Goal: Task Accomplishment & Management: Manage account settings

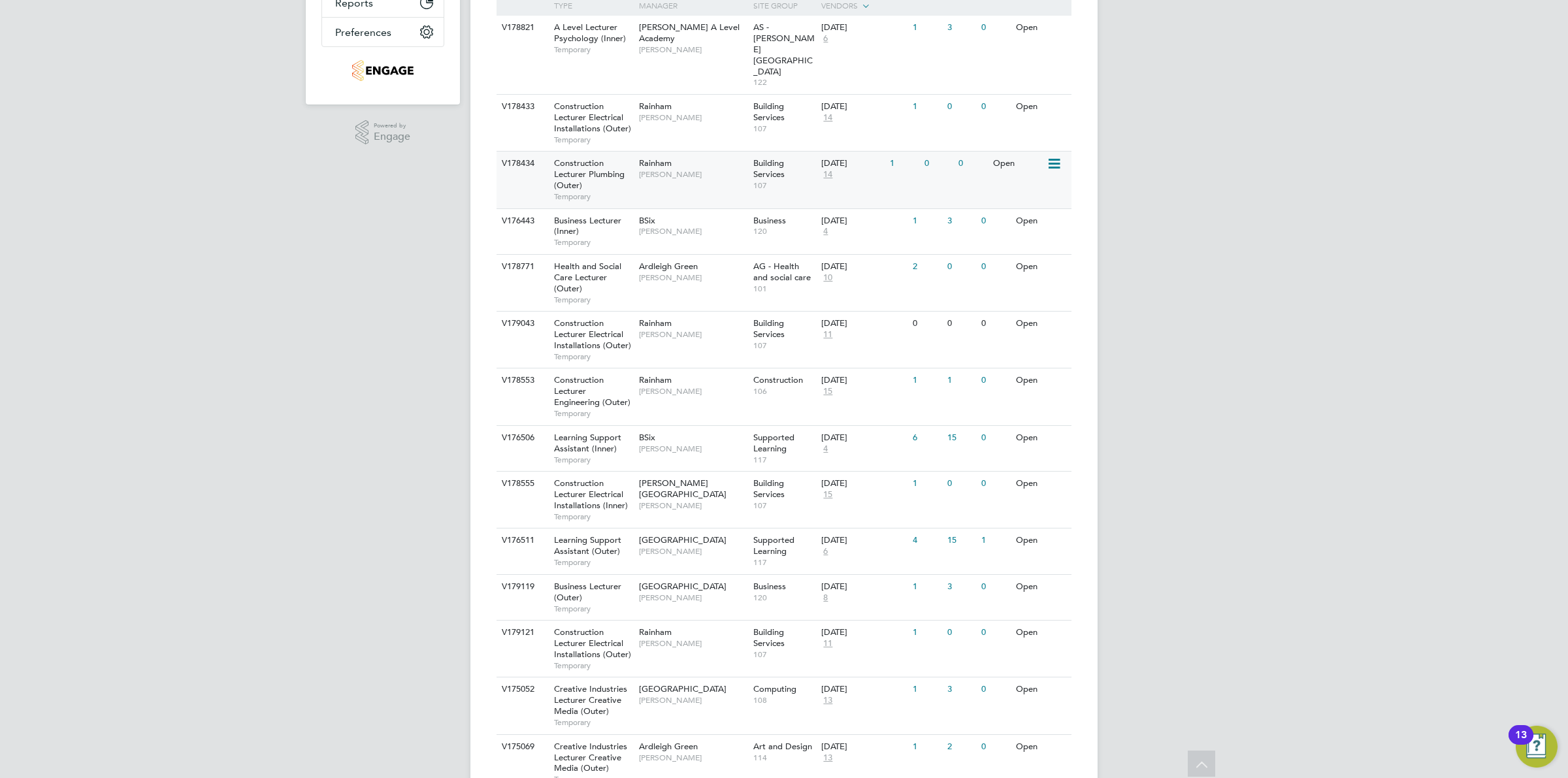
scroll to position [245, 0]
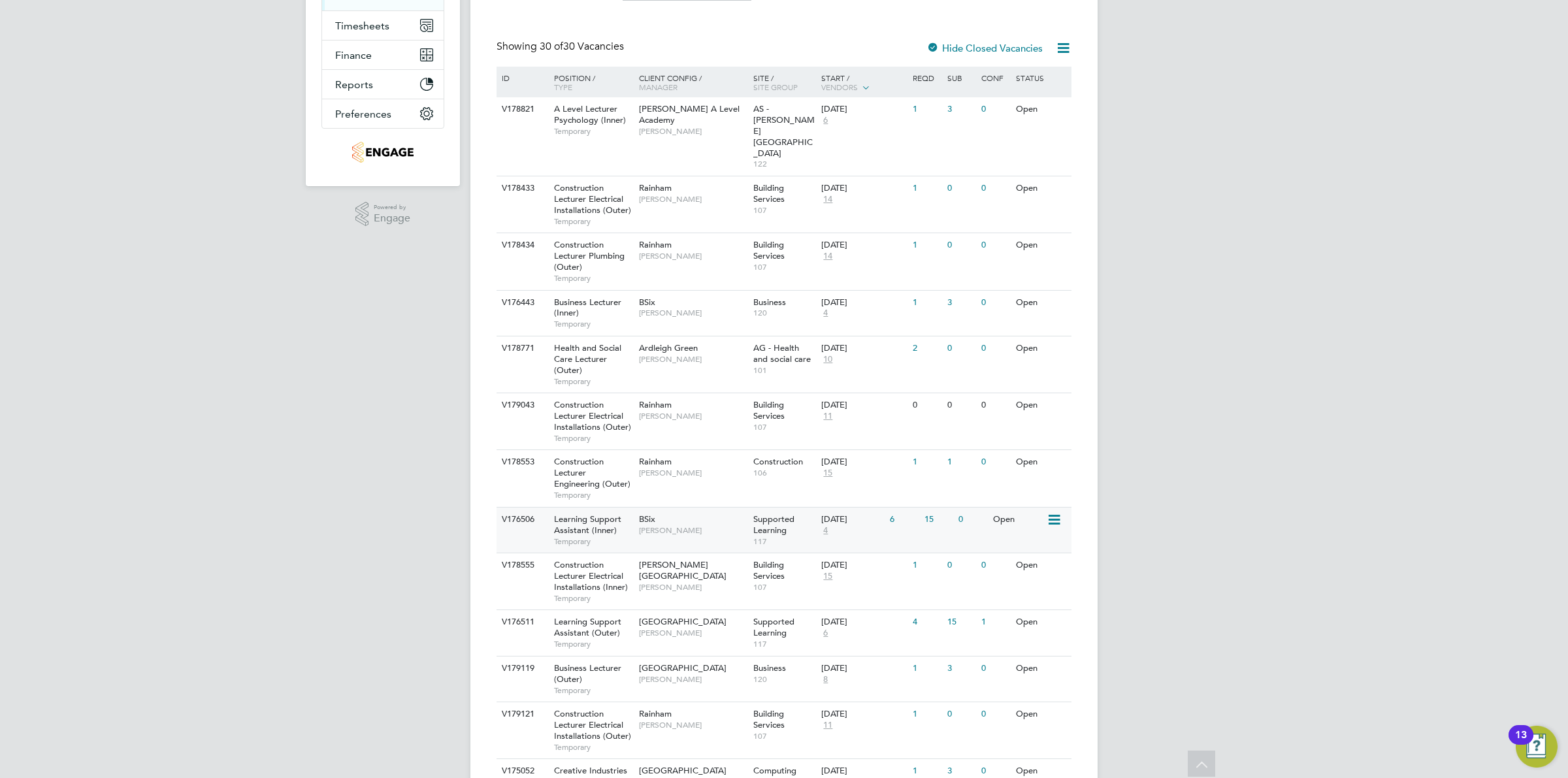
click at [876, 508] on div "01 Sep 2025 4" at bounding box center [853, 525] width 69 height 35
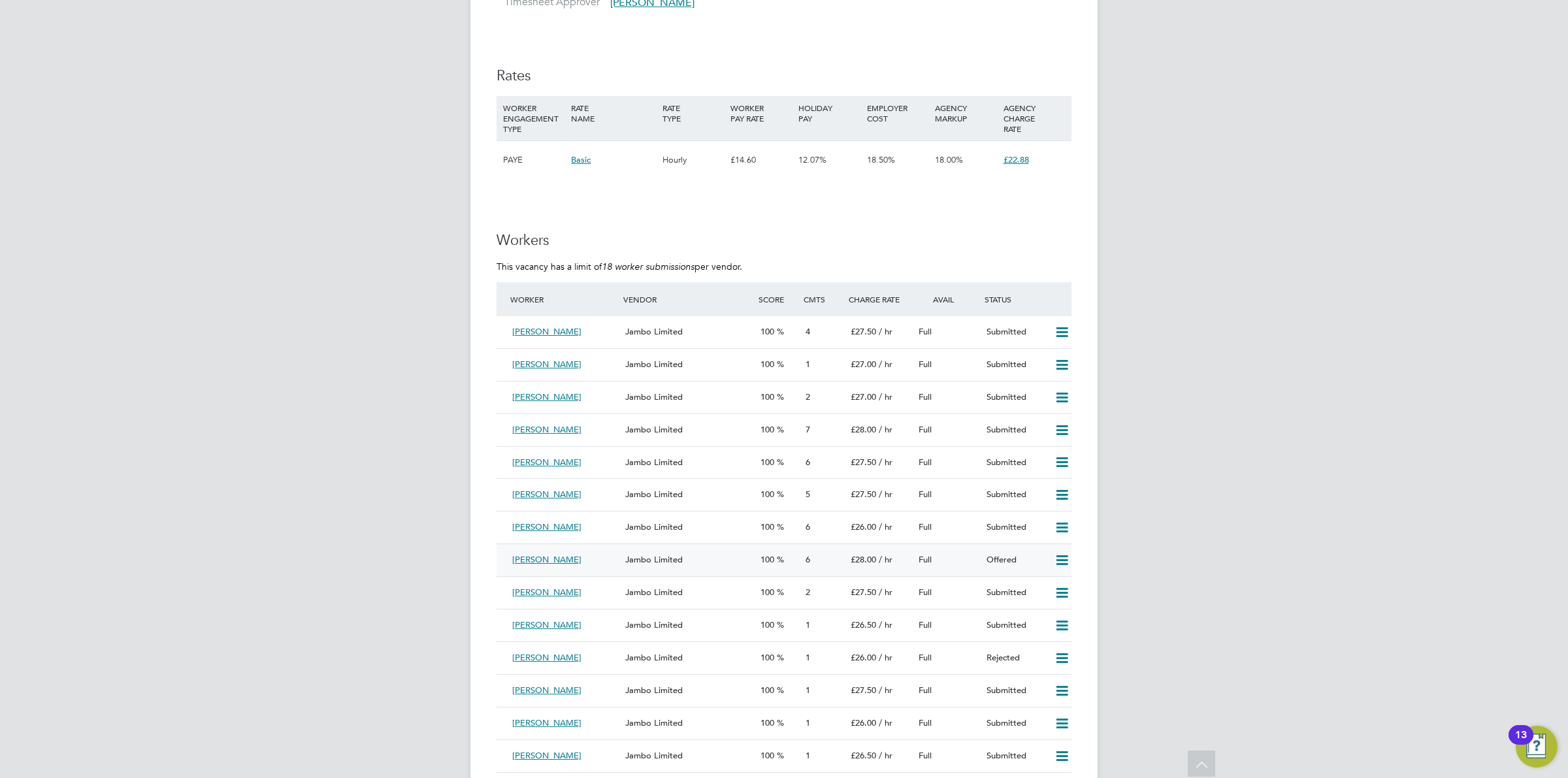
click at [1059, 564] on icon at bounding box center [1062, 560] width 17 height 10
click at [1042, 583] on li "Confirm" at bounding box center [1043, 590] width 50 height 18
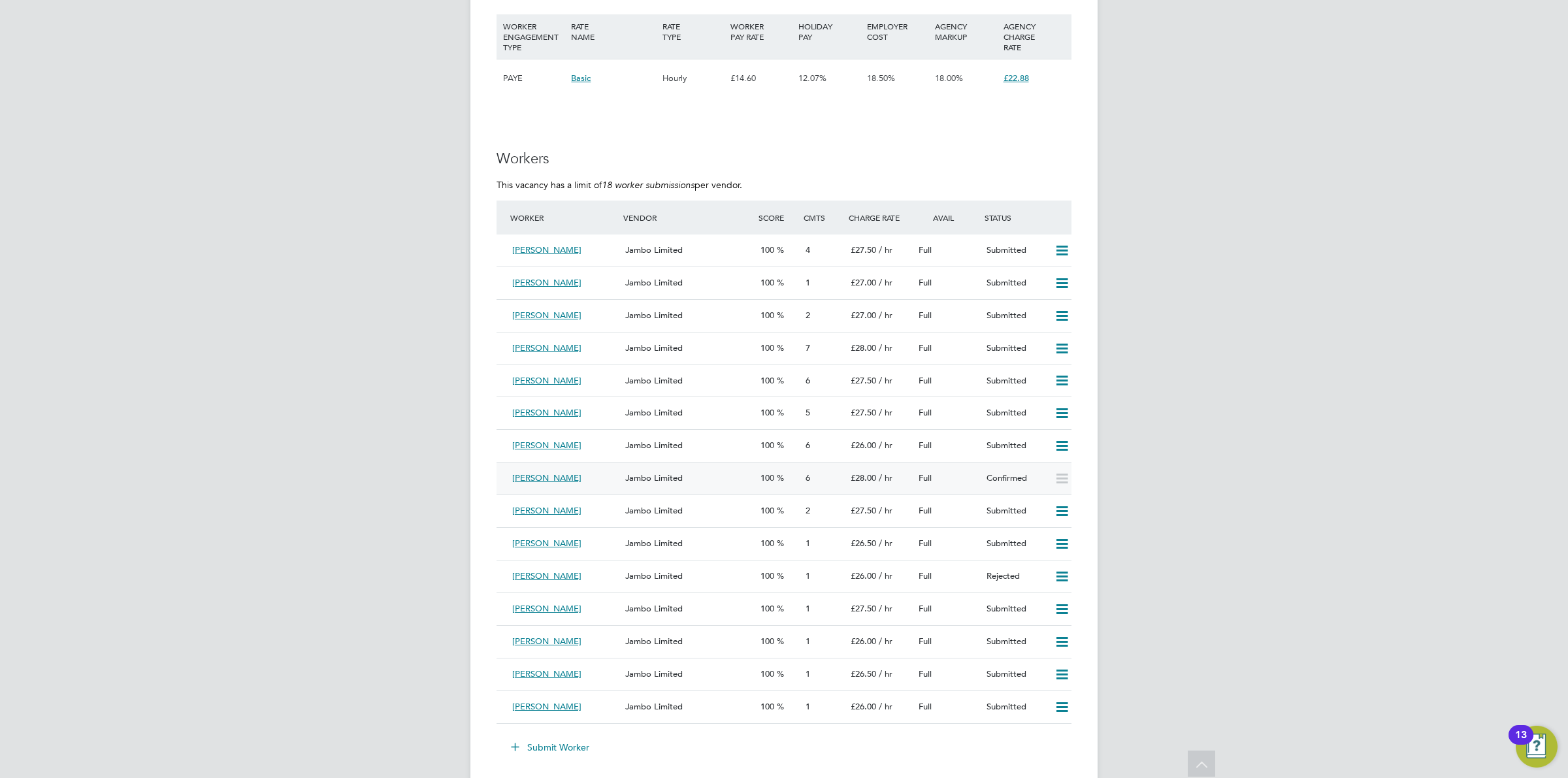
click at [1066, 481] on icon at bounding box center [1062, 478] width 17 height 10
click at [561, 482] on span "Marvin Vernal" at bounding box center [546, 478] width 69 height 11
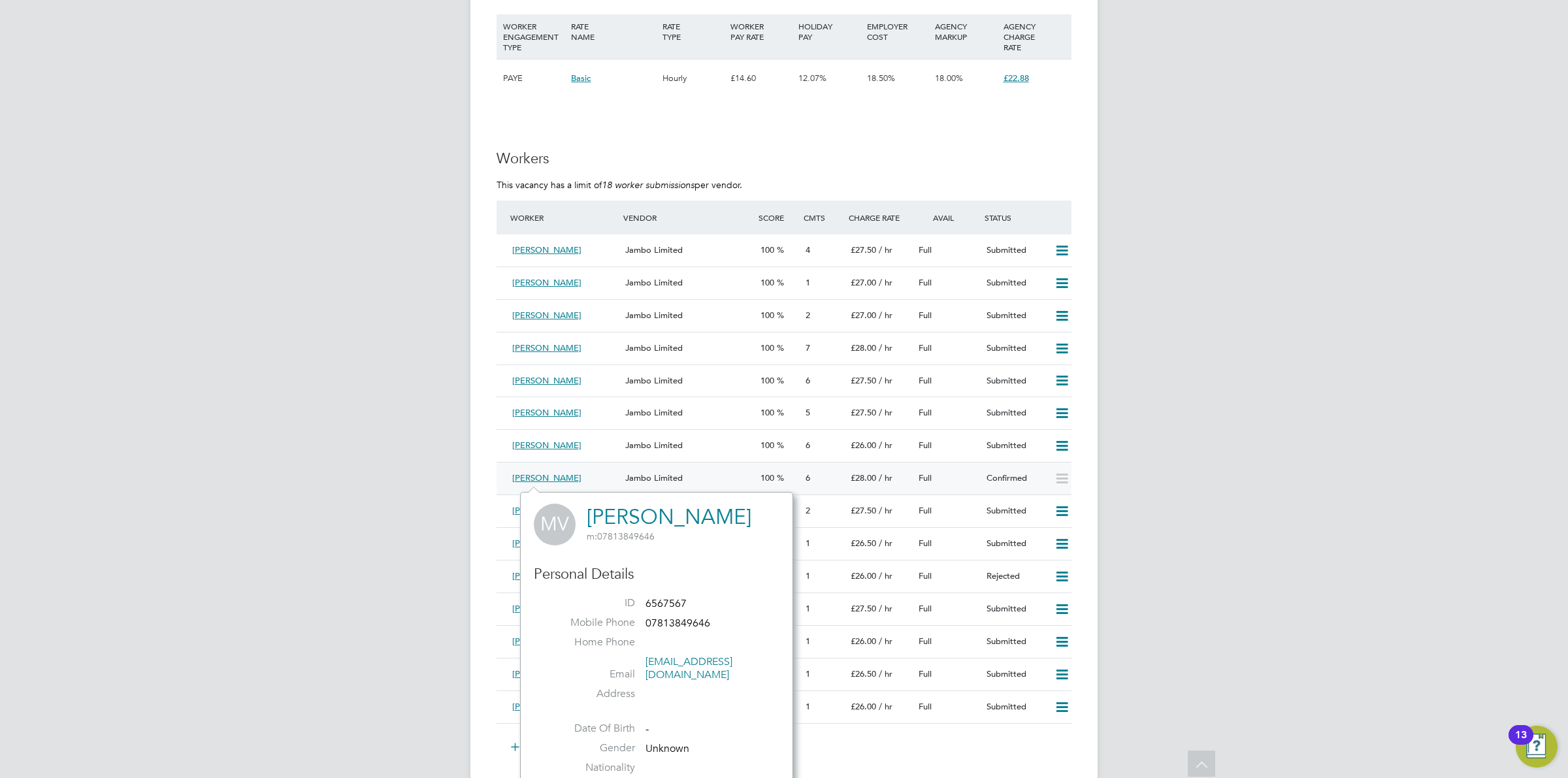
click at [843, 478] on div "6" at bounding box center [823, 478] width 45 height 21
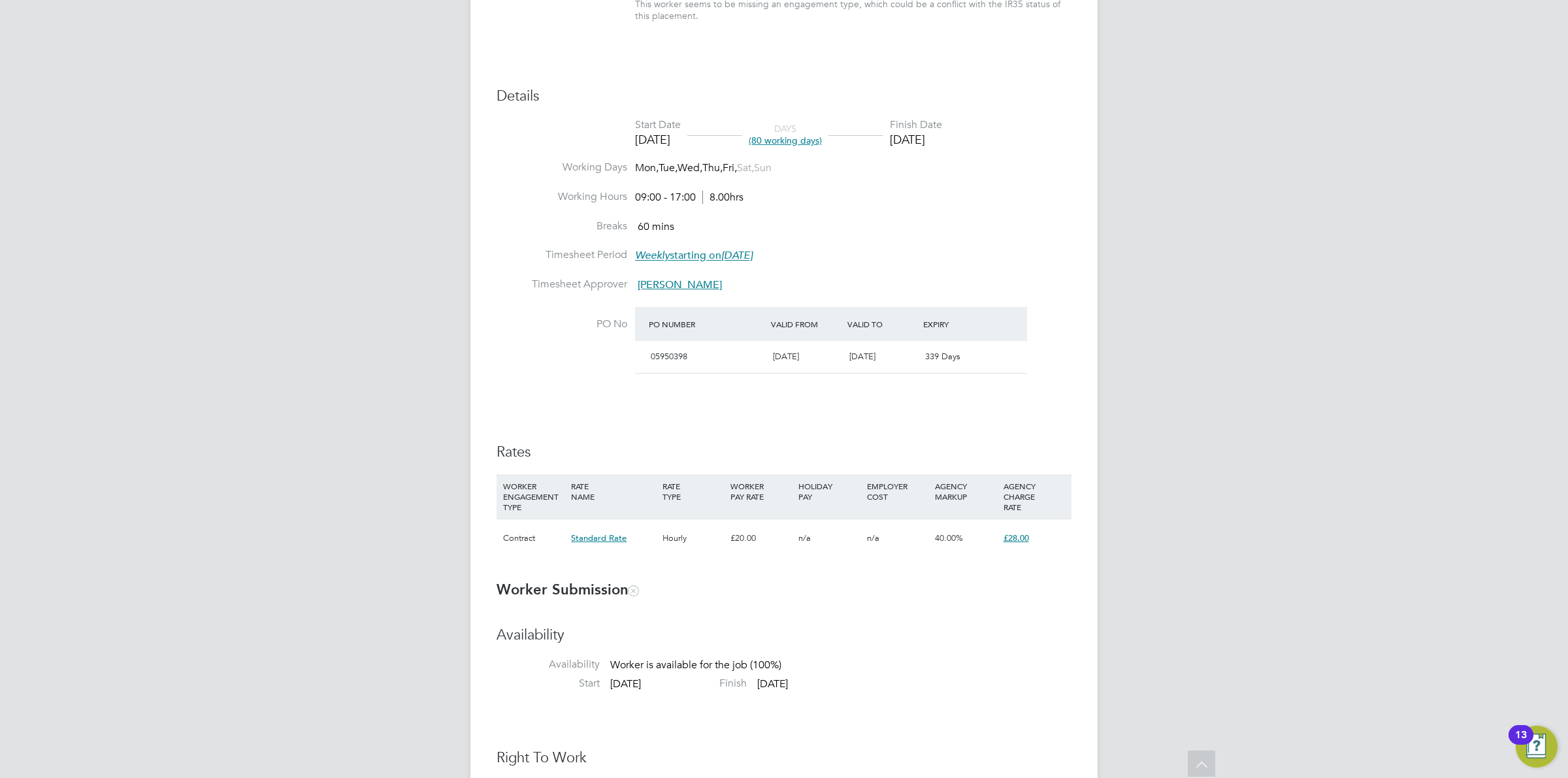
click at [926, 544] on div "n/a" at bounding box center [898, 538] width 68 height 38
click at [587, 540] on span "Standard Rate" at bounding box center [599, 538] width 55 height 11
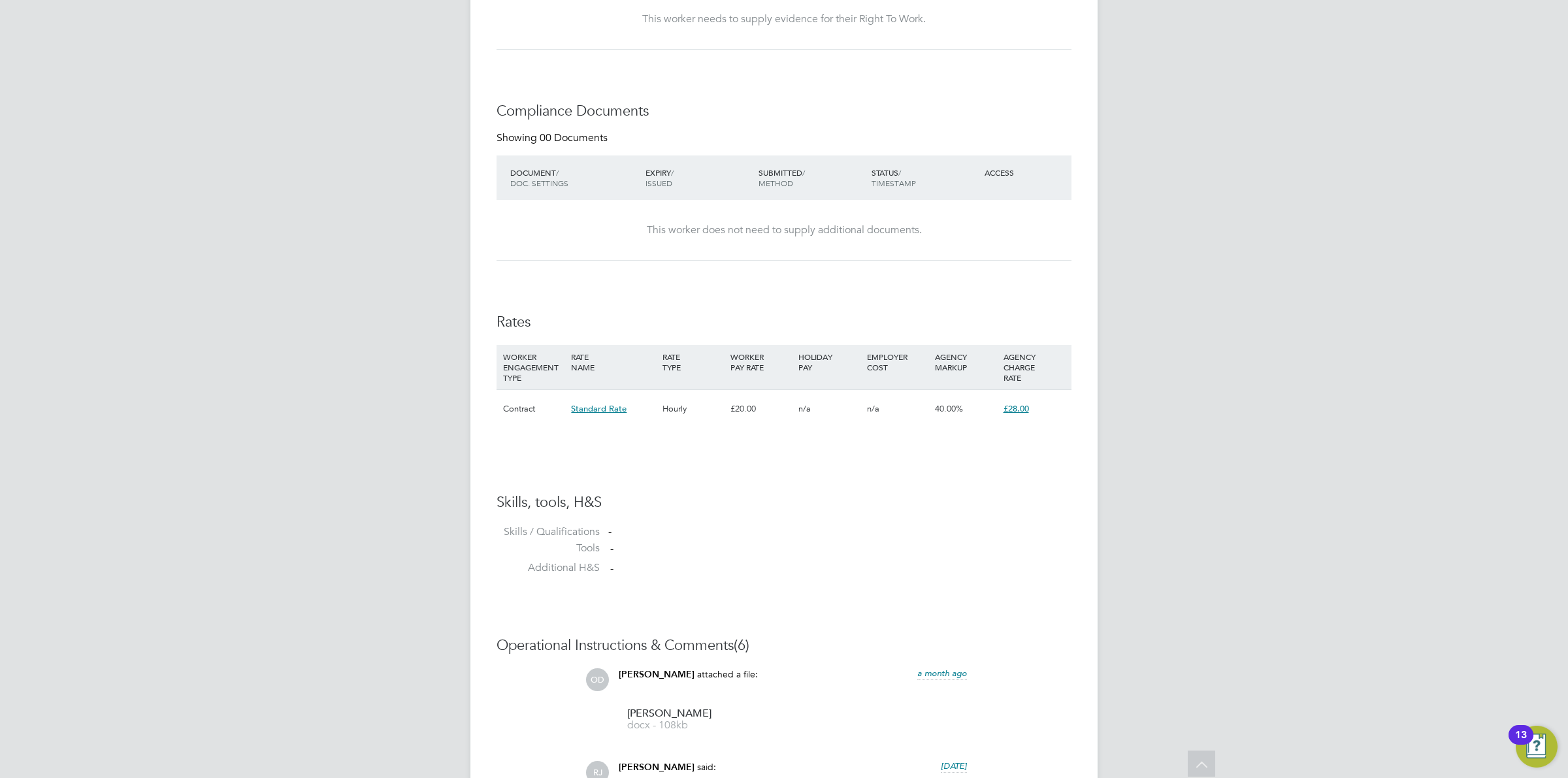
click at [1072, 403] on div "Placement Details Unfollow MV Marvin Vernal m: 07813849646 Placement ID P301904…" at bounding box center [784, 89] width 627 height 2801
click at [703, 408] on div "Hourly" at bounding box center [693, 408] width 68 height 38
click at [615, 406] on span "Standard Rate" at bounding box center [599, 408] width 55 height 11
click at [1040, 409] on div "£28.00" at bounding box center [1035, 408] width 68 height 38
click at [995, 408] on div "40.00%" at bounding box center [966, 408] width 68 height 38
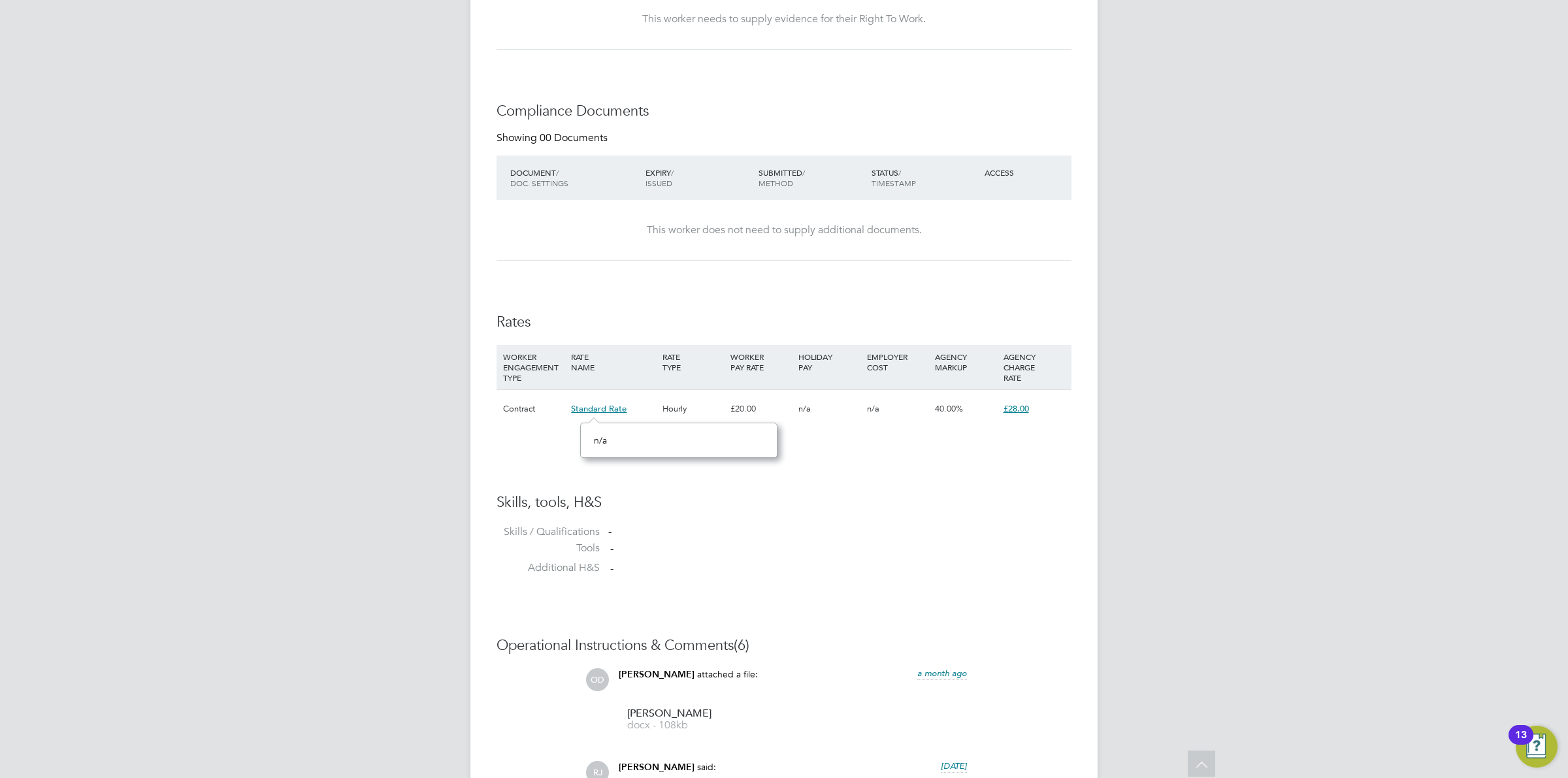
click at [1020, 409] on span "£28.00" at bounding box center [1017, 408] width 26 height 11
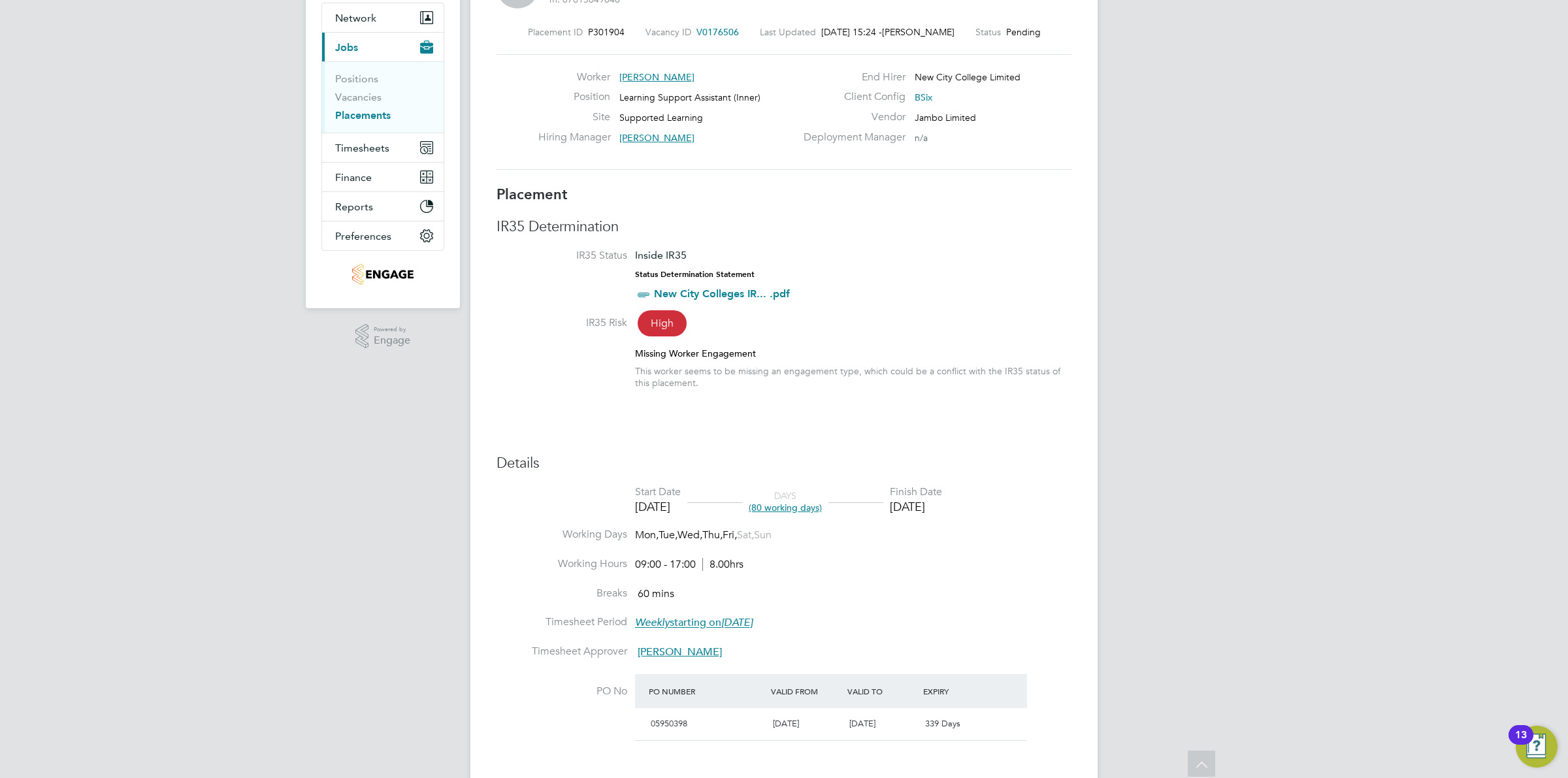
scroll to position [41, 0]
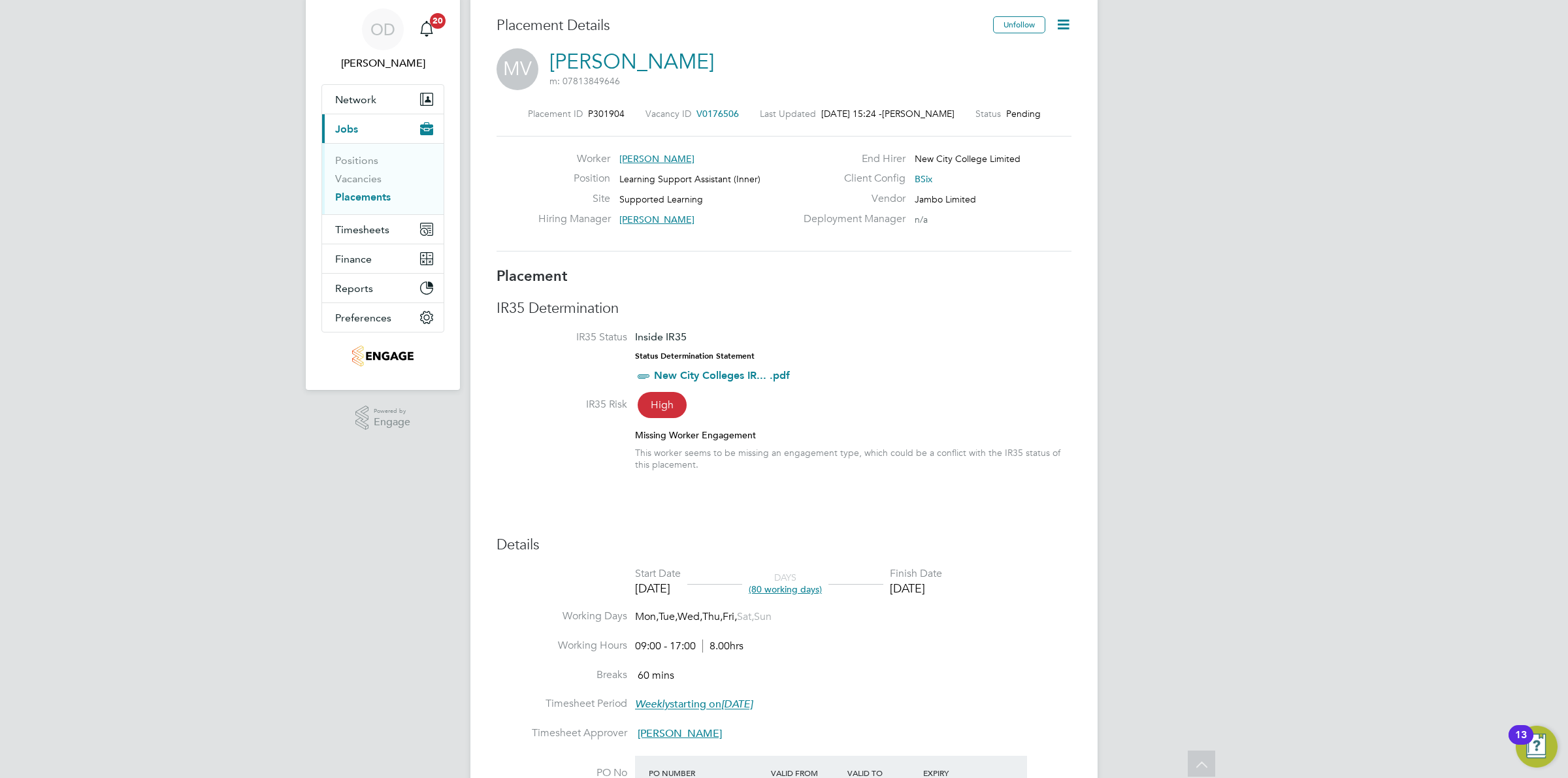
click at [370, 197] on link "Placements" at bounding box center [363, 197] width 55 height 13
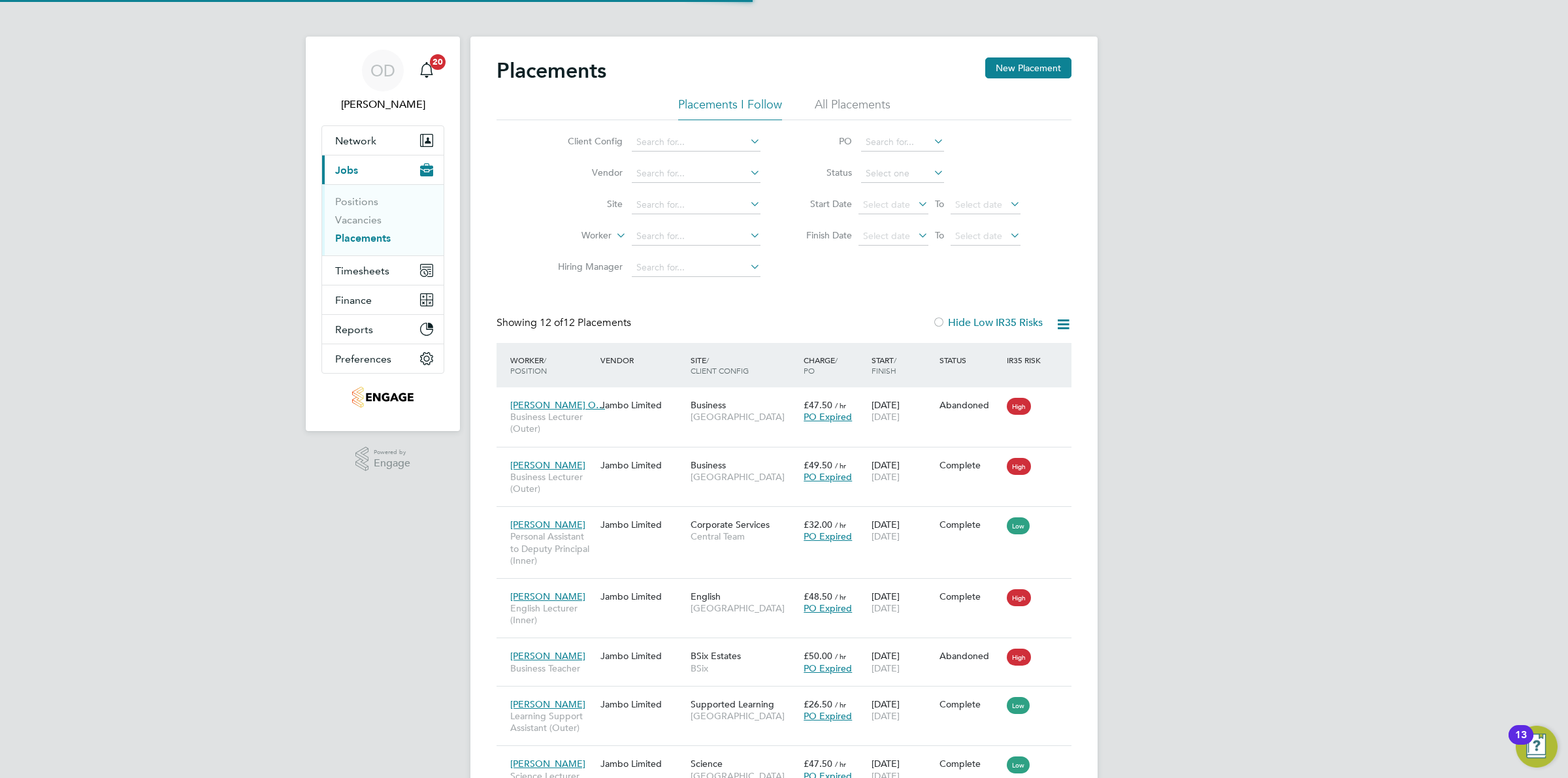
scroll to position [7, 6]
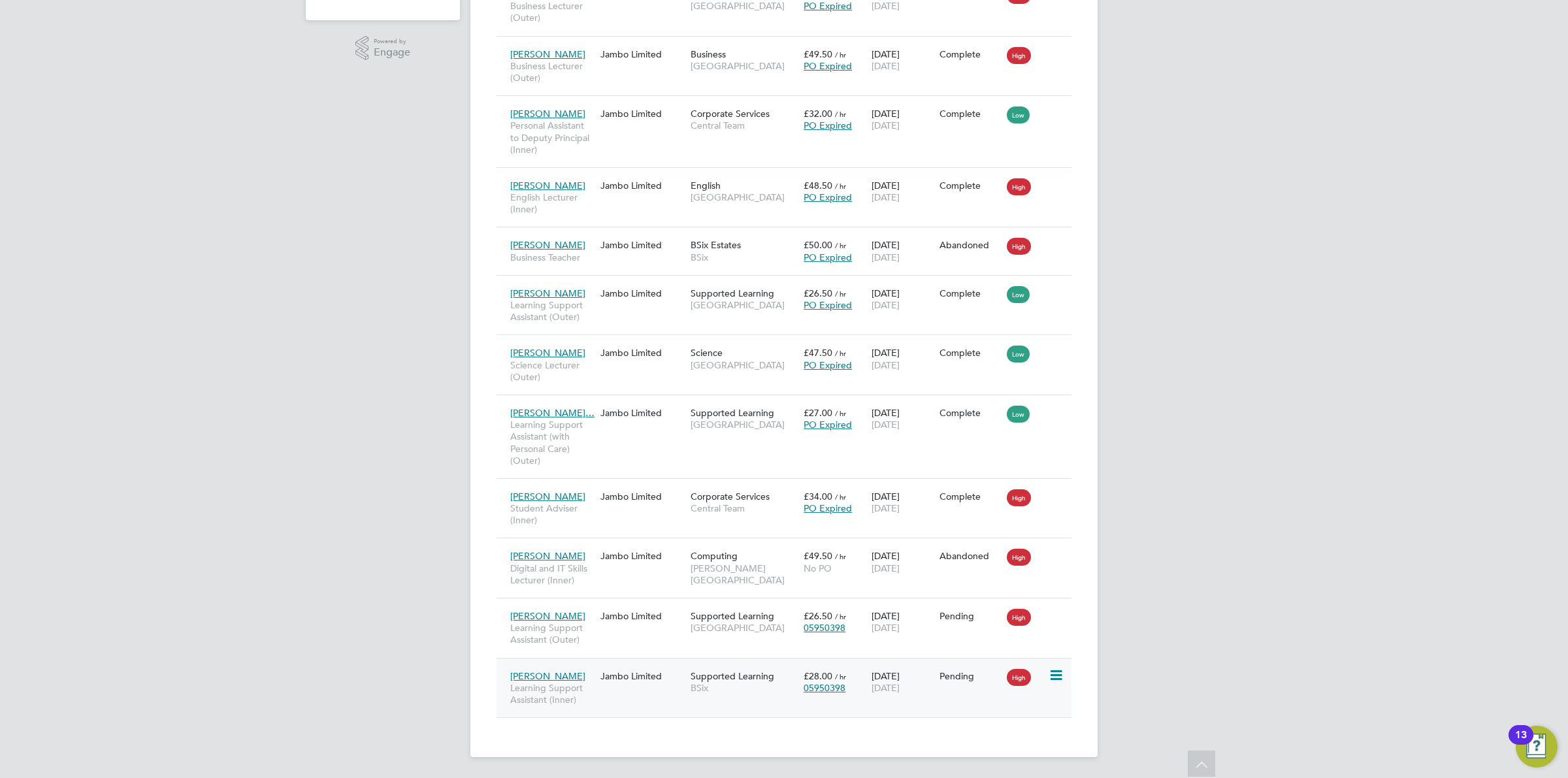
click at [1054, 674] on icon at bounding box center [1056, 675] width 13 height 16
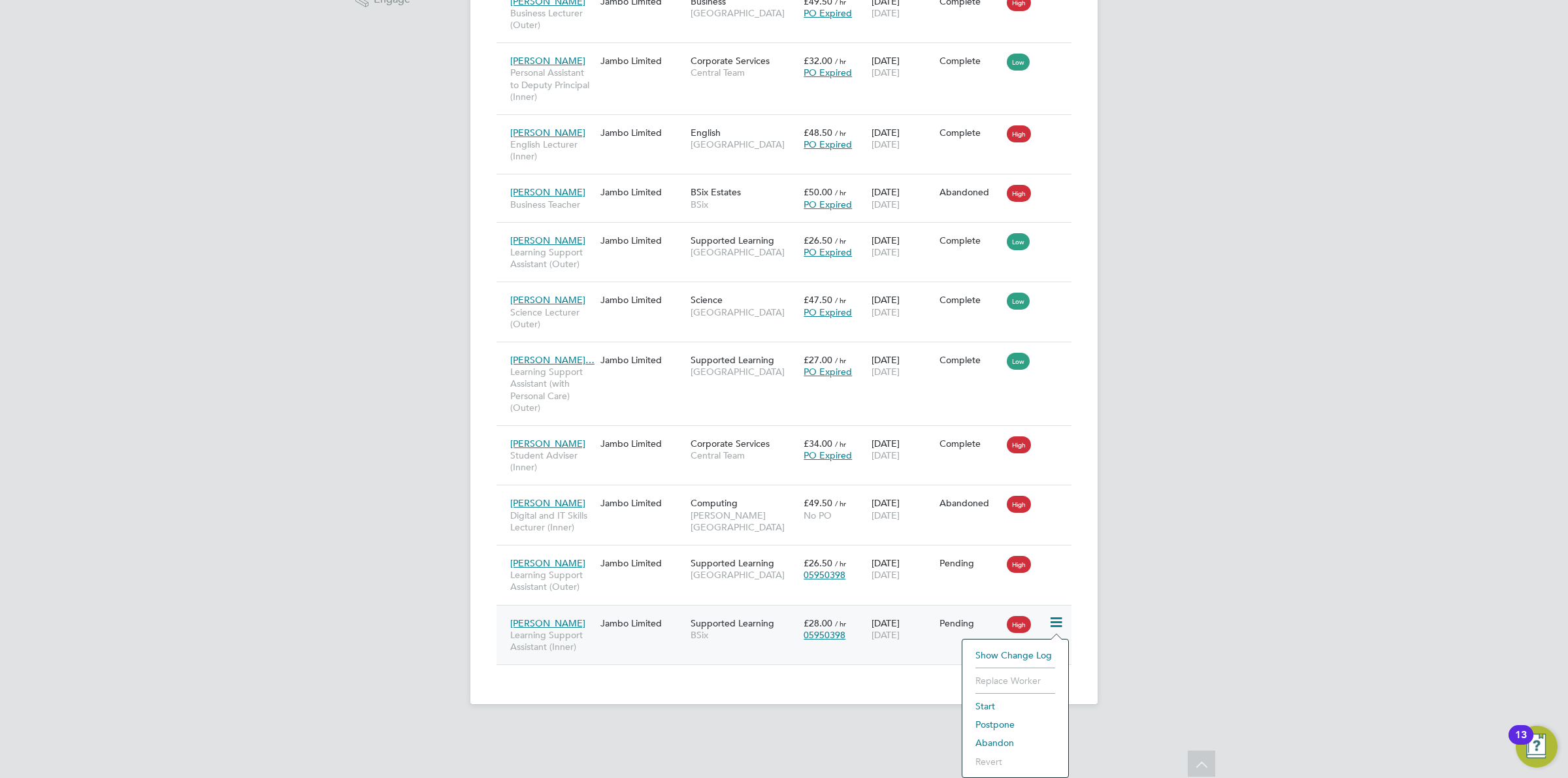
click at [1245, 624] on div "OD Ollie Dart Notifications 20 Applications: Network Team Members Businesses Si…" at bounding box center [784, 130] width 1568 height 1189
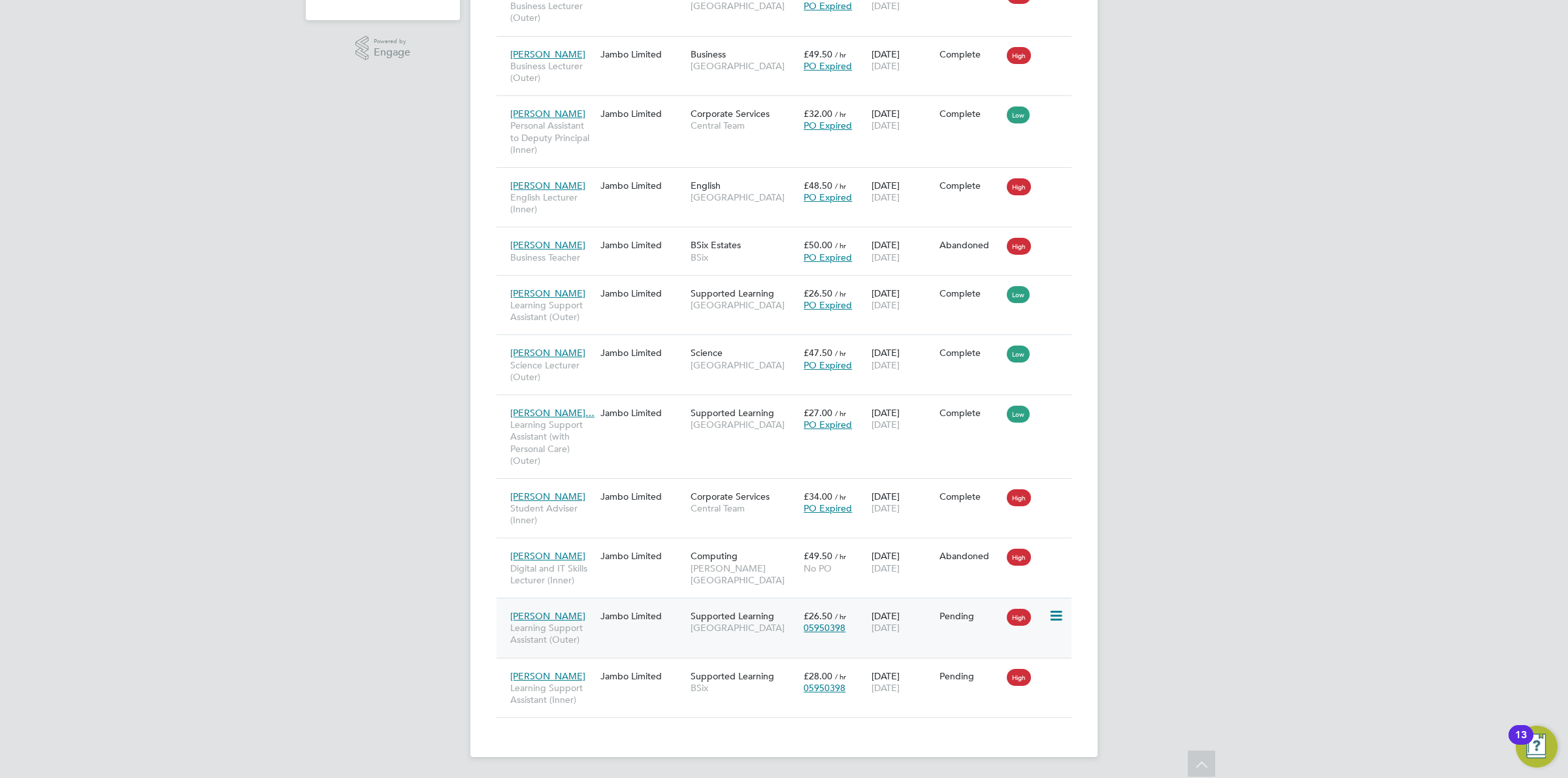
click at [1054, 615] on icon at bounding box center [1056, 616] width 13 height 16
click at [1101, 691] on div "OD Ollie Dart Notifications 20 Applications: Network Team Members Businesses Si…" at bounding box center [784, 183] width 1568 height 1189
click at [1060, 686] on div "Marvin Vernal Learning Support Assistant (Inner) Jambo Limited Supported Learni…" at bounding box center [784, 688] width 575 height 60
click at [1049, 673] on icon at bounding box center [1056, 675] width 13 height 16
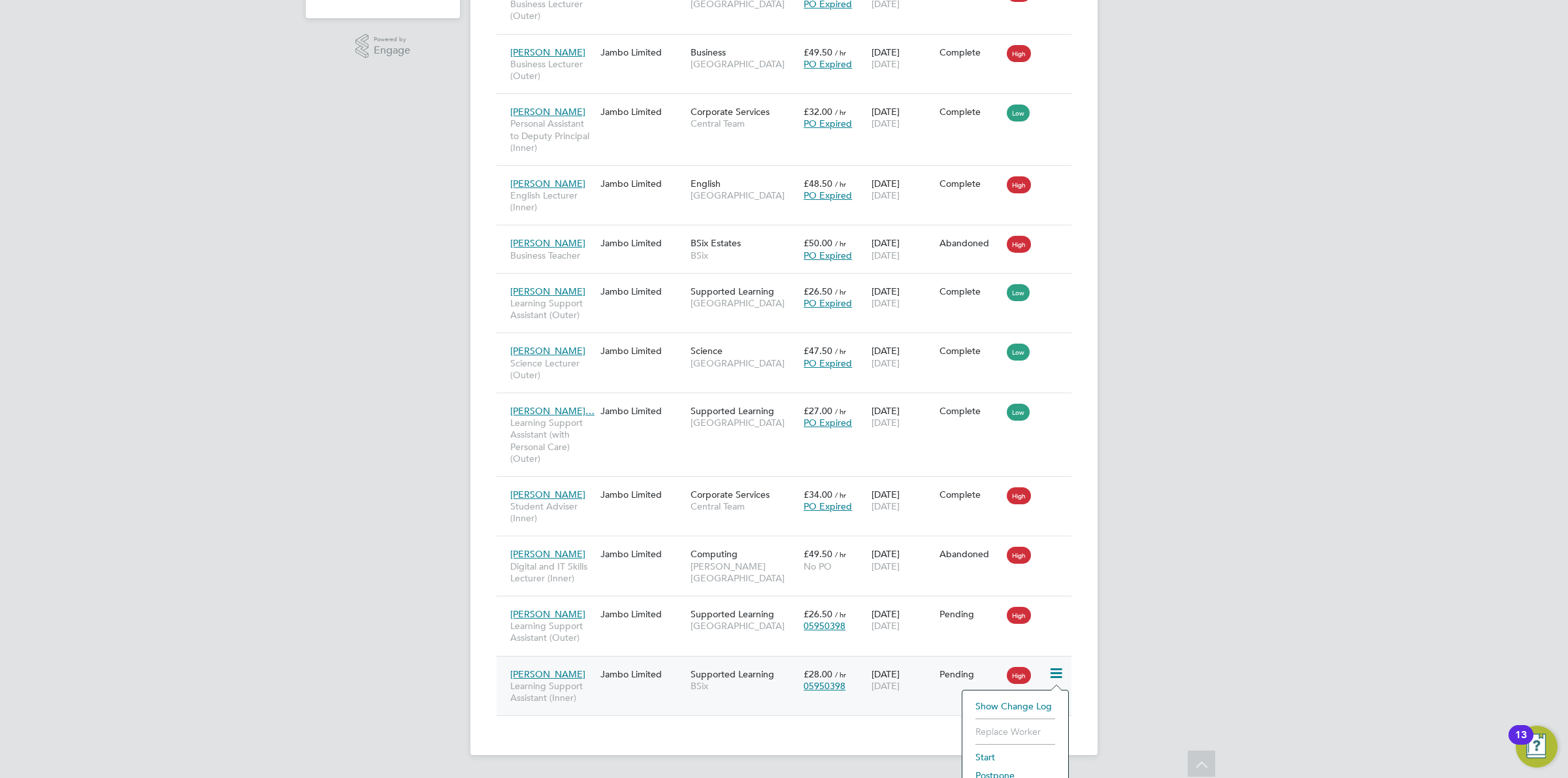
click at [1026, 698] on li "Show change log" at bounding box center [1015, 706] width 93 height 18
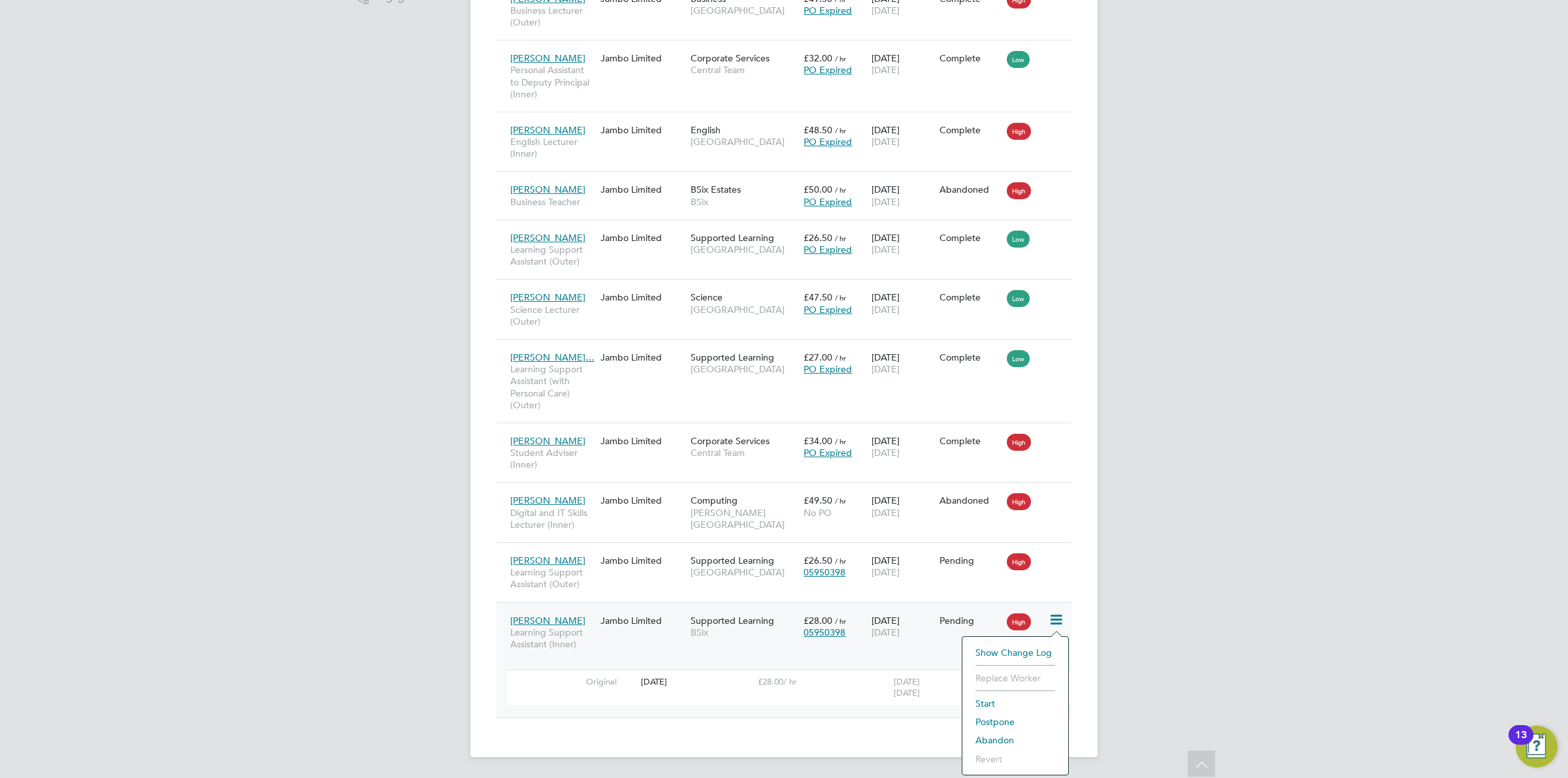
click at [1150, 658] on div "OD Ollie Dart Notifications 20 Applications: Network Team Members Businesses Si…" at bounding box center [784, 156] width 1568 height 1245
click at [877, 615] on div "01 Sep 2025 19 Dec 2025" at bounding box center [902, 627] width 68 height 37
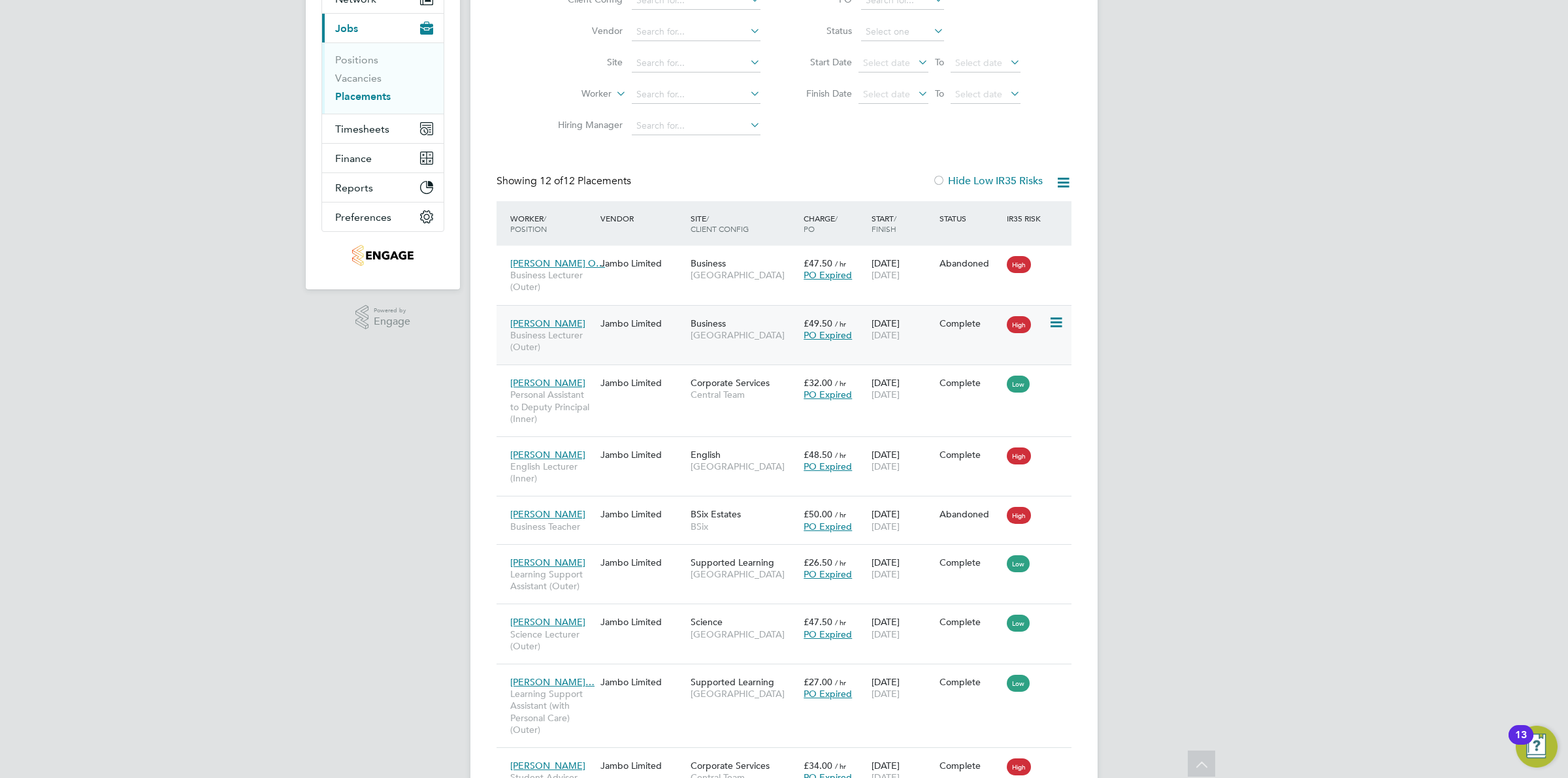
scroll to position [60, 0]
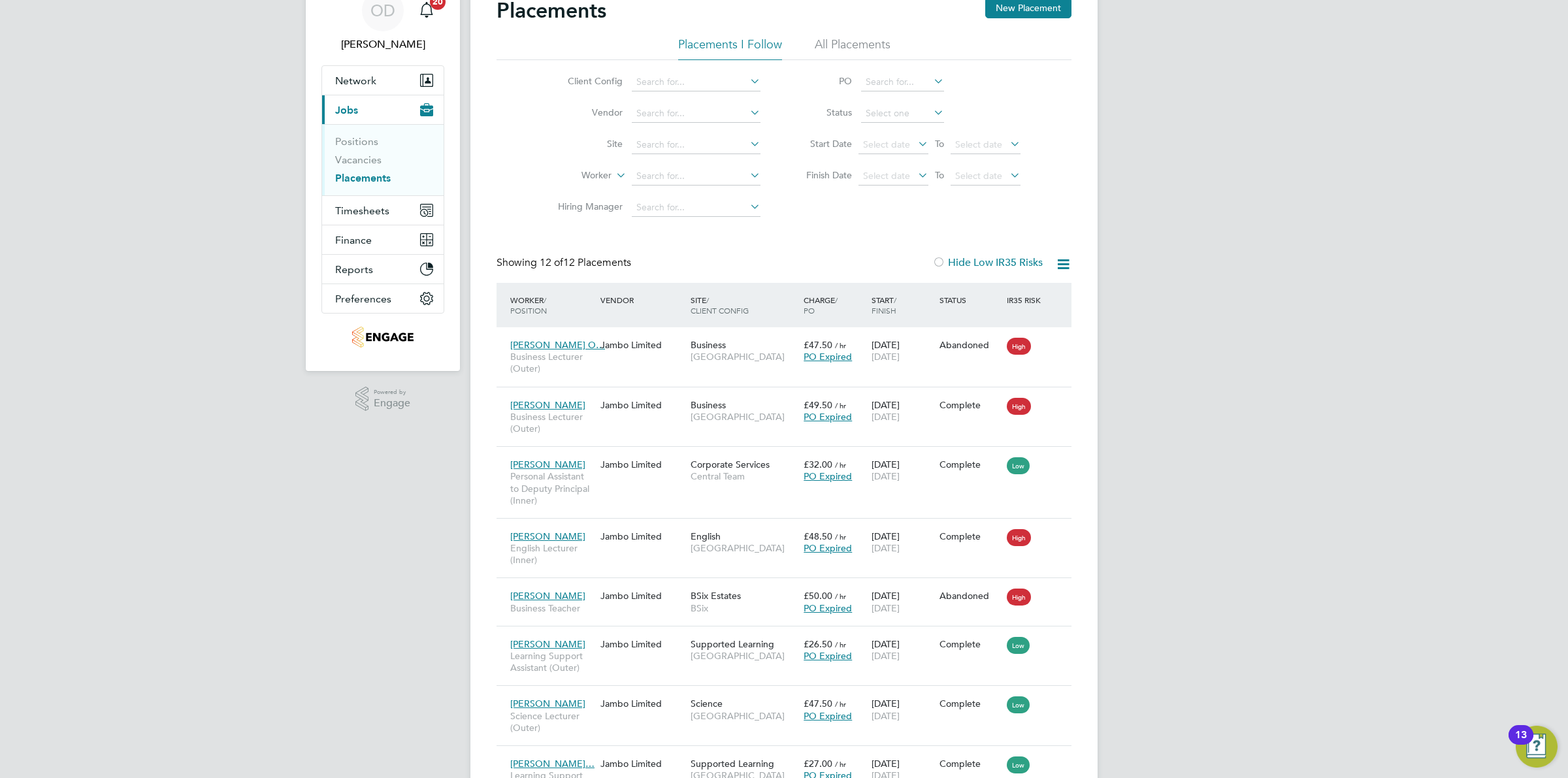
click at [368, 168] on li "Vacancies" at bounding box center [384, 163] width 98 height 18
click at [372, 158] on link "Vacancies" at bounding box center [359, 160] width 46 height 13
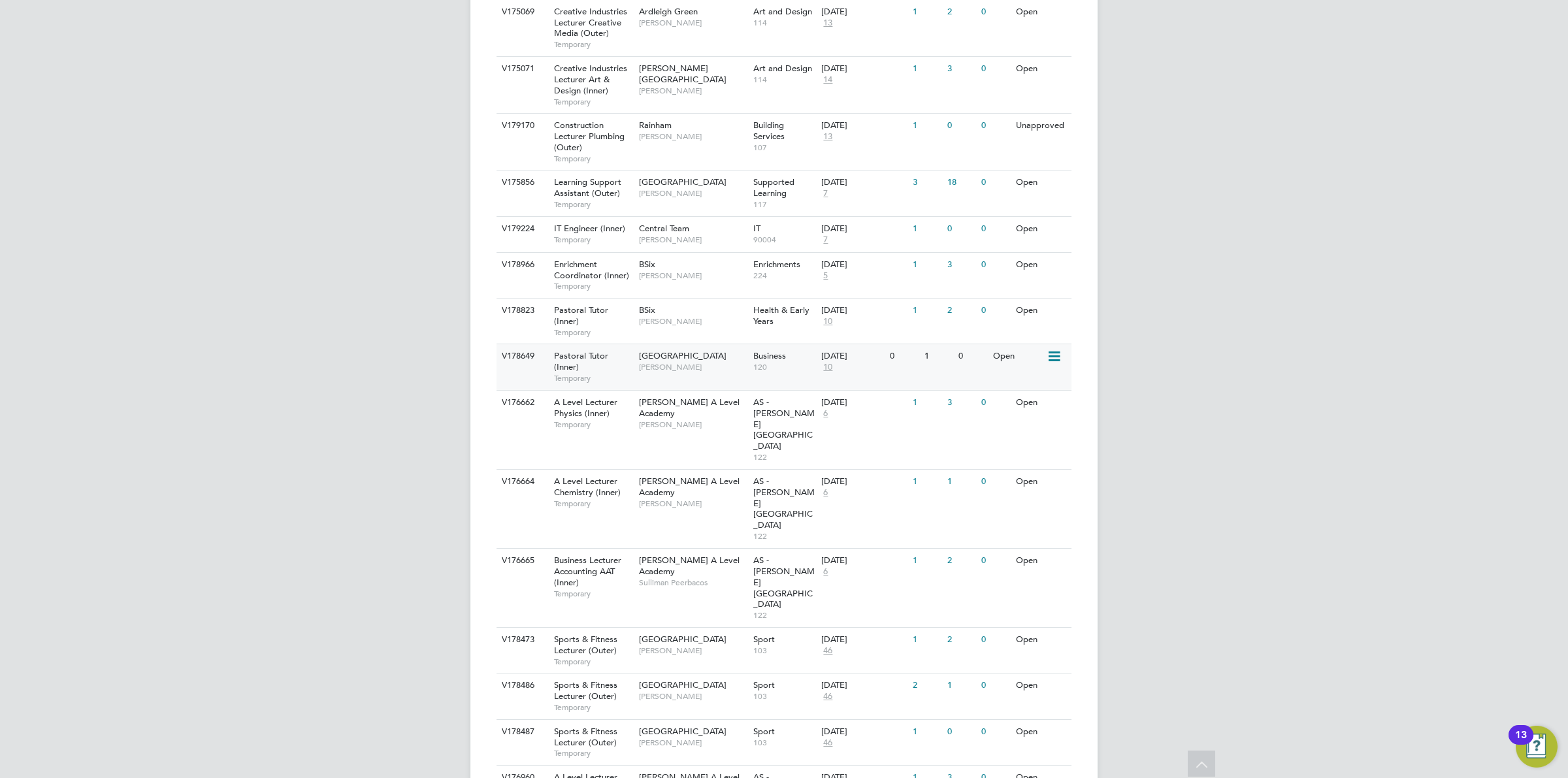
scroll to position [1117, 0]
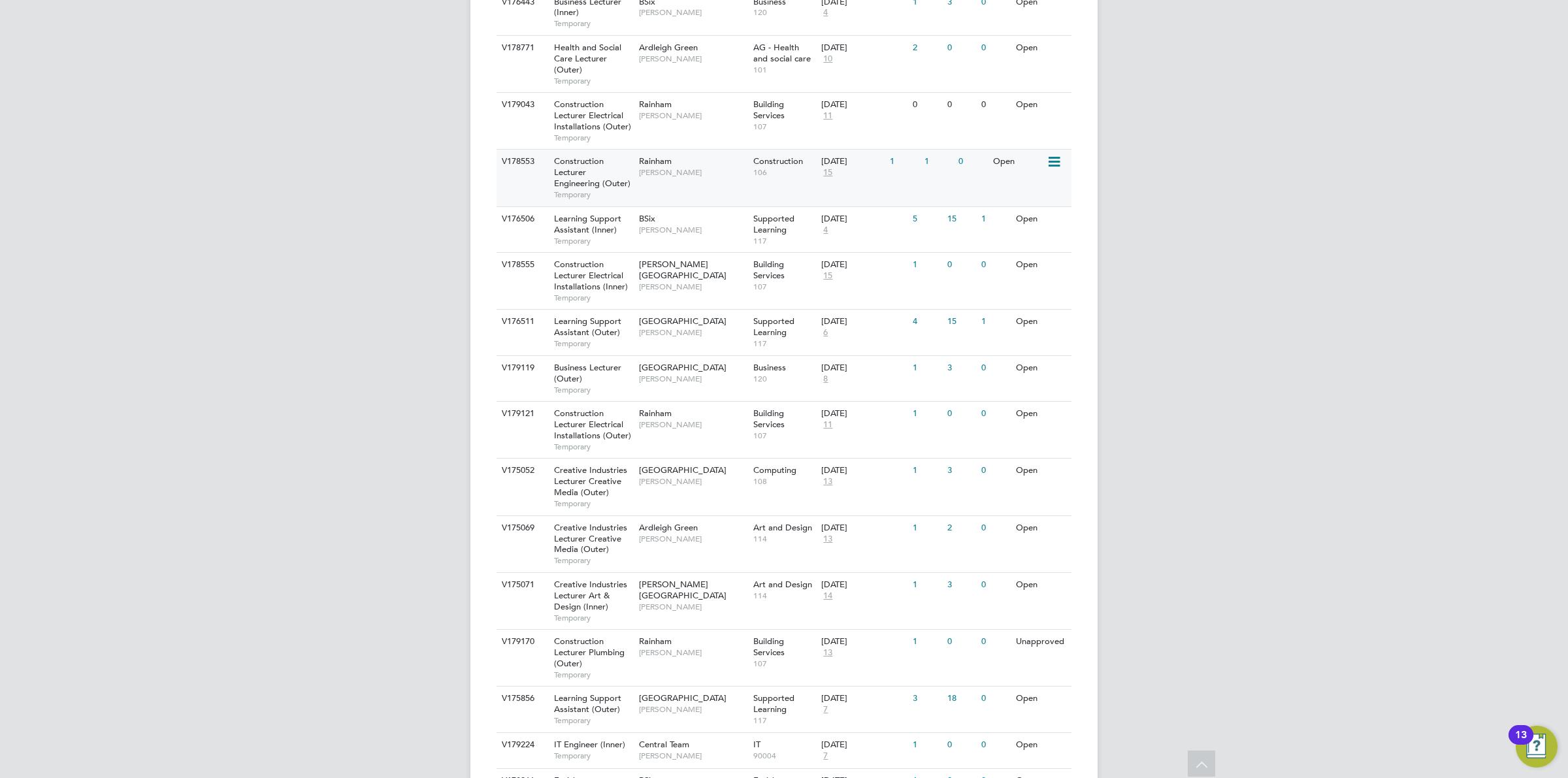
scroll to position [627, 0]
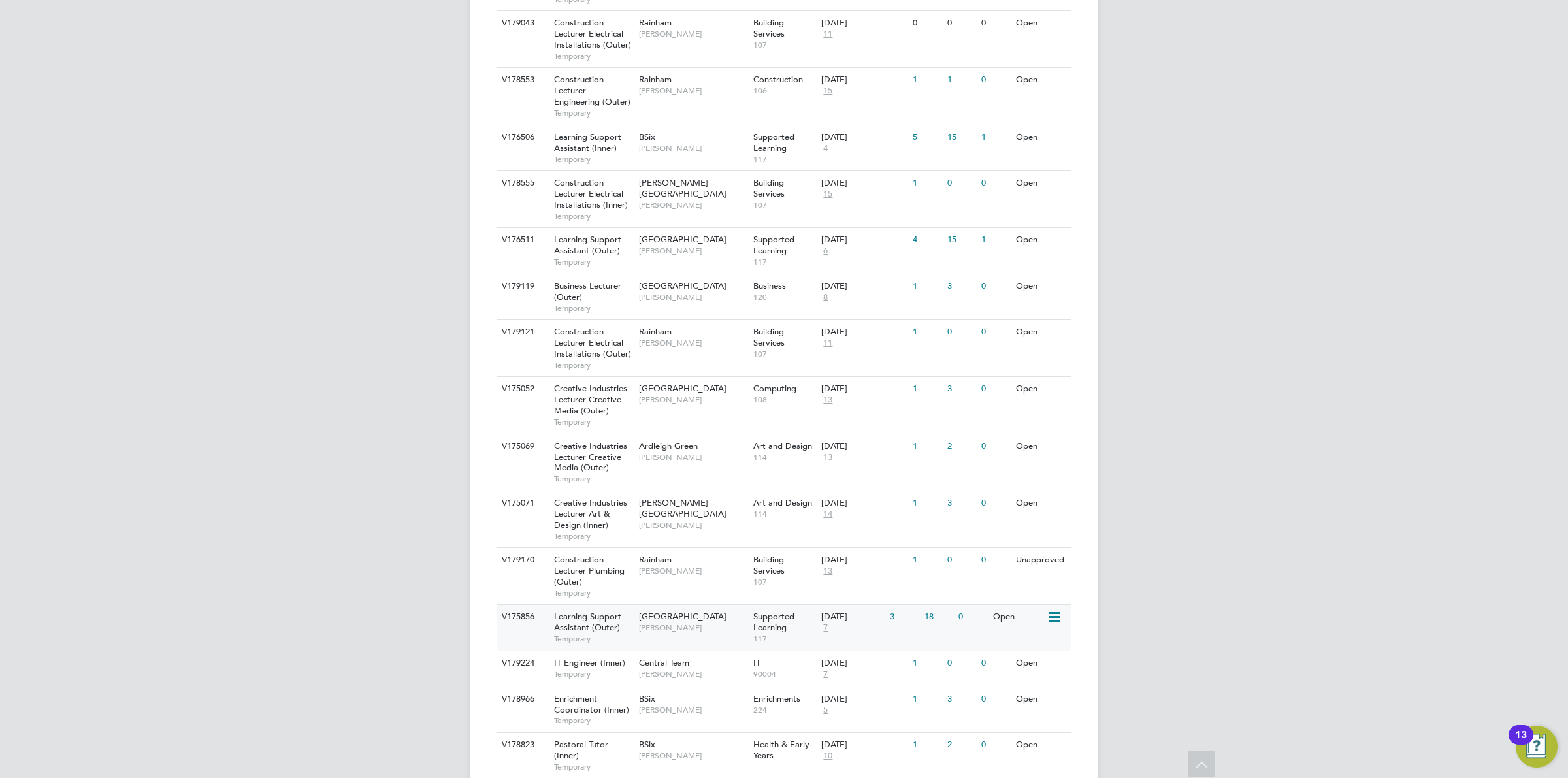
click at [945, 605] on div "18" at bounding box center [938, 617] width 34 height 24
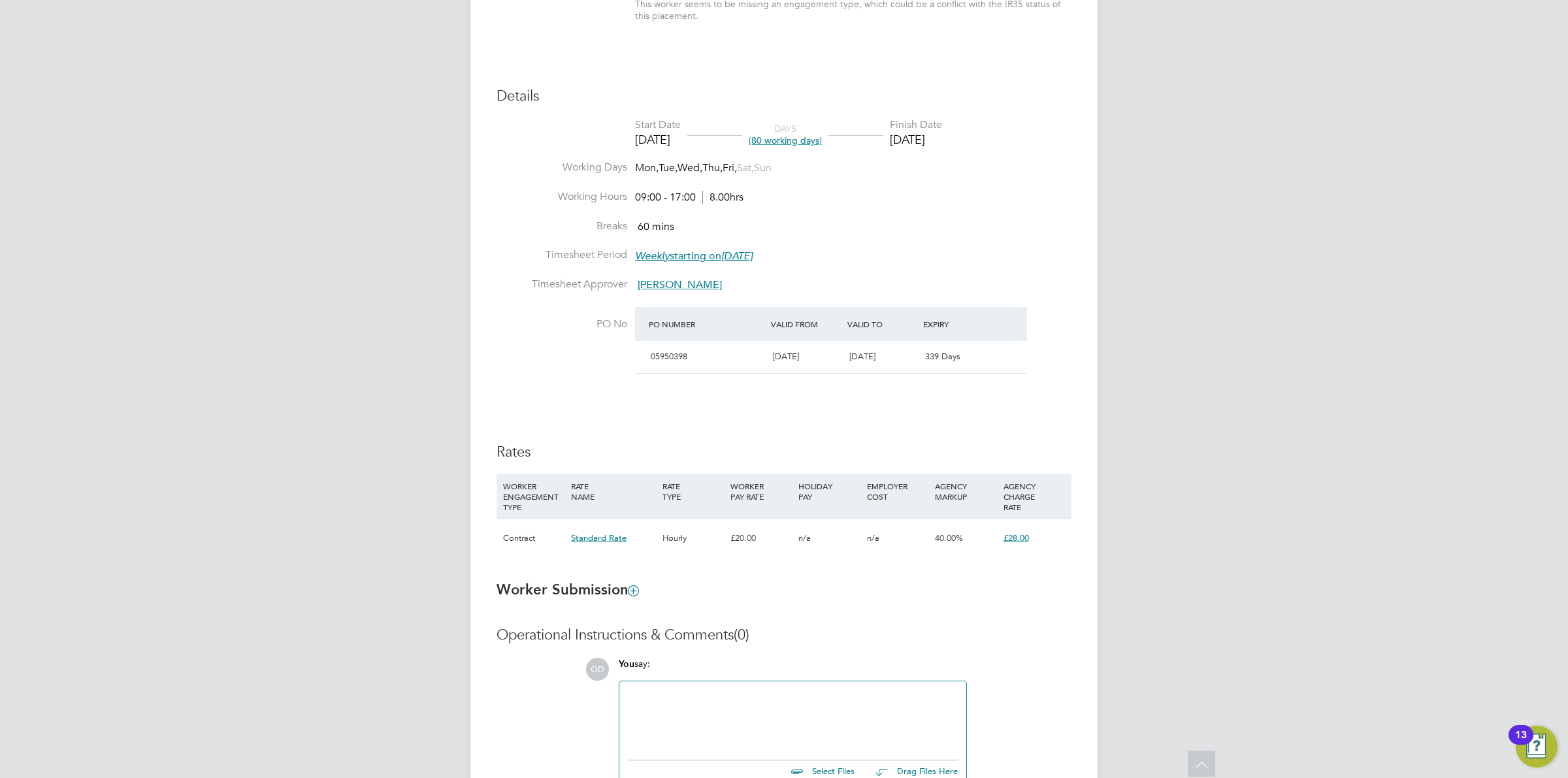
drag, startPoint x: 704, startPoint y: 527, endPoint x: 961, endPoint y: 532, distance: 257.0
click at [961, 532] on div "40.00%" at bounding box center [966, 538] width 68 height 38
click at [969, 545] on div "40.00%" at bounding box center [966, 538] width 68 height 38
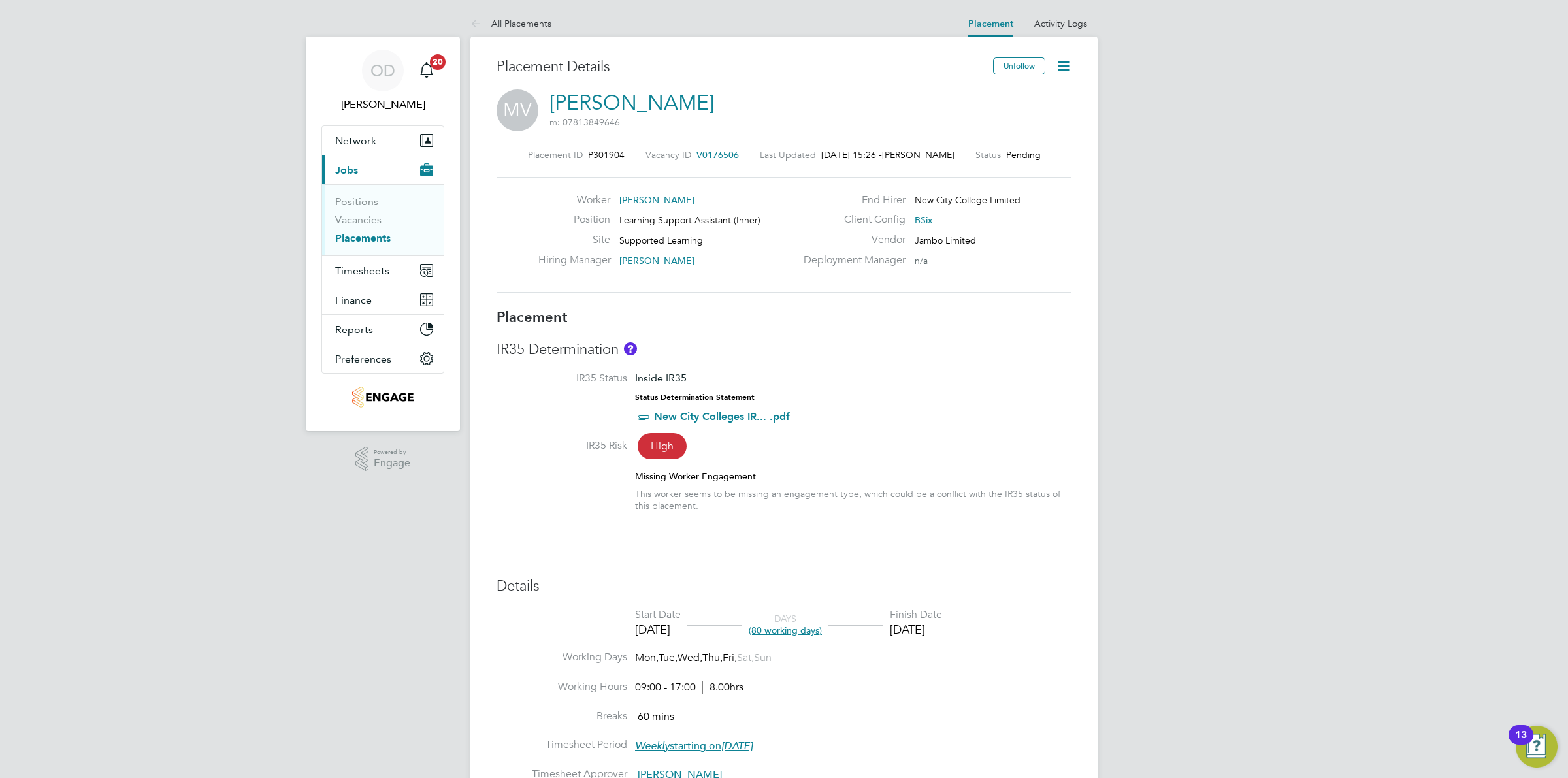
click at [1056, 63] on icon at bounding box center [1064, 66] width 17 height 17
click at [1013, 98] on li "Edit Placement e" at bounding box center [1021, 97] width 96 height 18
type input "Rachel Johnson"
type input "01 Sep 2025"
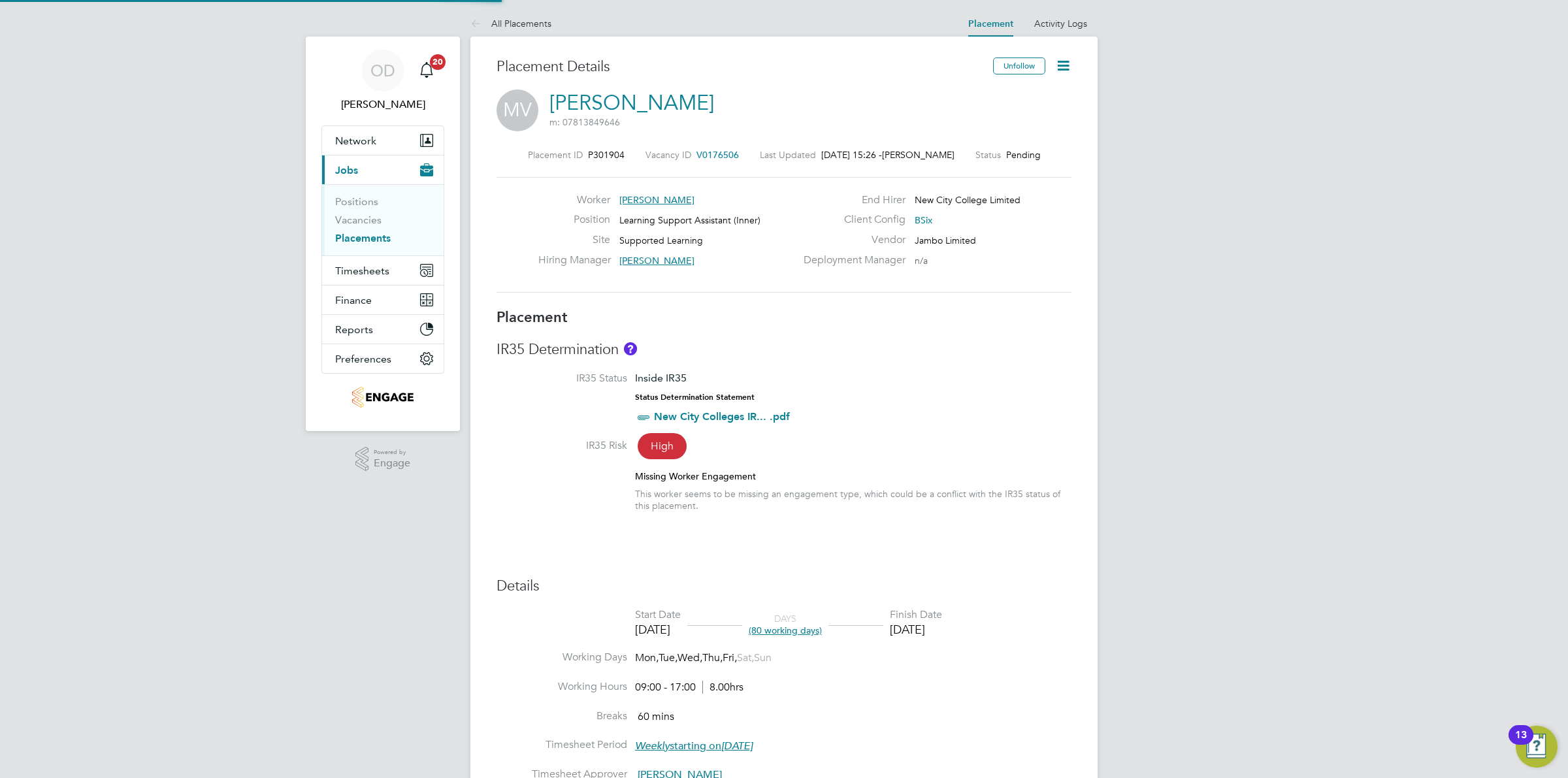
type input "[DATE]"
type input "09:00"
type input "17:00"
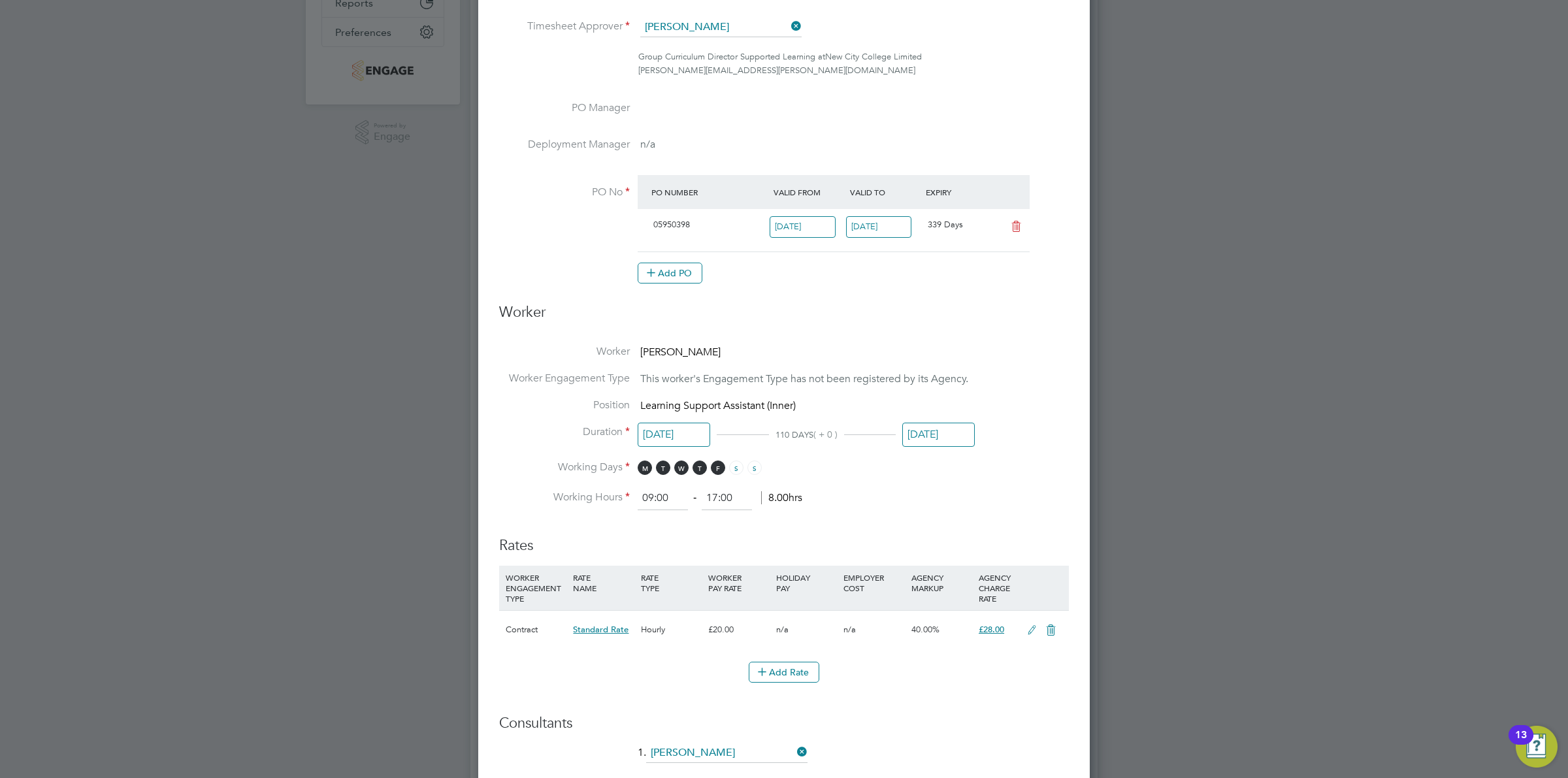
scroll to position [490, 0]
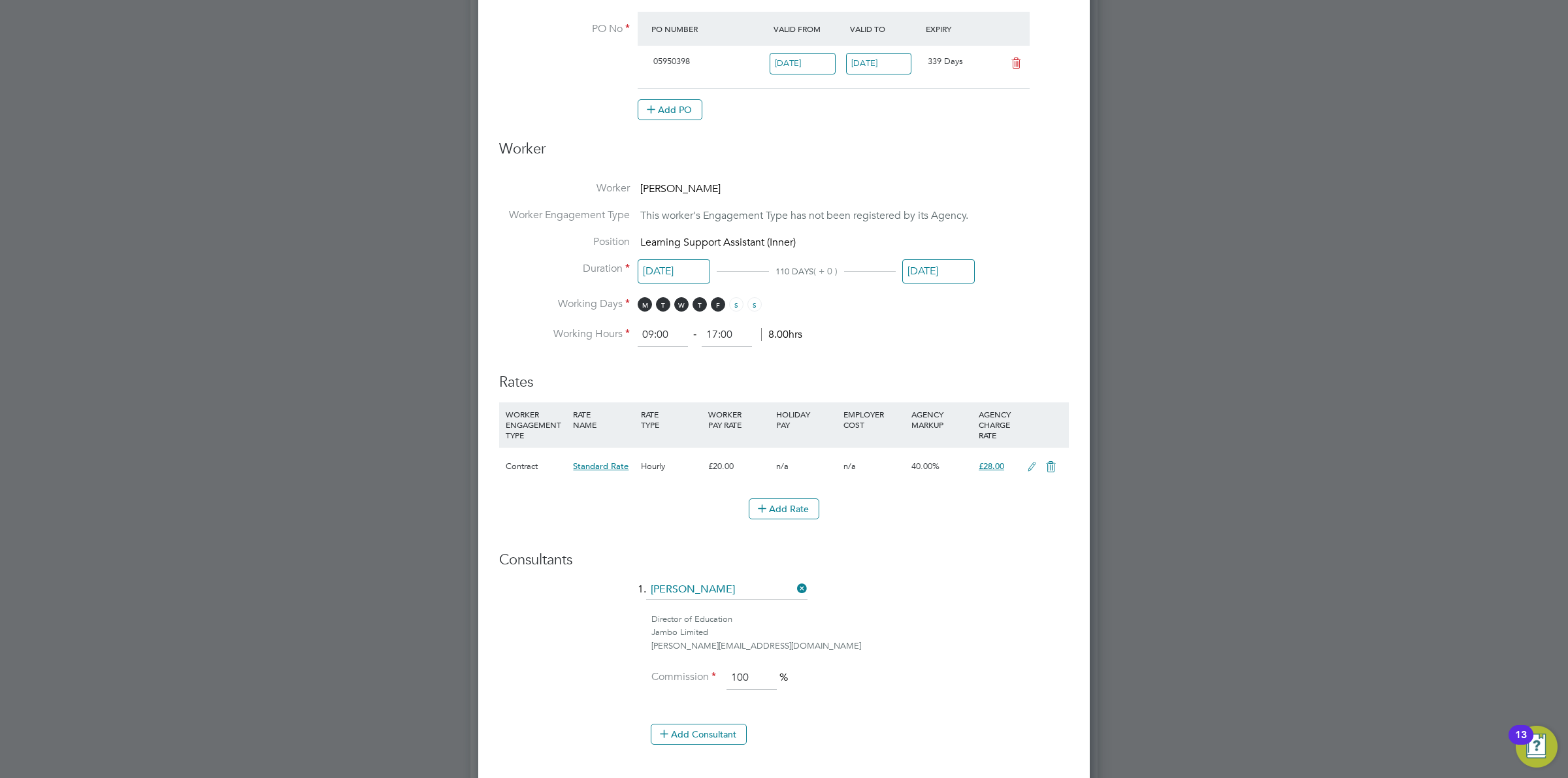
click at [1028, 467] on icon at bounding box center [1033, 466] width 17 height 10
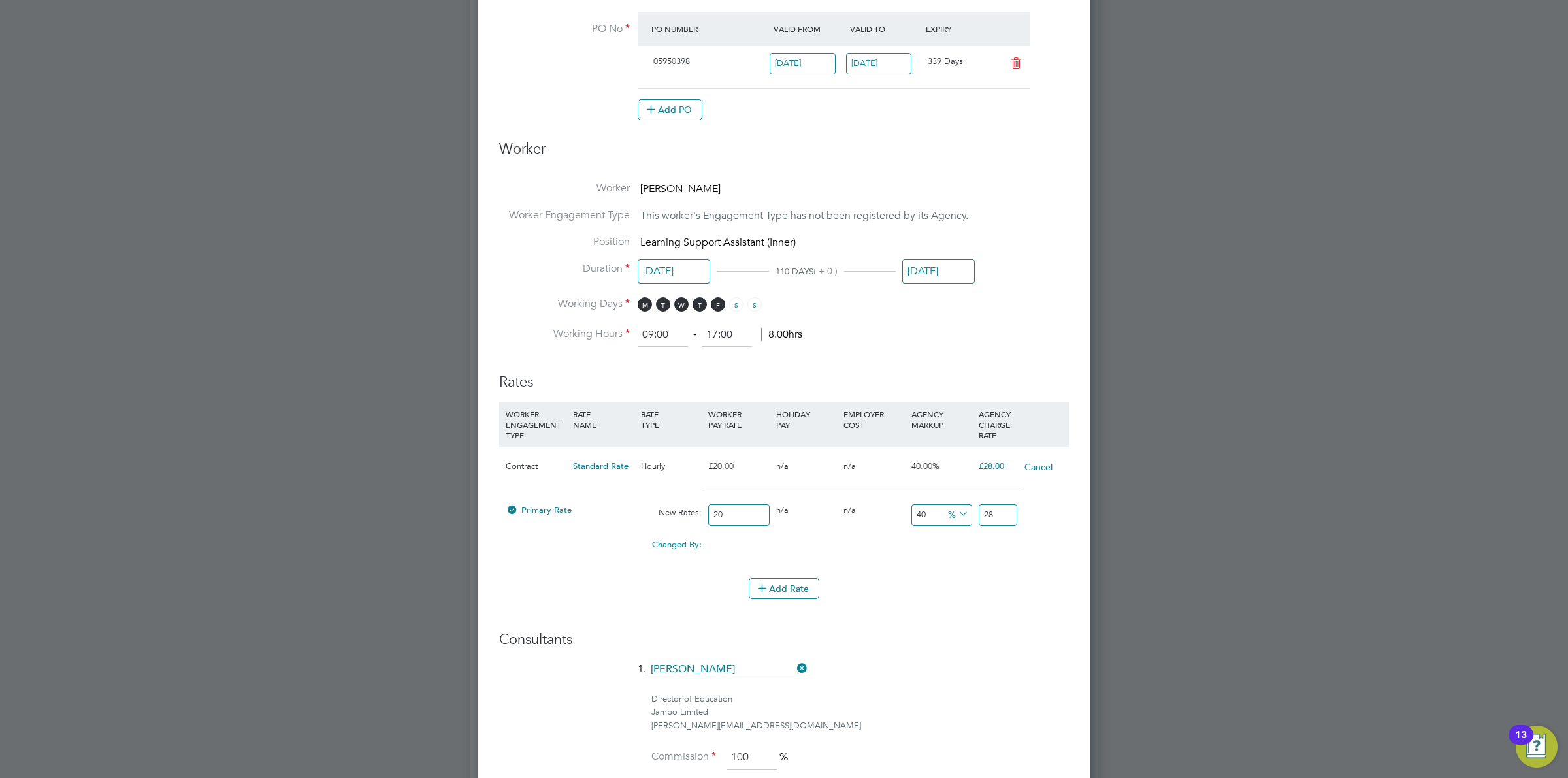
scroll to position [1515, 612]
drag, startPoint x: 747, startPoint y: 508, endPoint x: 692, endPoint y: 509, distance: 55.0
click at [692, 509] on div "Primary Rate New Rates: 20 0 n/a 0 n/a 40 0 % 28" at bounding box center [784, 515] width 570 height 35
type input "12"
type input "16.8"
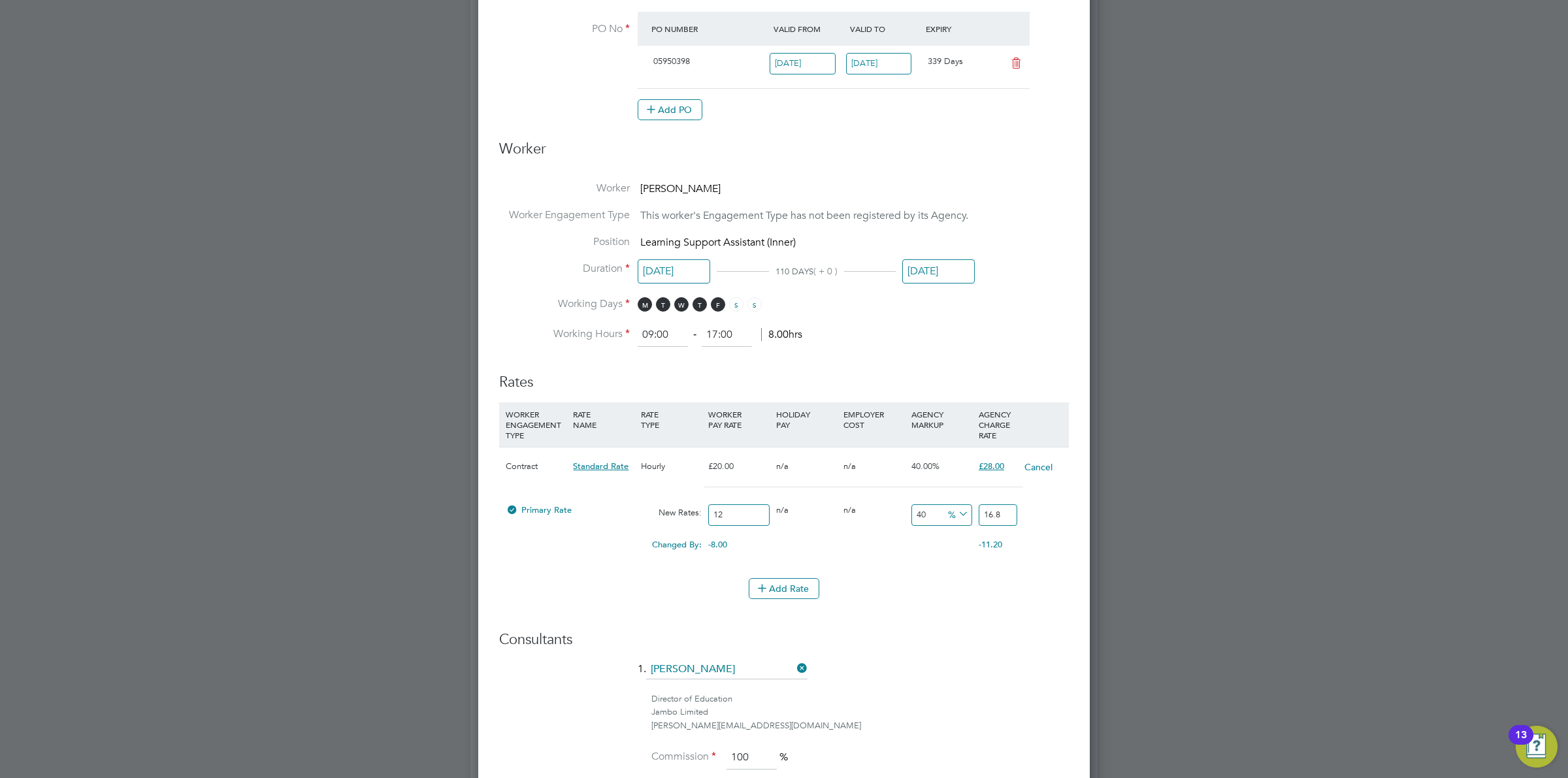
type input "1"
type input "1.4"
type input "2"
type input "0.8"
type input "2.8"
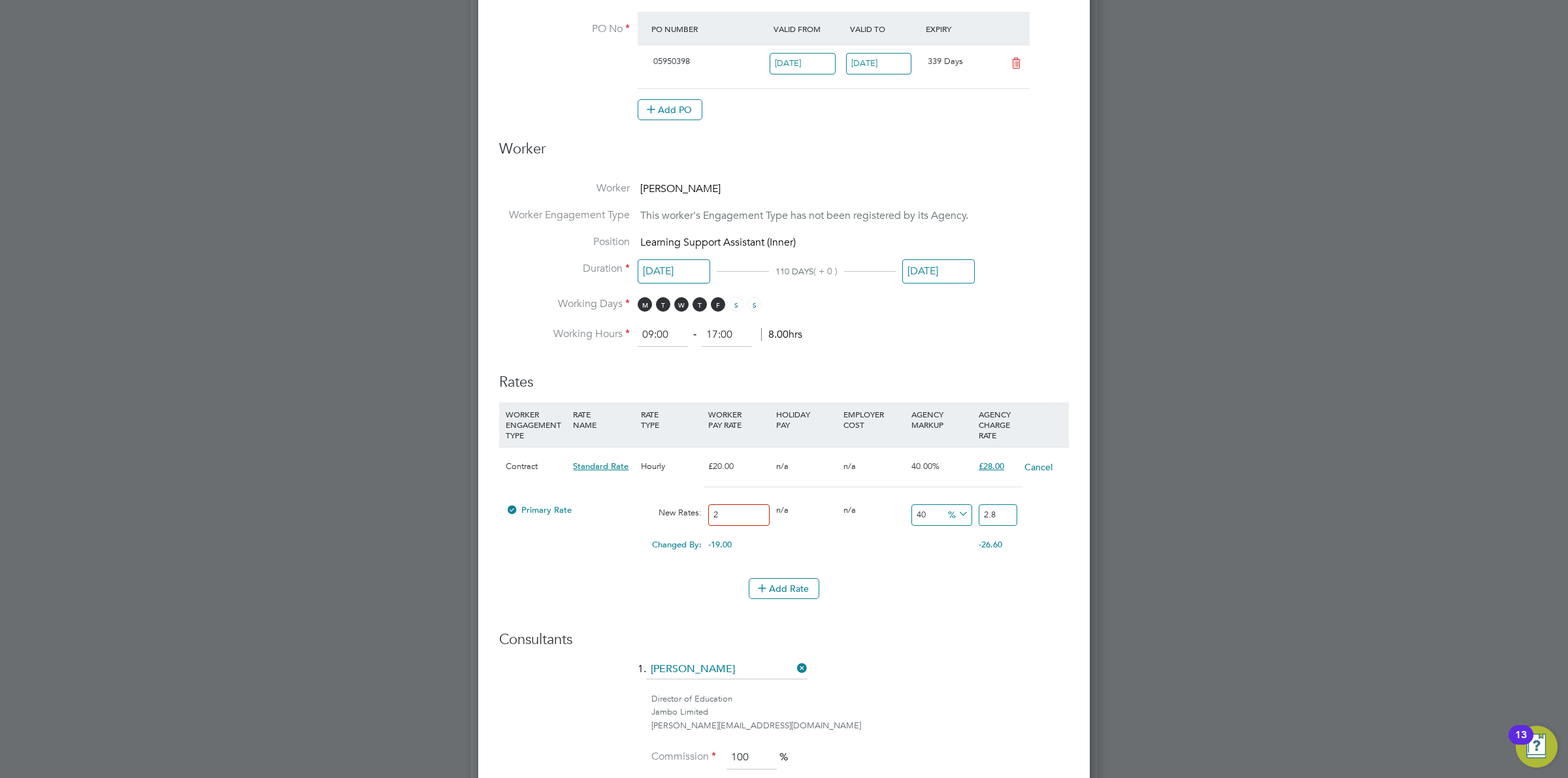
type input "21"
type input "8.4"
type input "29.4"
type input "21"
click at [955, 517] on span "%" at bounding box center [956, 514] width 27 height 15
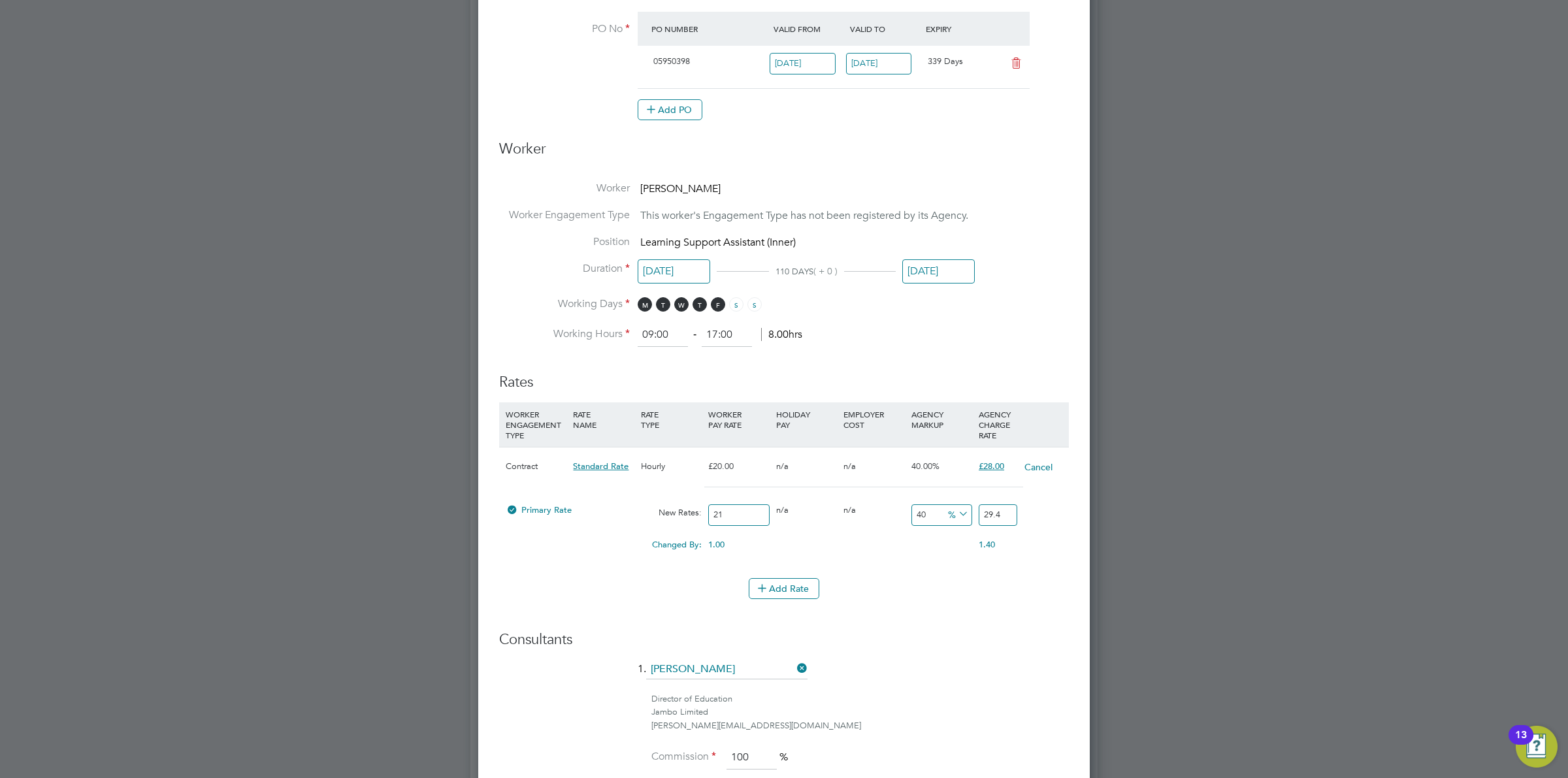
click at [945, 543] on li "£" at bounding box center [958, 547] width 31 height 17
drag, startPoint x: 1003, startPoint y: 518, endPoint x: 984, endPoint y: 518, distance: 19.0
click at [1000, 518] on input "29.4" at bounding box center [999, 515] width 39 height 21
drag, startPoint x: 943, startPoint y: 519, endPoint x: 902, endPoint y: 517, distance: 41.0
click at [902, 517] on div "Primary Rate New Rates: 21 0 n/a 0 n/a 40 8.4 £ 29.4" at bounding box center [784, 515] width 570 height 35
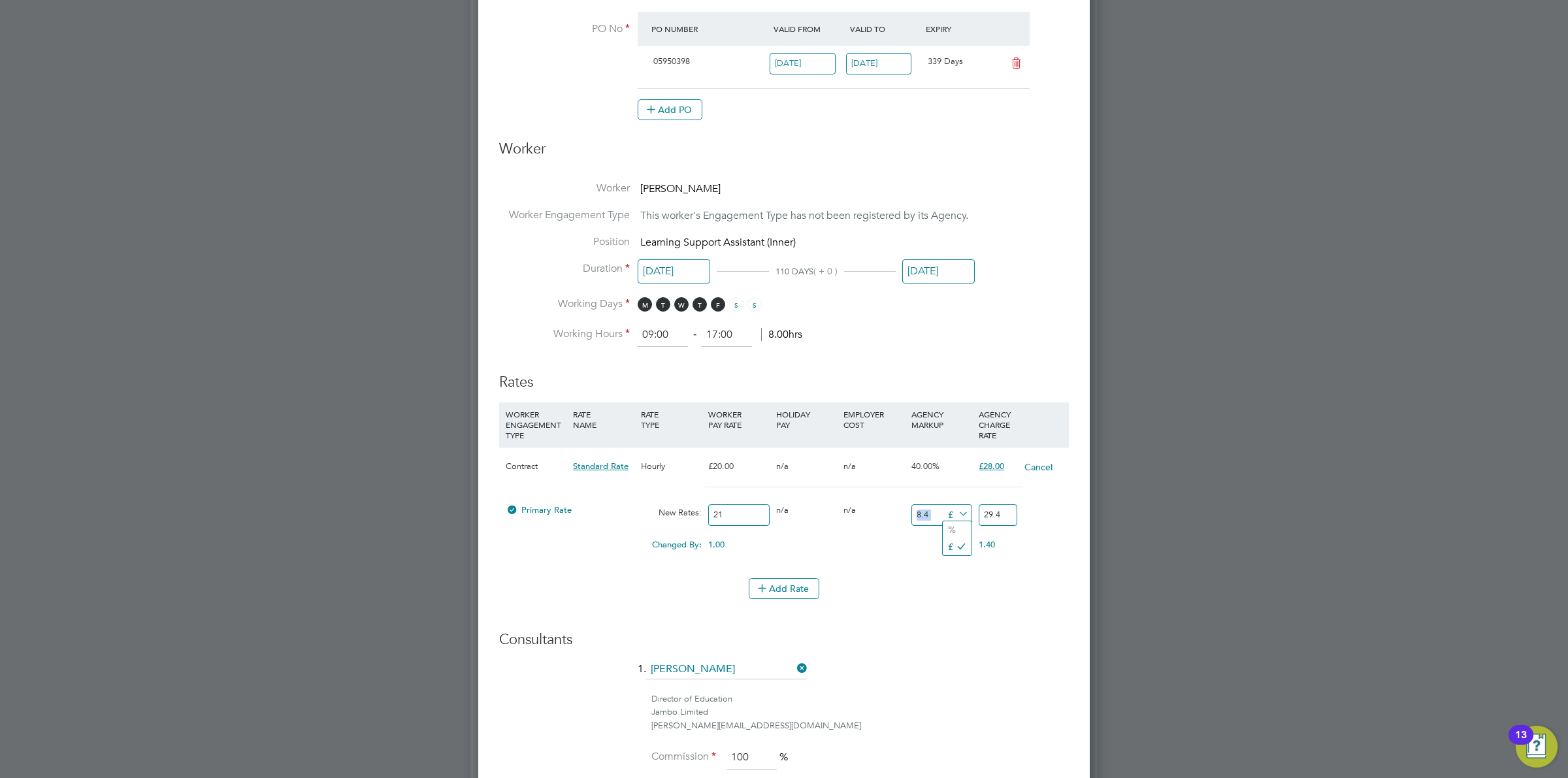
type span "&pound;"
click at [925, 519] on input "8.4" at bounding box center [942, 515] width 61 height 21
drag, startPoint x: 933, startPoint y: 515, endPoint x: 871, endPoint y: 509, distance: 62.3
click at [871, 509] on div "Primary Rate New Rates: 21 0 n/a 0 n/a 40 8.4 £ 29.4" at bounding box center [784, 515] width 570 height 35
type input "8"
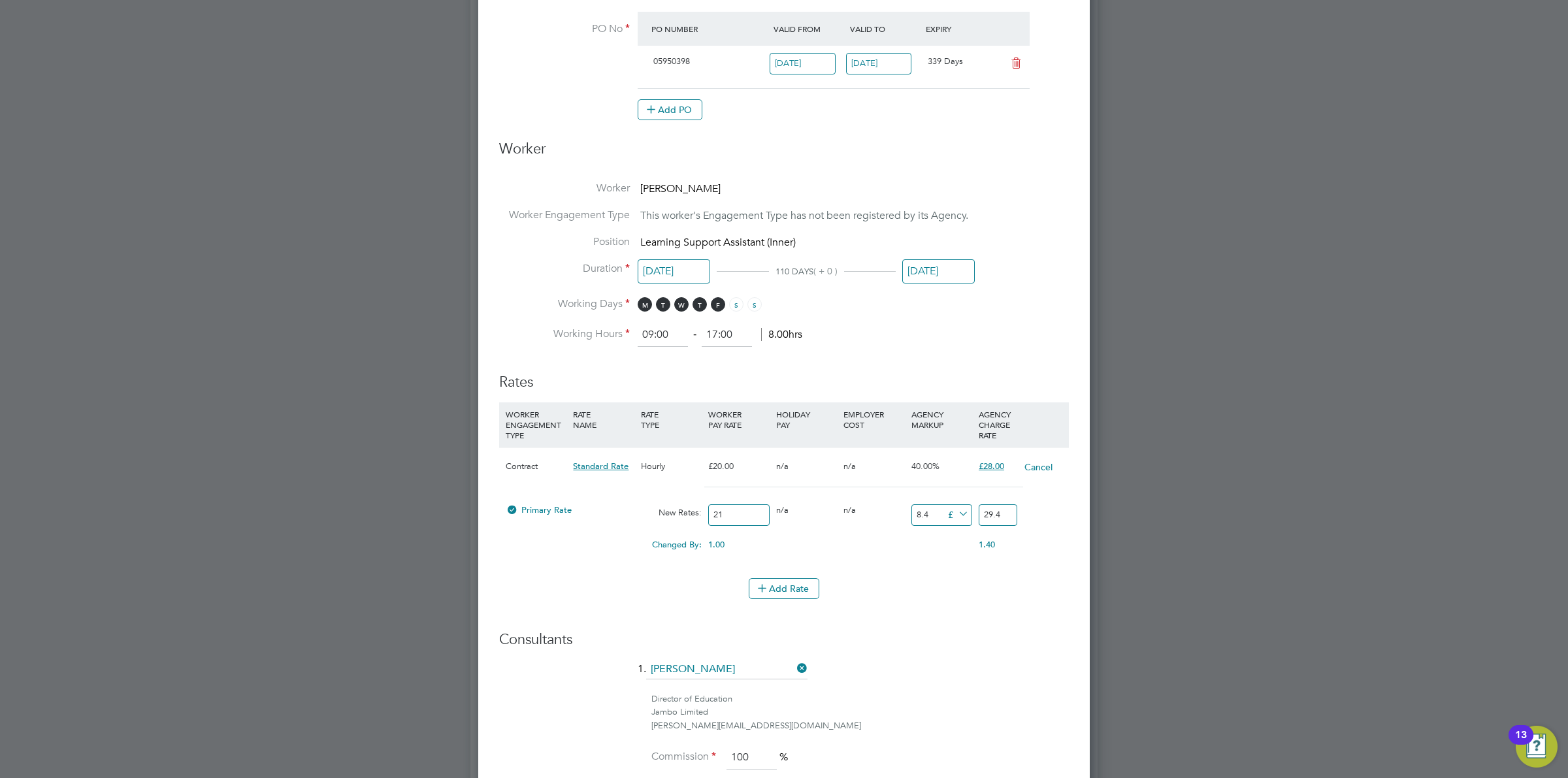
type input "29"
type input "8"
click at [1076, 663] on div "Edit Placement of Marvin Vernal Mandatory Fields Deployment End Hirer New City …" at bounding box center [784, 315] width 612 height 1512
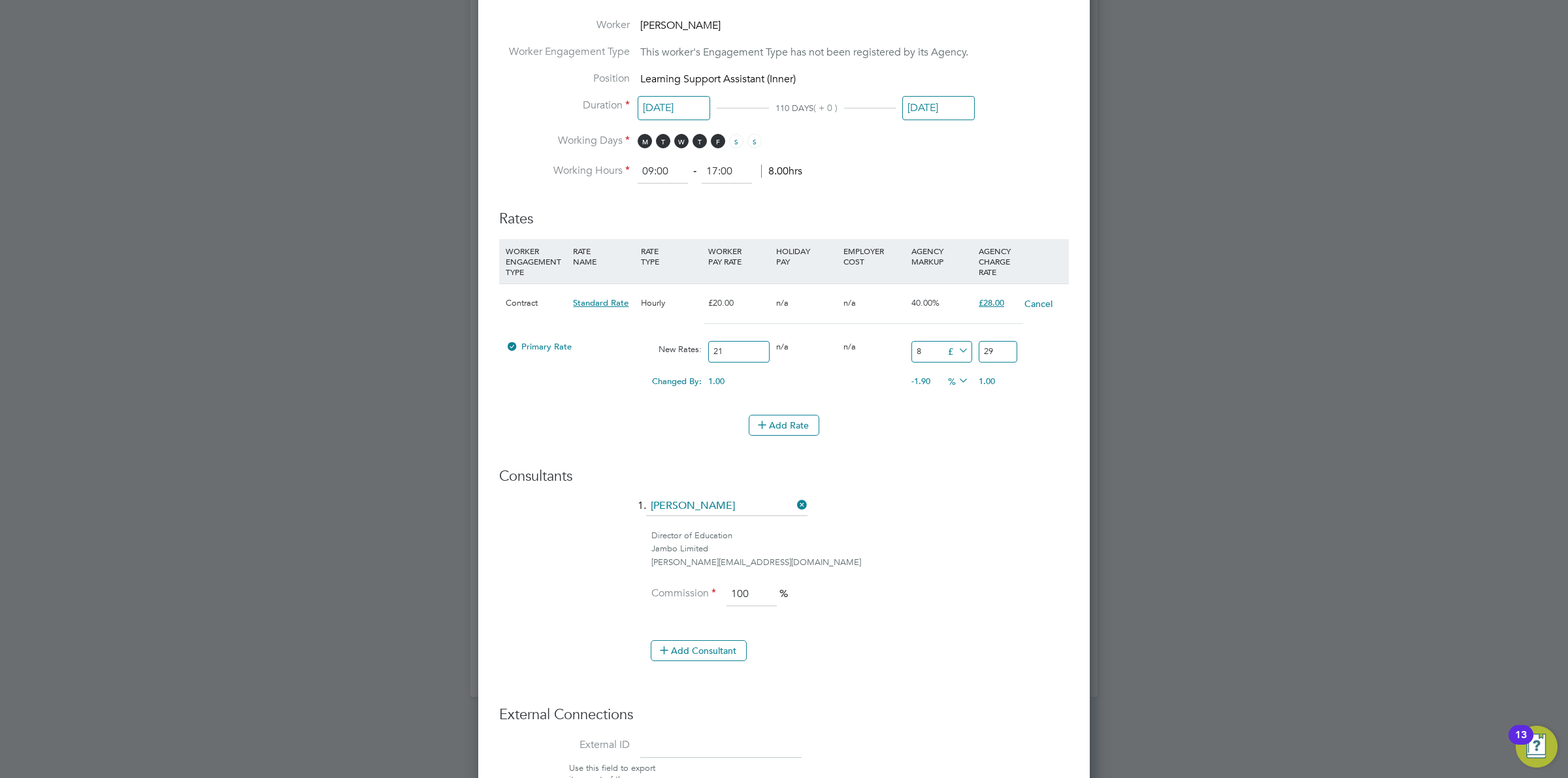
scroll to position [735, 0]
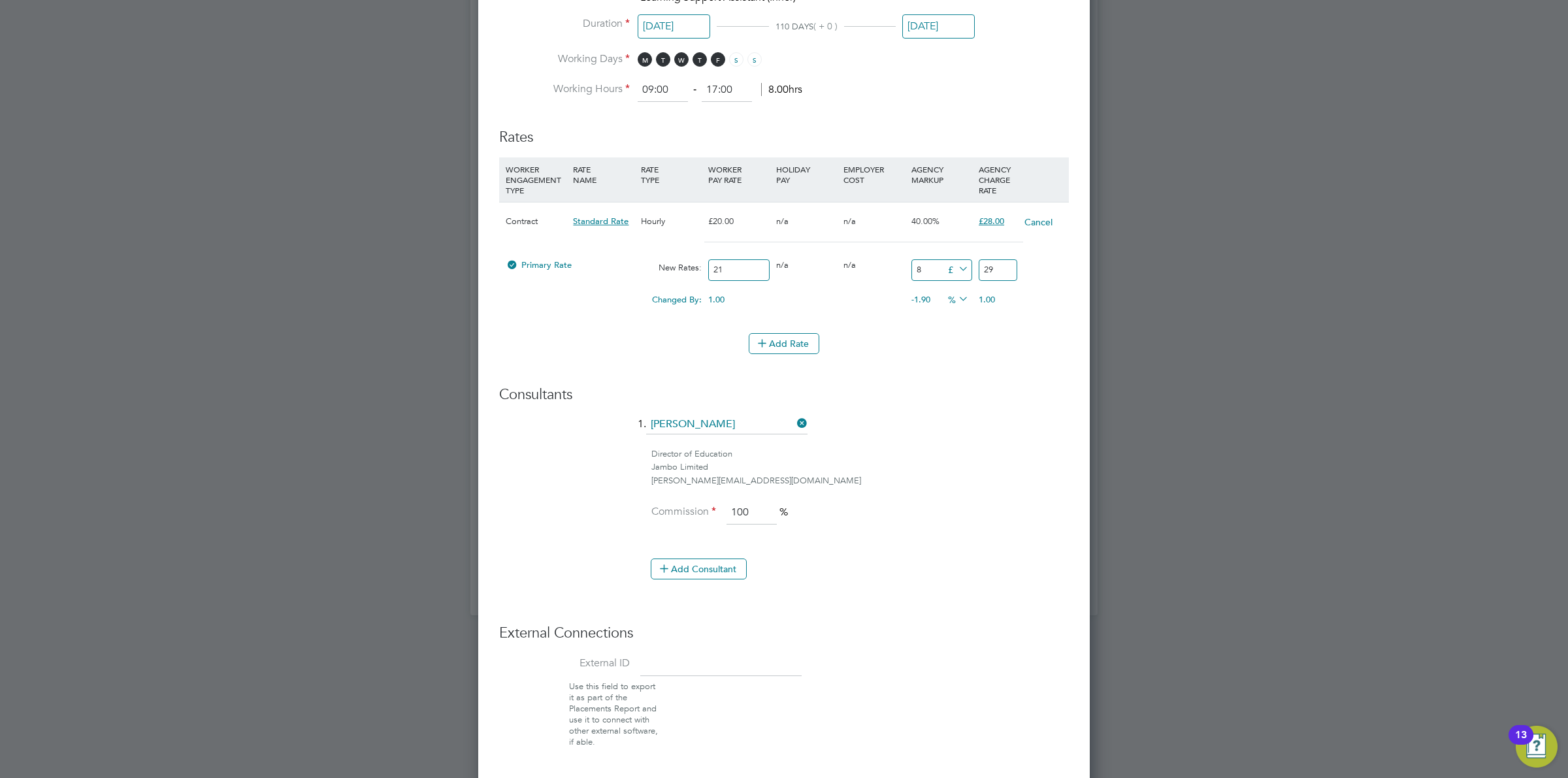
click at [972, 566] on li "Add Consultant" at bounding box center [789, 576] width 559 height 34
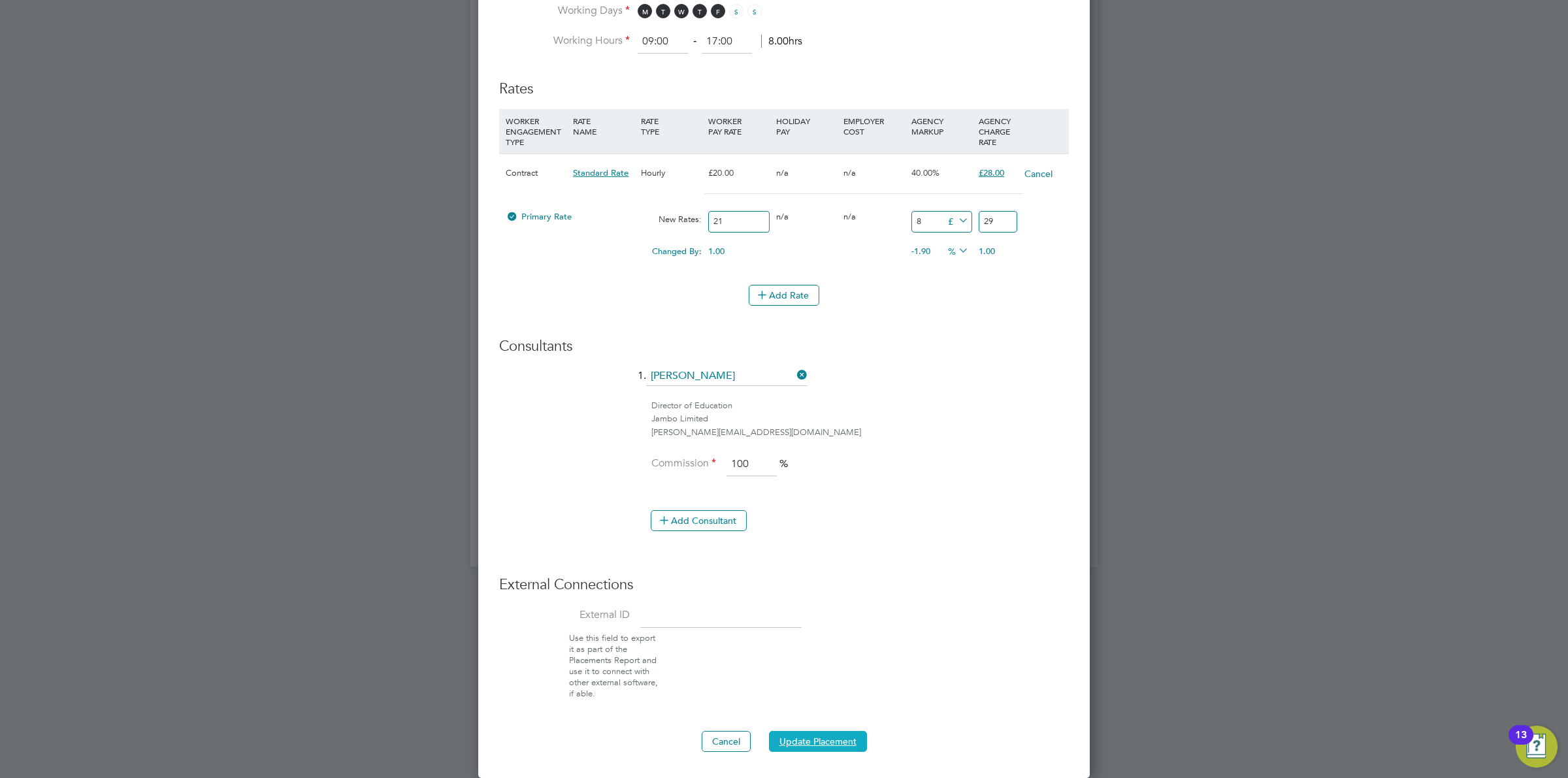
click at [844, 738] on button "Update Placement" at bounding box center [818, 741] width 98 height 21
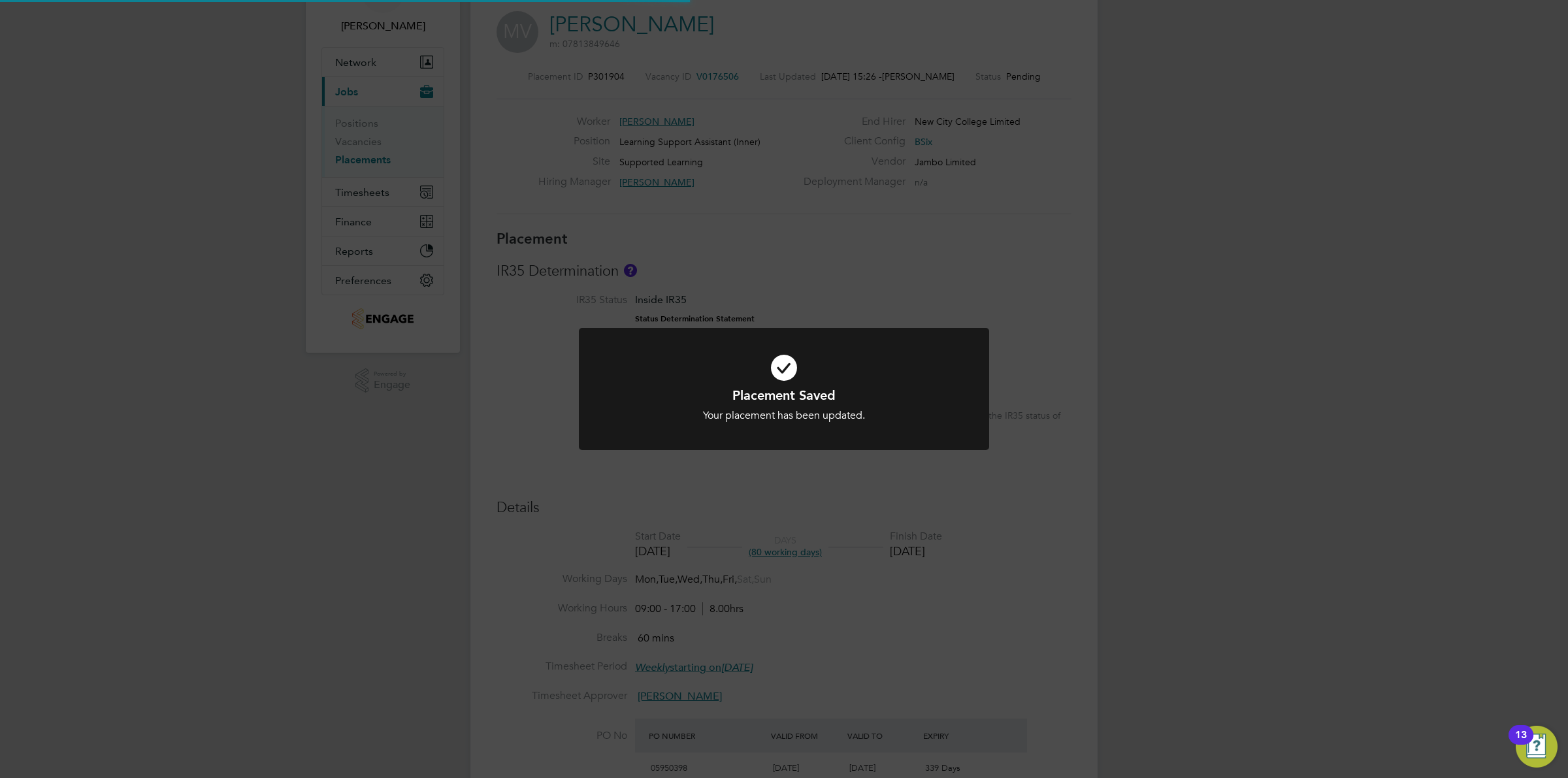
scroll to position [0, 0]
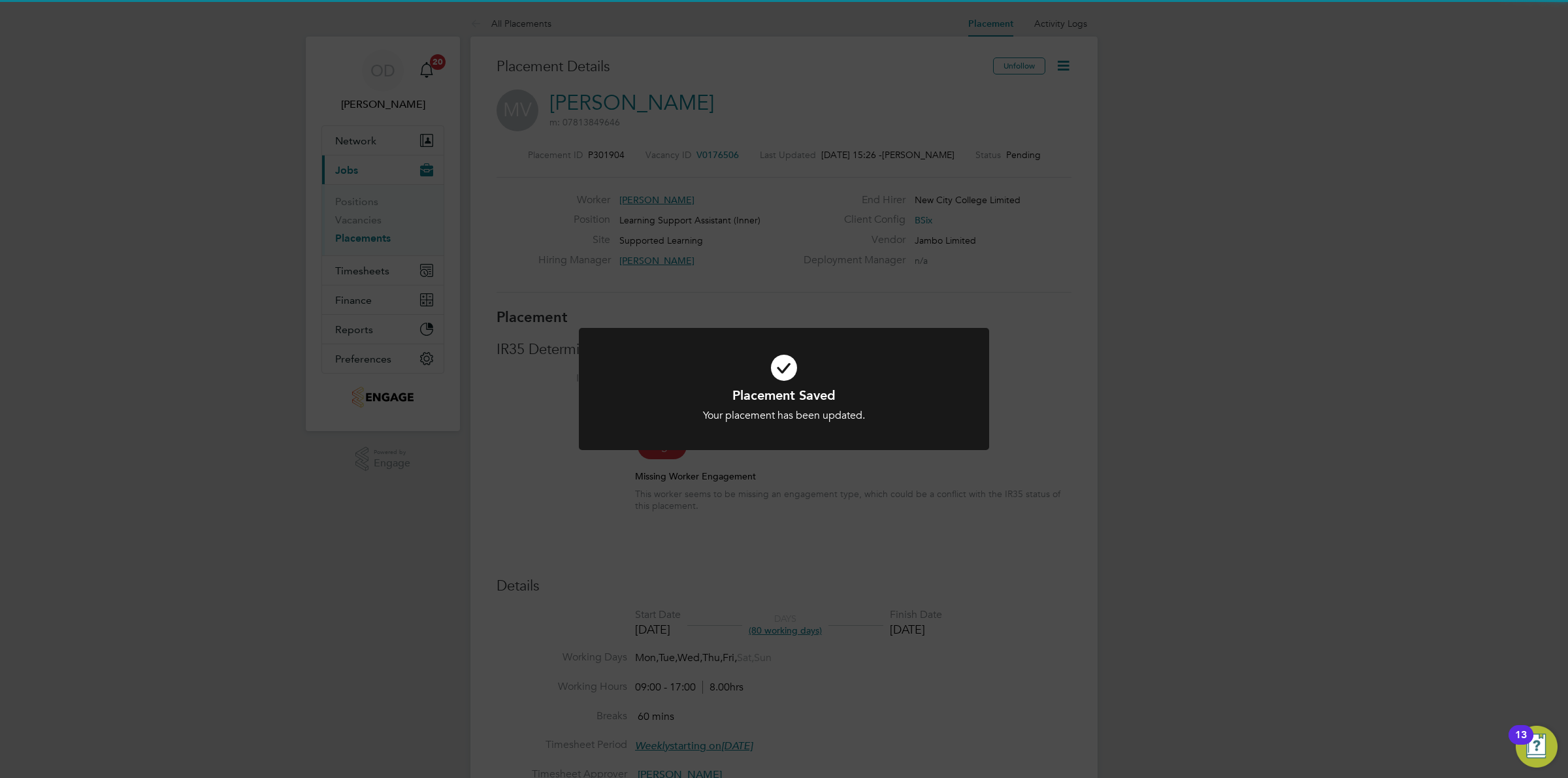
click at [1139, 412] on div "Placement Saved Your placement has been updated. Cancel Okay" at bounding box center [784, 389] width 1568 height 778
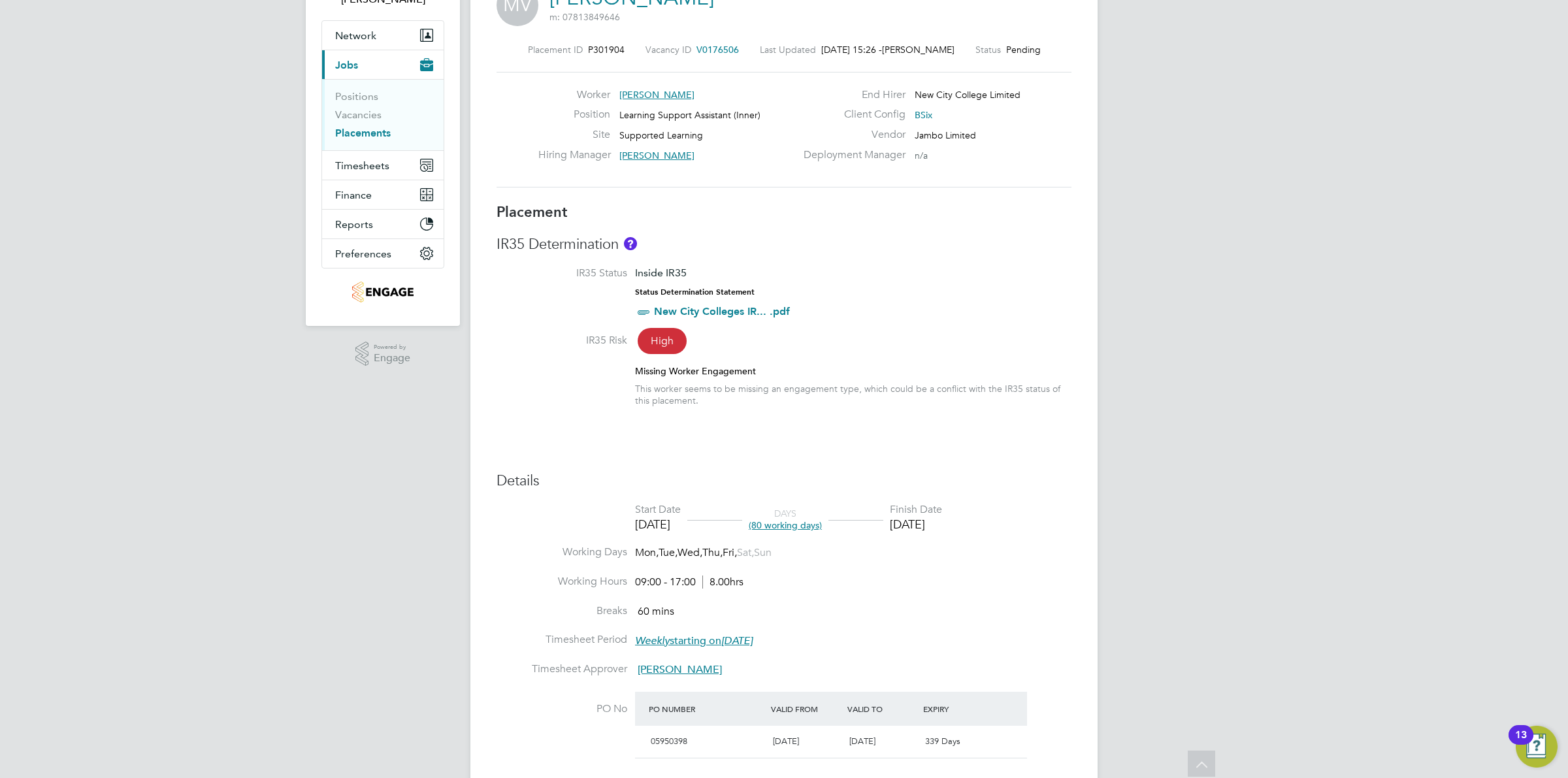
scroll to position [24, 0]
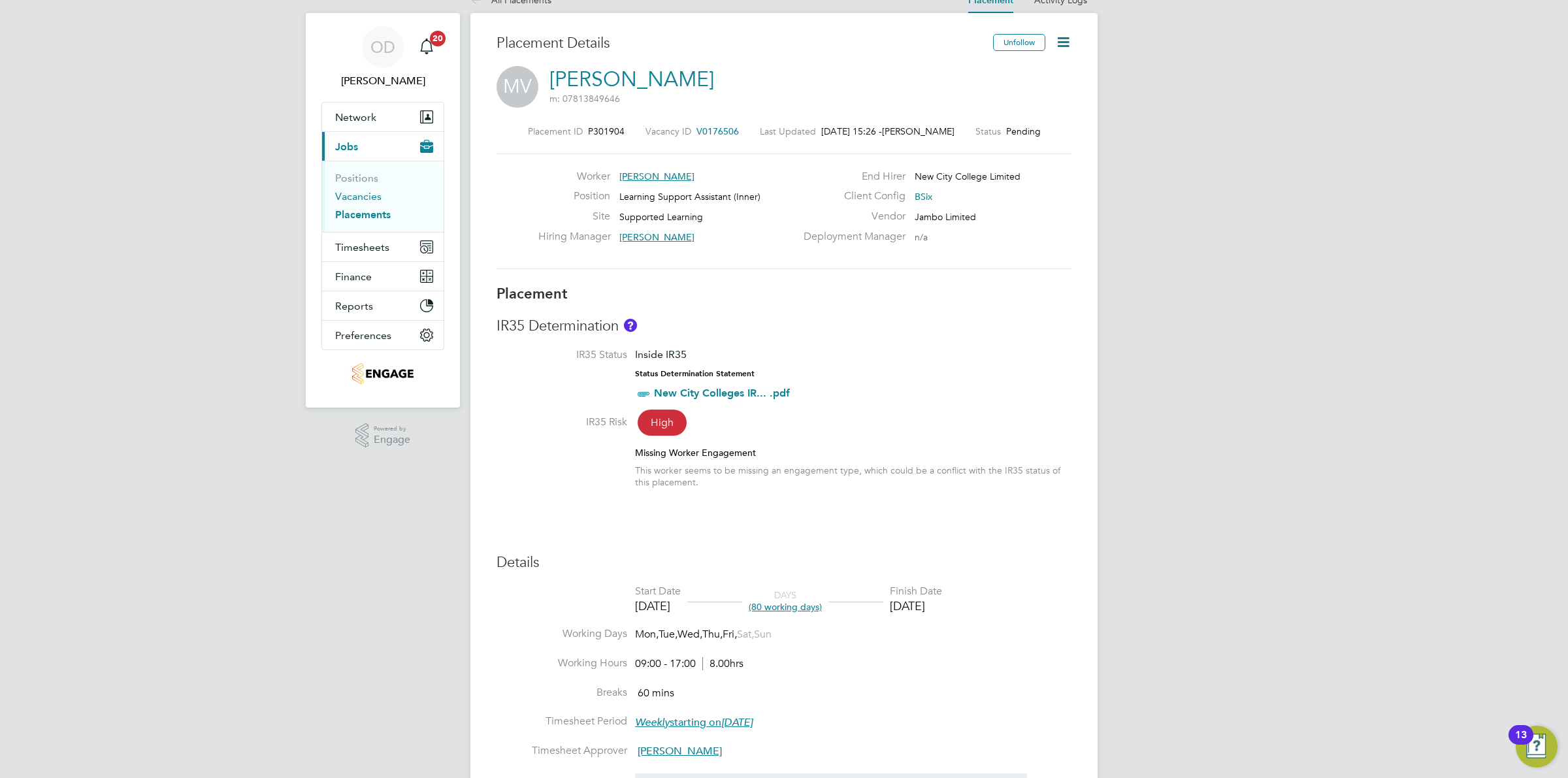
click at [366, 200] on link "Vacancies" at bounding box center [359, 197] width 46 height 13
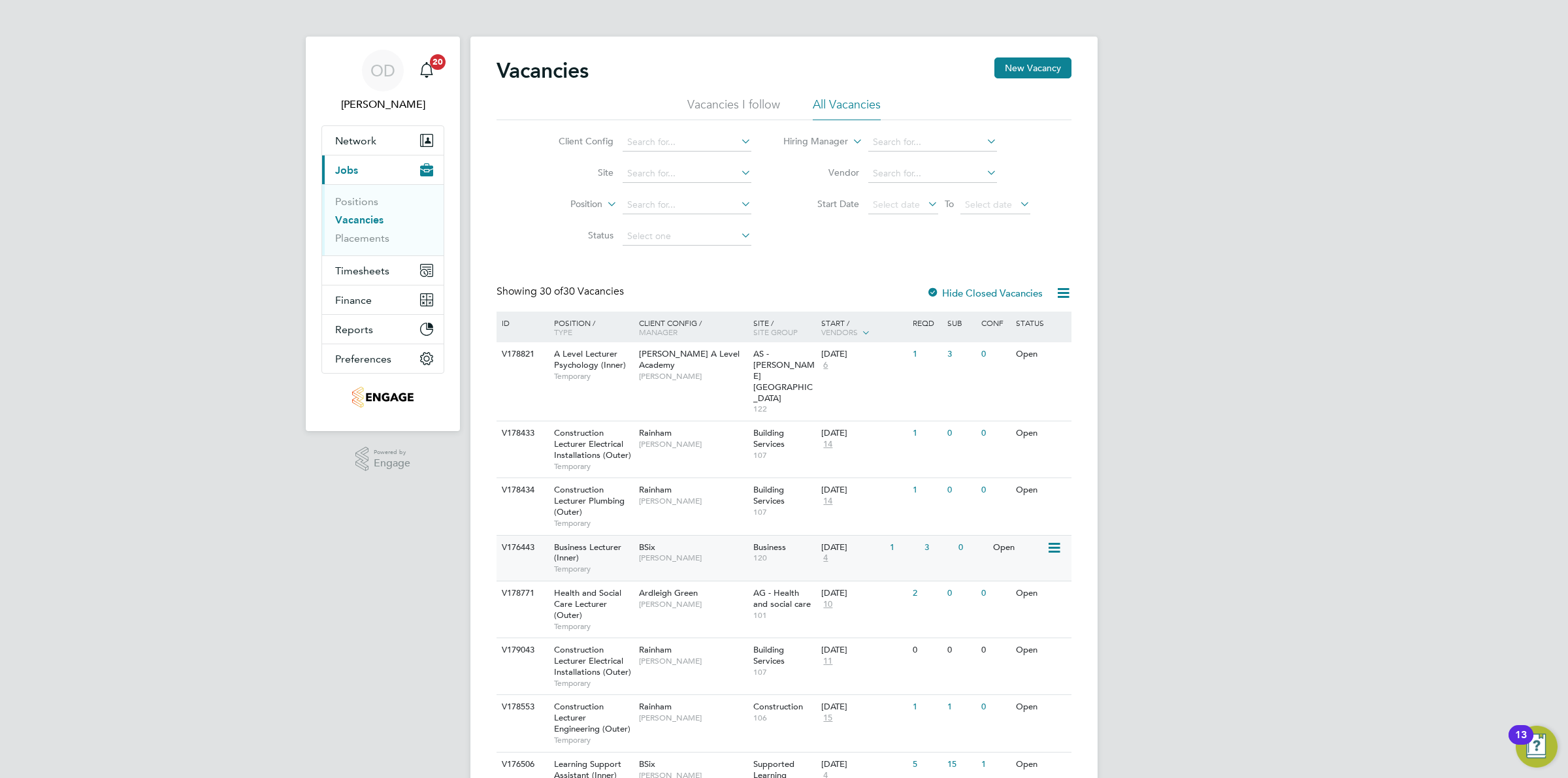
scroll to position [164, 0]
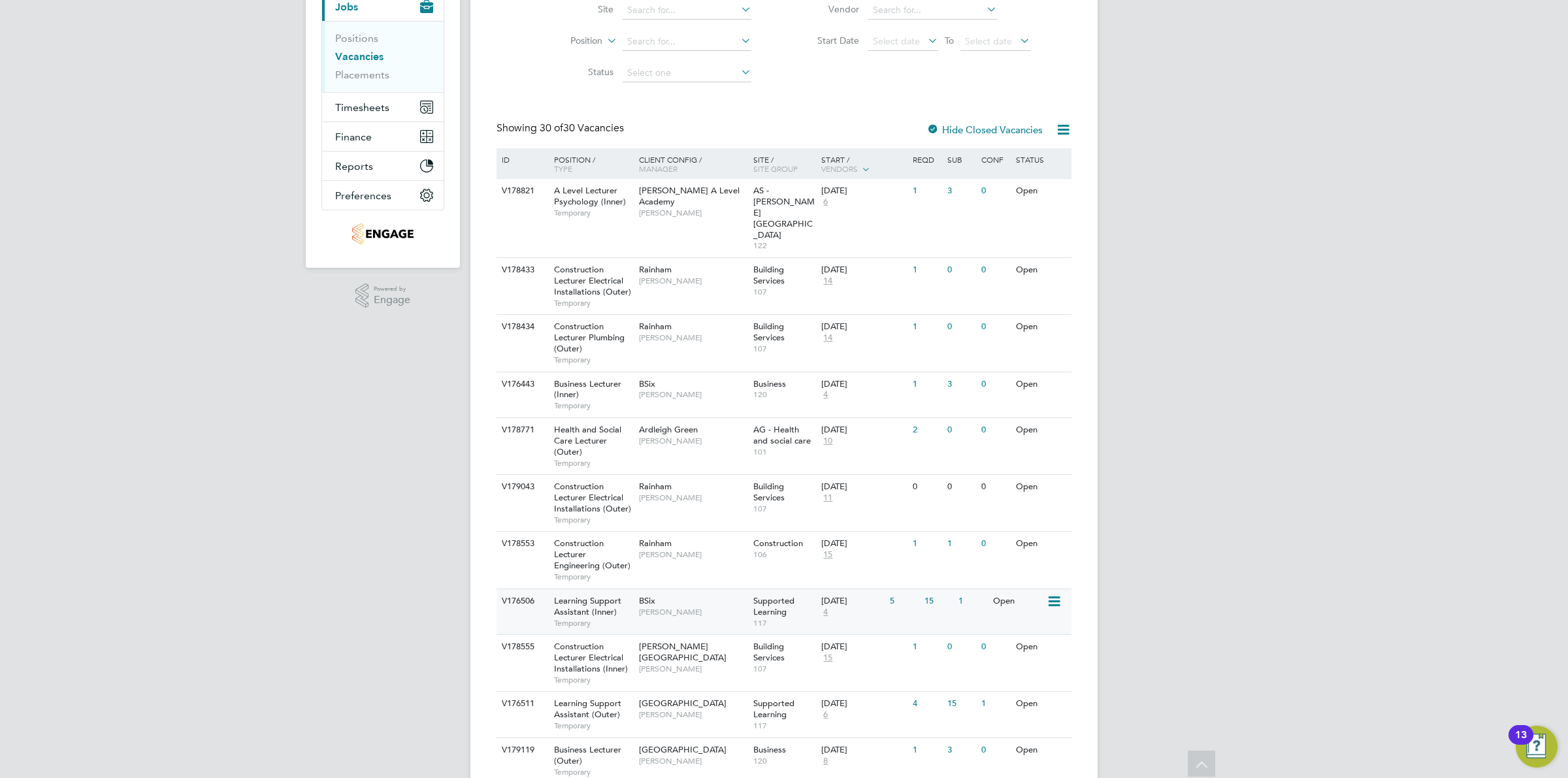
click at [926, 589] on div "V176506 Learning Support Assistant (Inner) Temporary BSix Rachel Johnson Suppor…" at bounding box center [784, 612] width 575 height 46
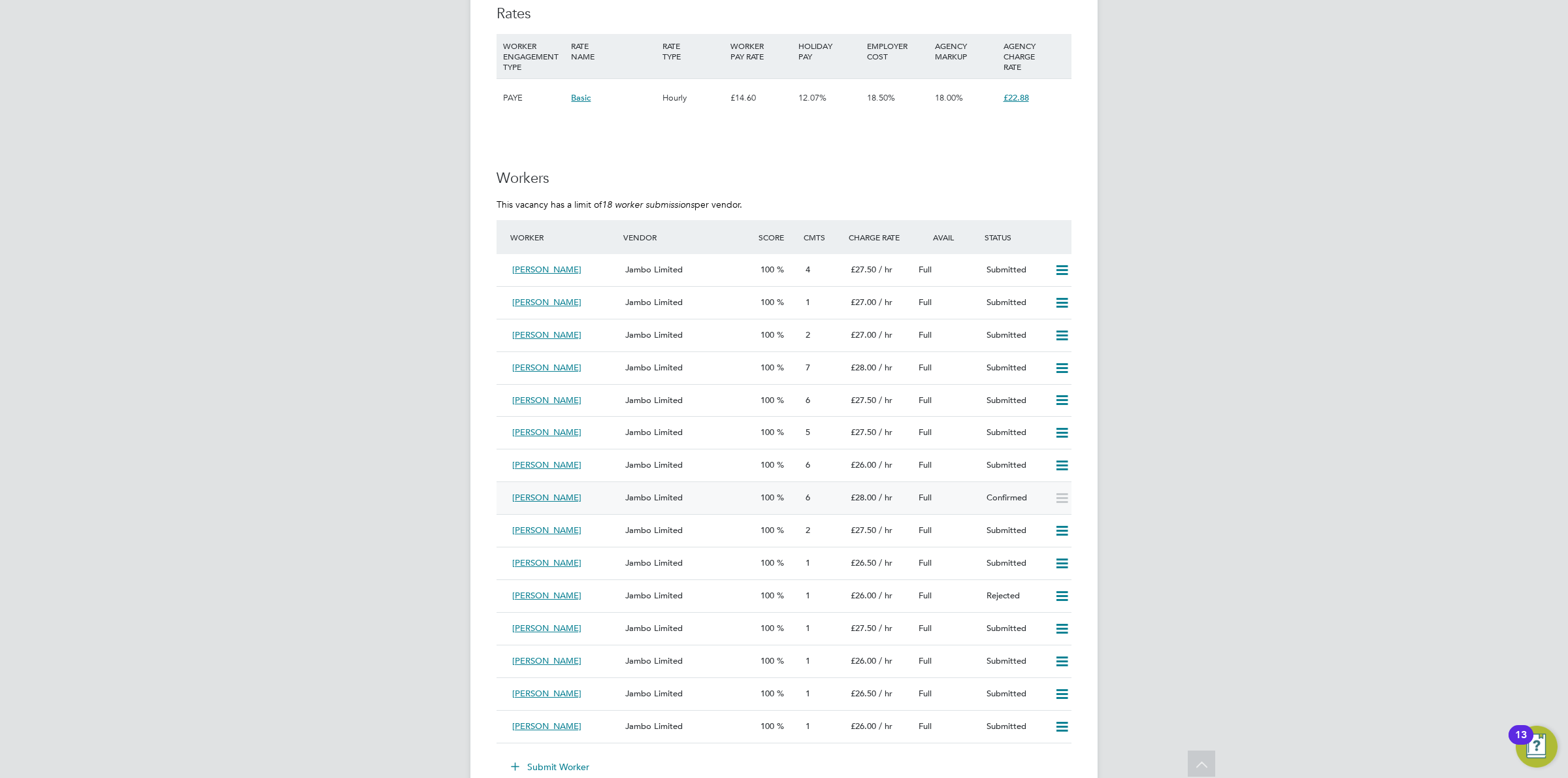
click at [679, 500] on span "Jambo Limited" at bounding box center [654, 498] width 58 height 11
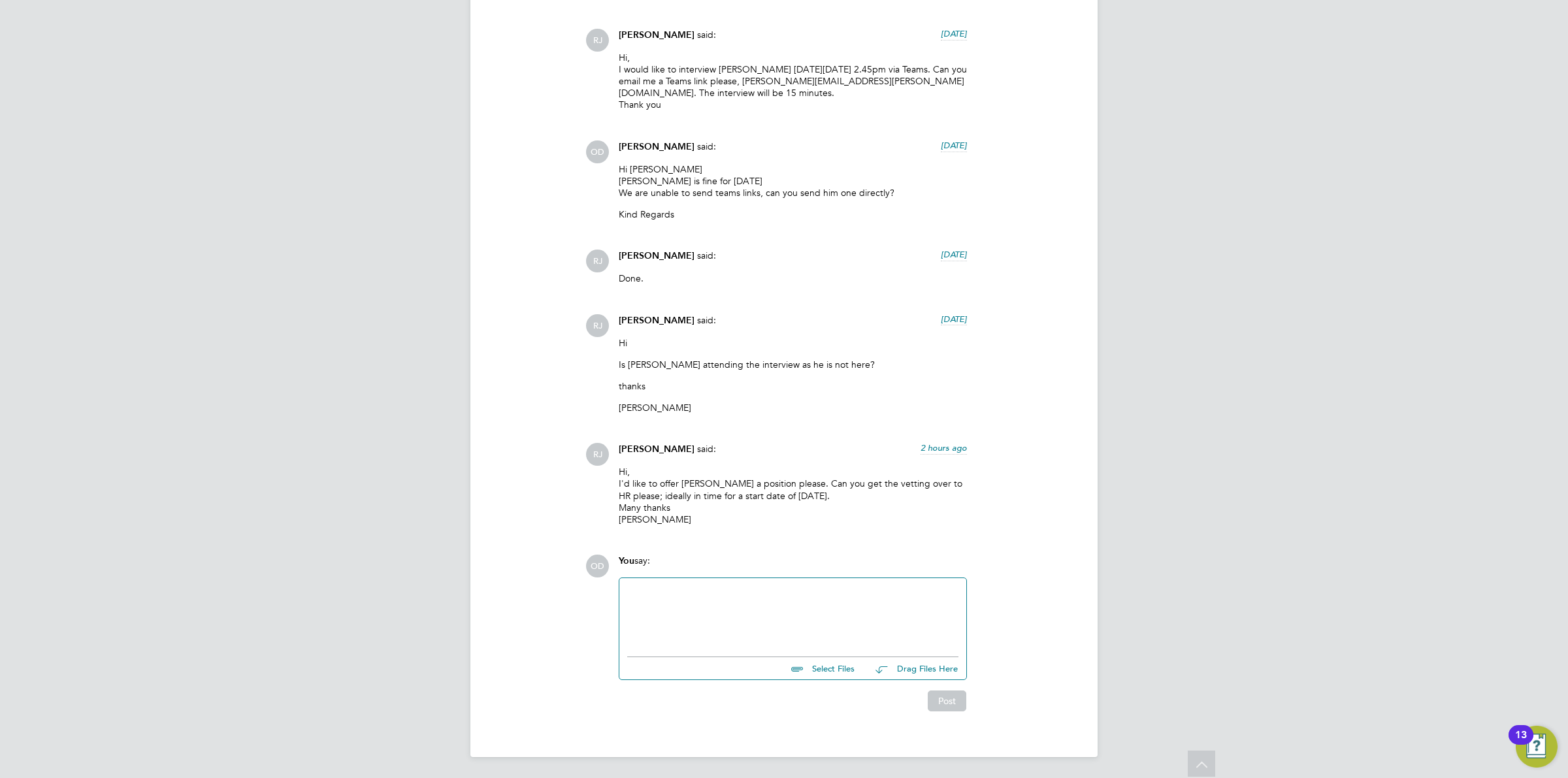
click at [742, 589] on div at bounding box center [793, 613] width 331 height 56
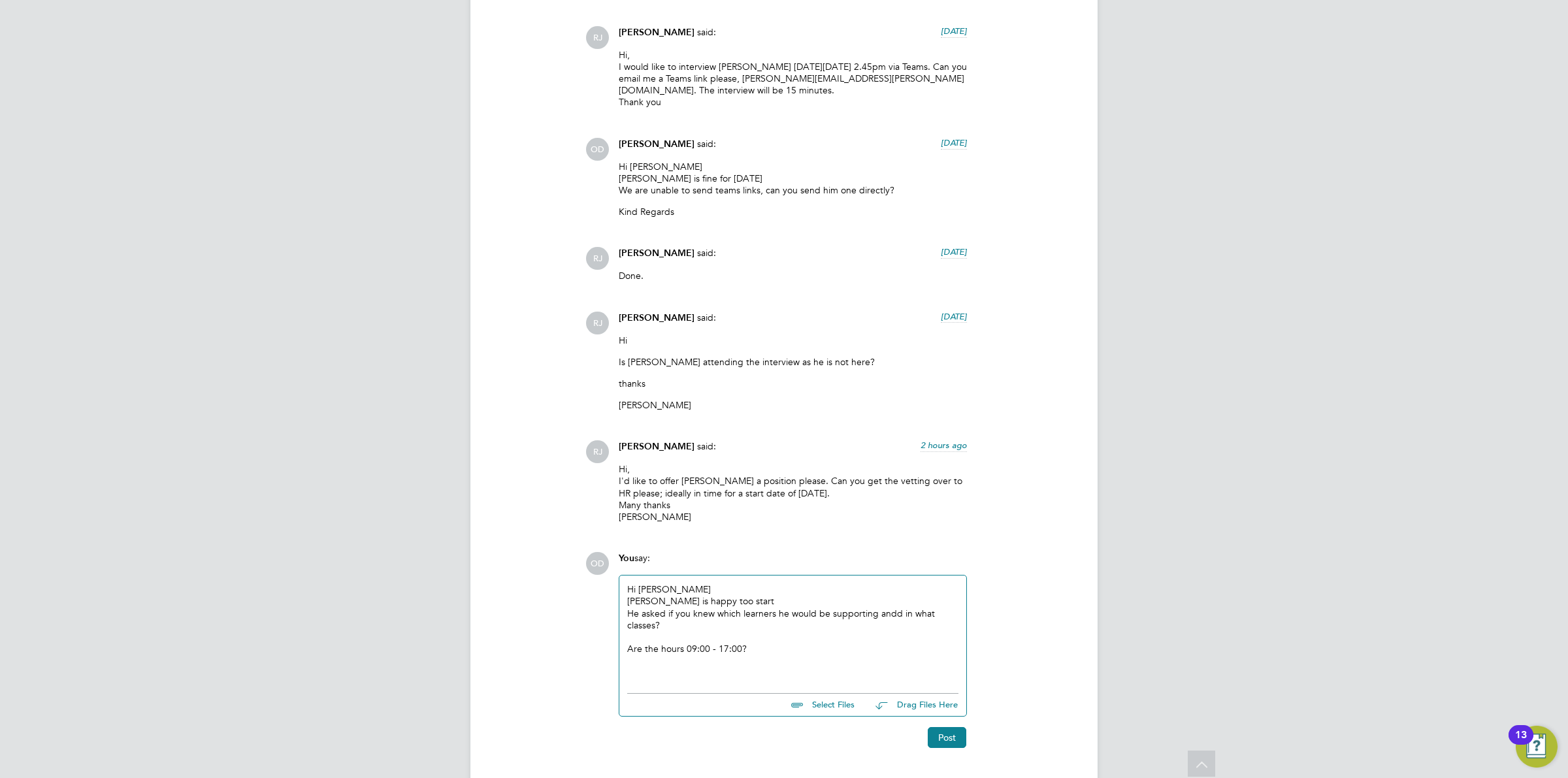
click at [893, 611] on div "He asked if you knew which learners he would be supporting andd in what classes?" at bounding box center [793, 620] width 331 height 24
click at [892, 631] on div "He asked if you knew which learners he would be supporting and in what classes?" at bounding box center [793, 620] width 331 height 24
click at [760, 601] on div "Marvin is happy too start" at bounding box center [793, 601] width 331 height 12
click at [687, 590] on div "Hi Rachel Marvin is happy too start He asked if you knew which learners he woul…" at bounding box center [793, 637] width 331 height 108
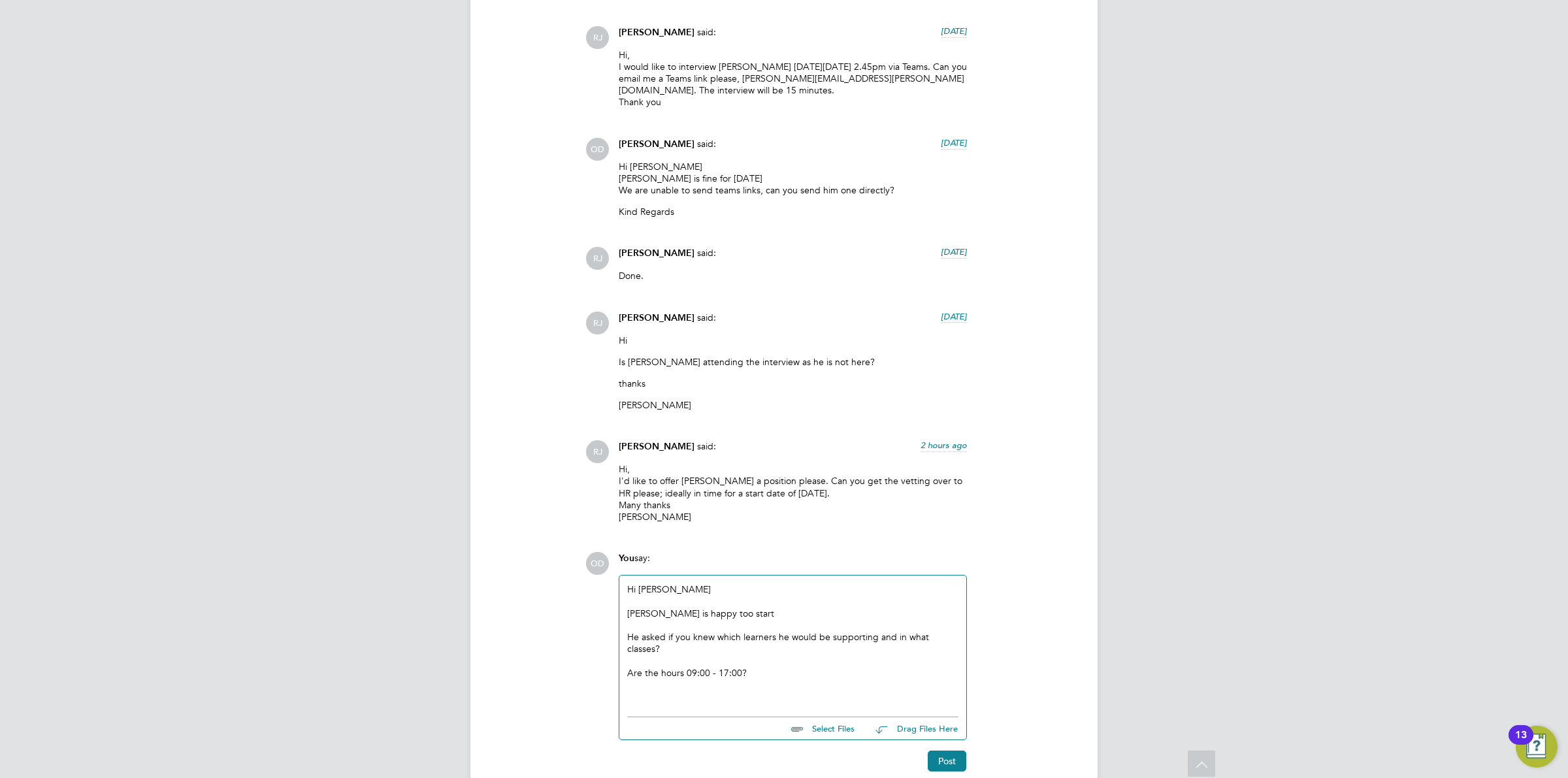
drag, startPoint x: 953, startPoint y: 760, endPoint x: 729, endPoint y: 698, distance: 232.4
click at [719, 708] on div "OD You say: Hi Rachel Marvin is happy too start He asked if you knew which lear…" at bounding box center [829, 661] width 486 height 220
click at [746, 698] on div at bounding box center [793, 696] width 331 height 12
click at [944, 769] on button "Post" at bounding box center [947, 772] width 39 height 21
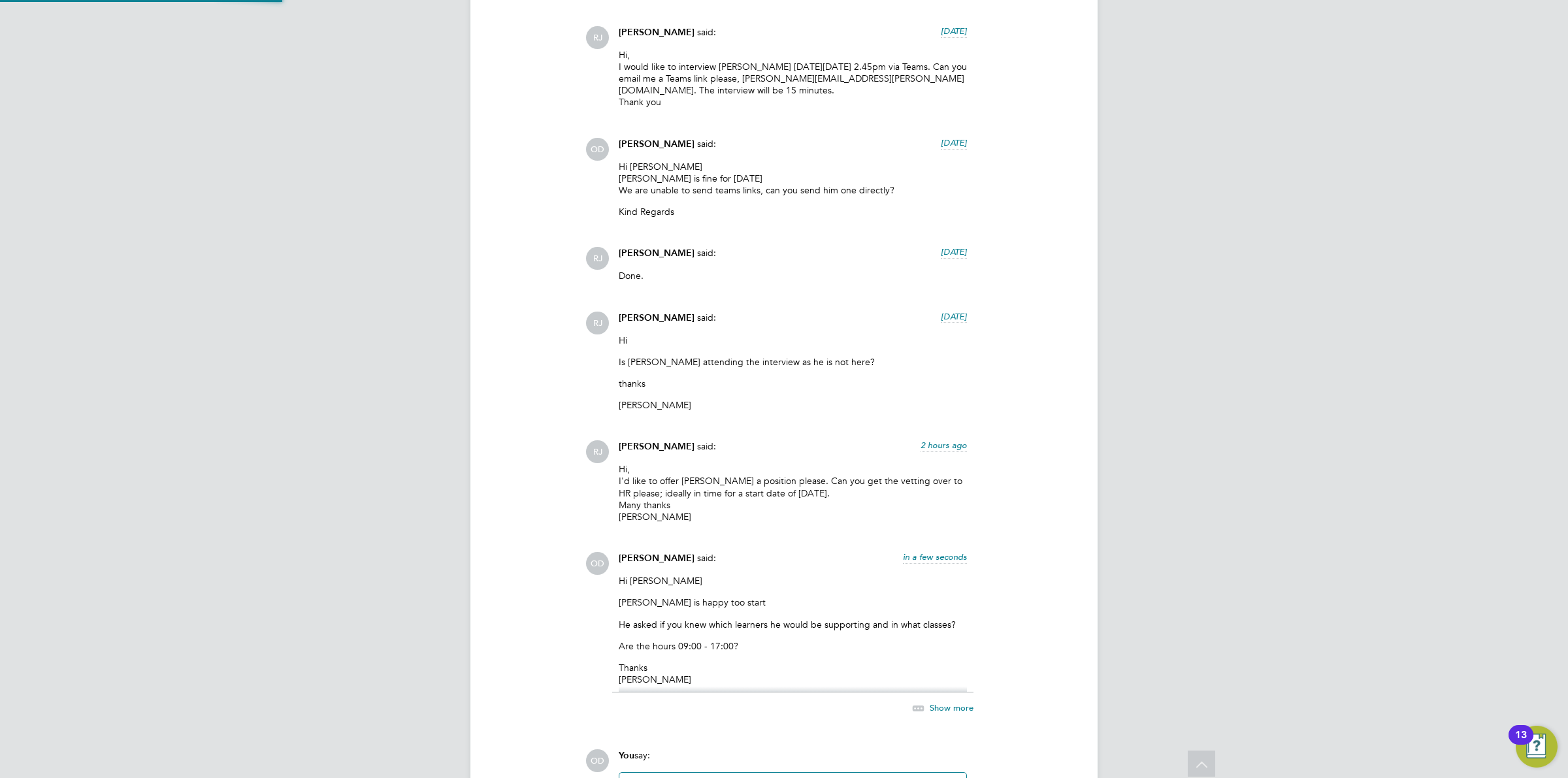
scroll to position [2282, 0]
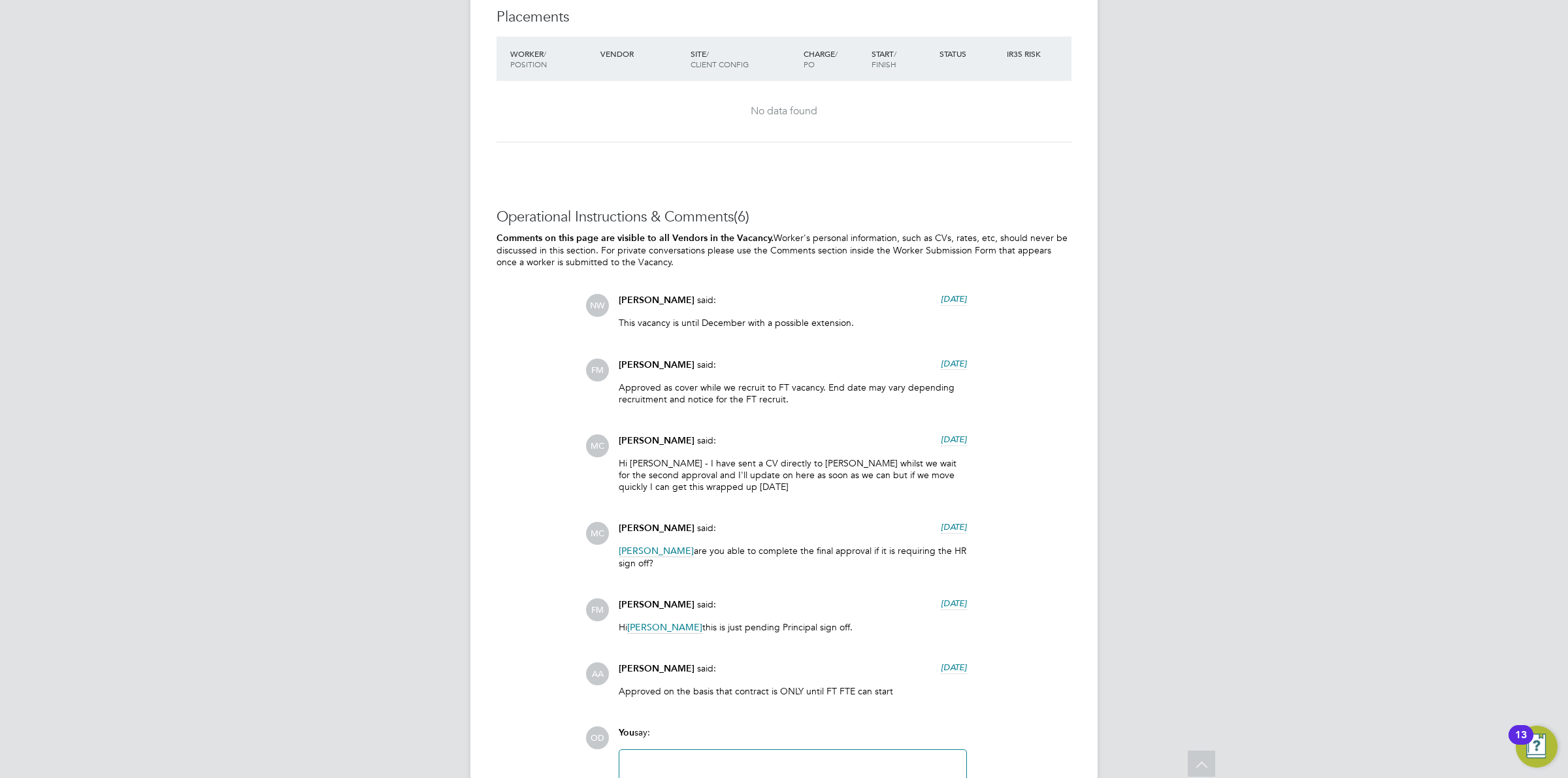
scroll to position [2431, 0]
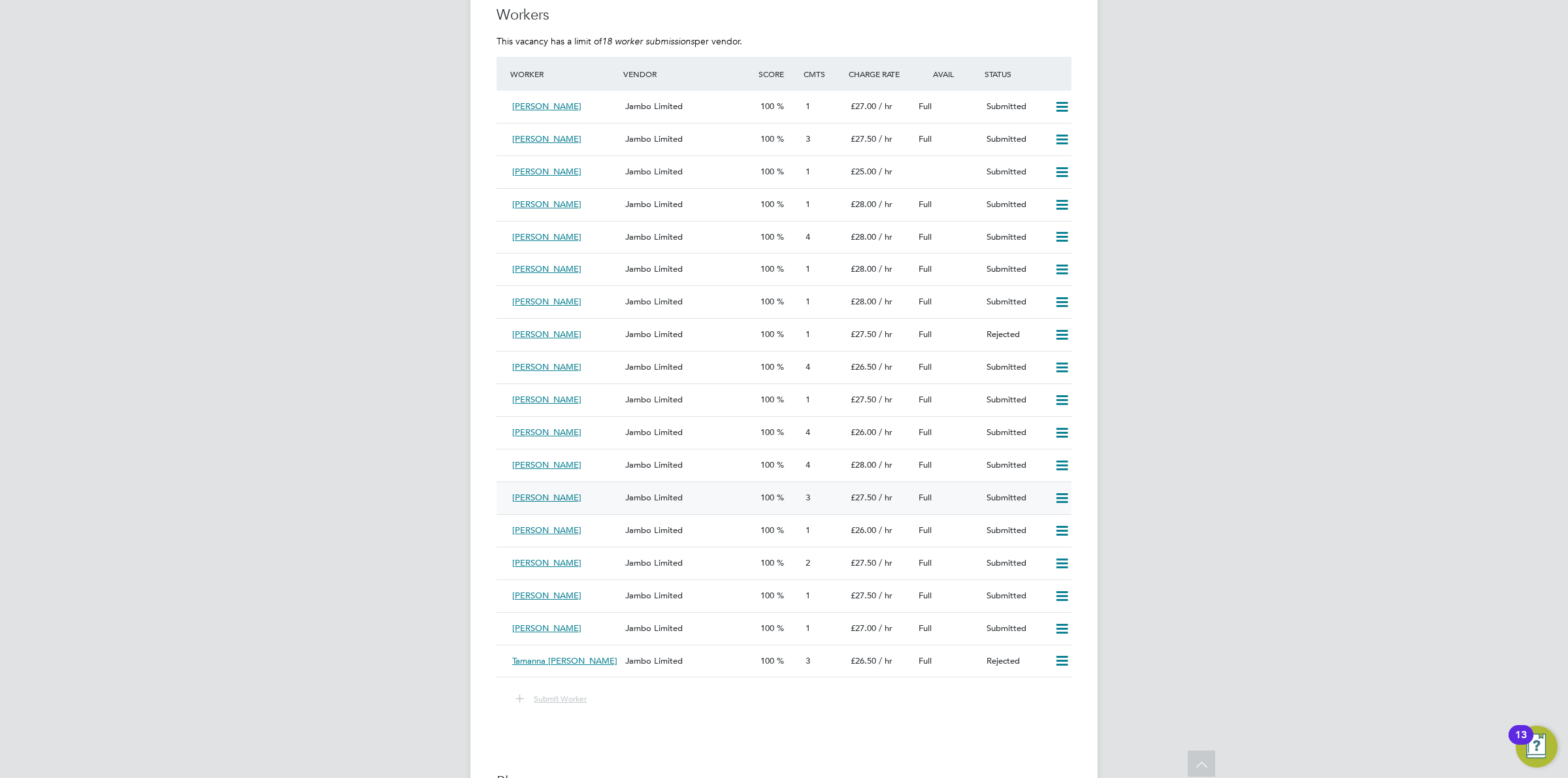
click at [697, 504] on div "Jambo Limited" at bounding box center [687, 498] width 135 height 21
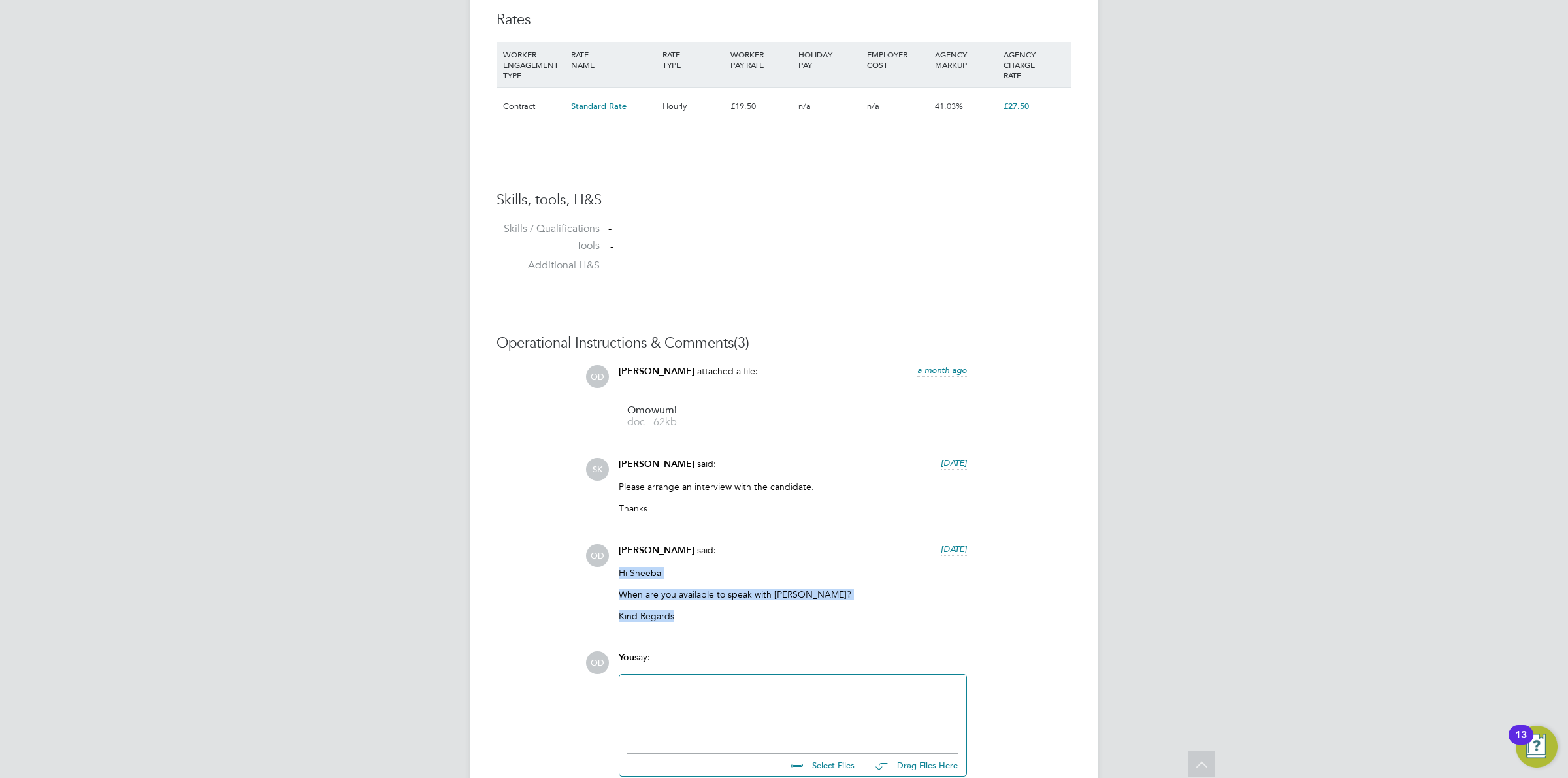
drag, startPoint x: 697, startPoint y: 619, endPoint x: 606, endPoint y: 572, distance: 102.4
click at [606, 572] on div "OD [PERSON_NAME] said: [DATE] Hi Sheeba When are you available to speak with [P…" at bounding box center [829, 589] width 486 height 88
copy div "Hi Sheeba When are you available to speak with [PERSON_NAME]? Kind Regards"
click at [780, 729] on div at bounding box center [793, 711] width 331 height 56
paste div
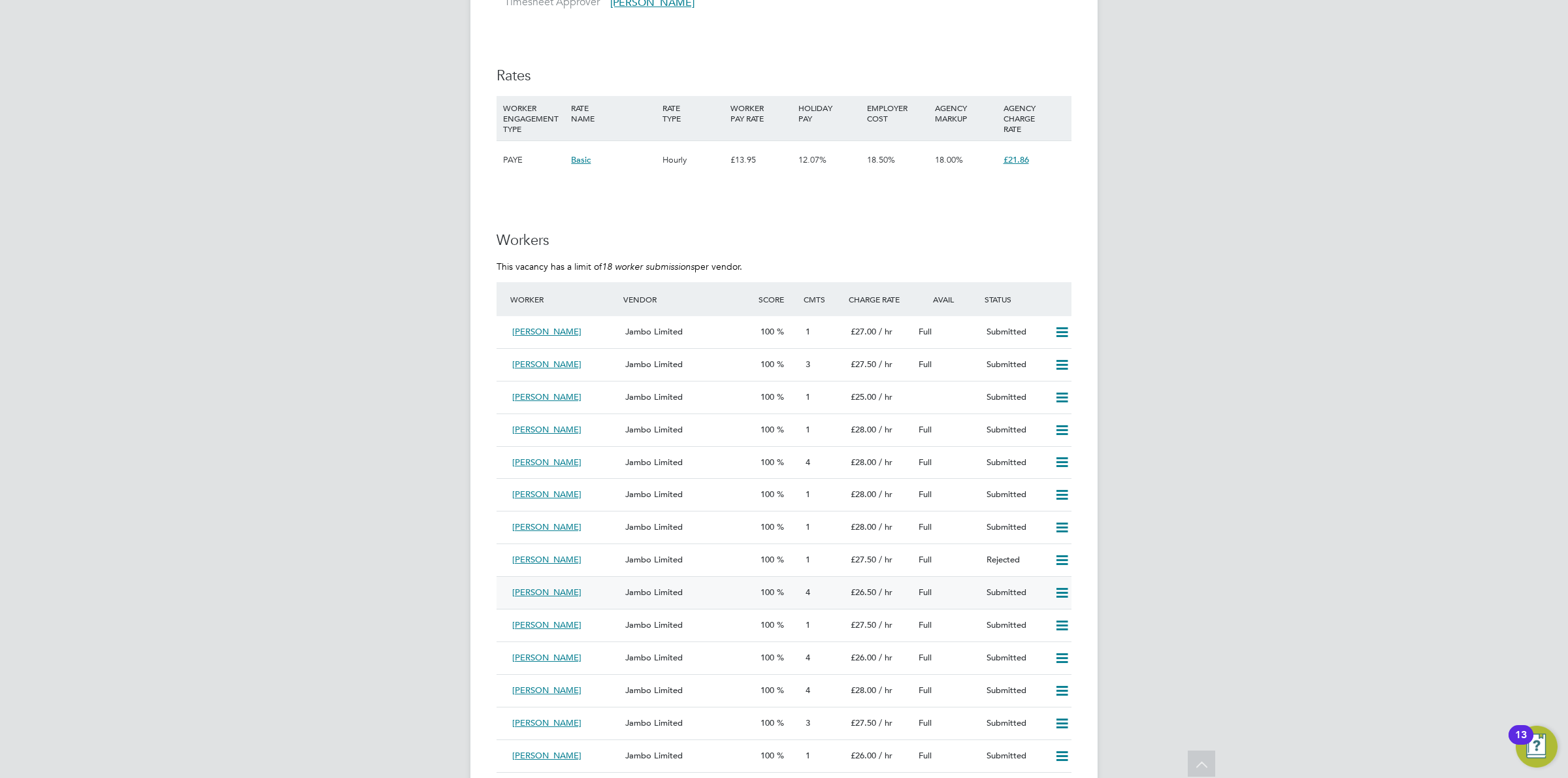
click at [613, 604] on div "[PERSON_NAME]" at bounding box center [563, 592] width 113 height 21
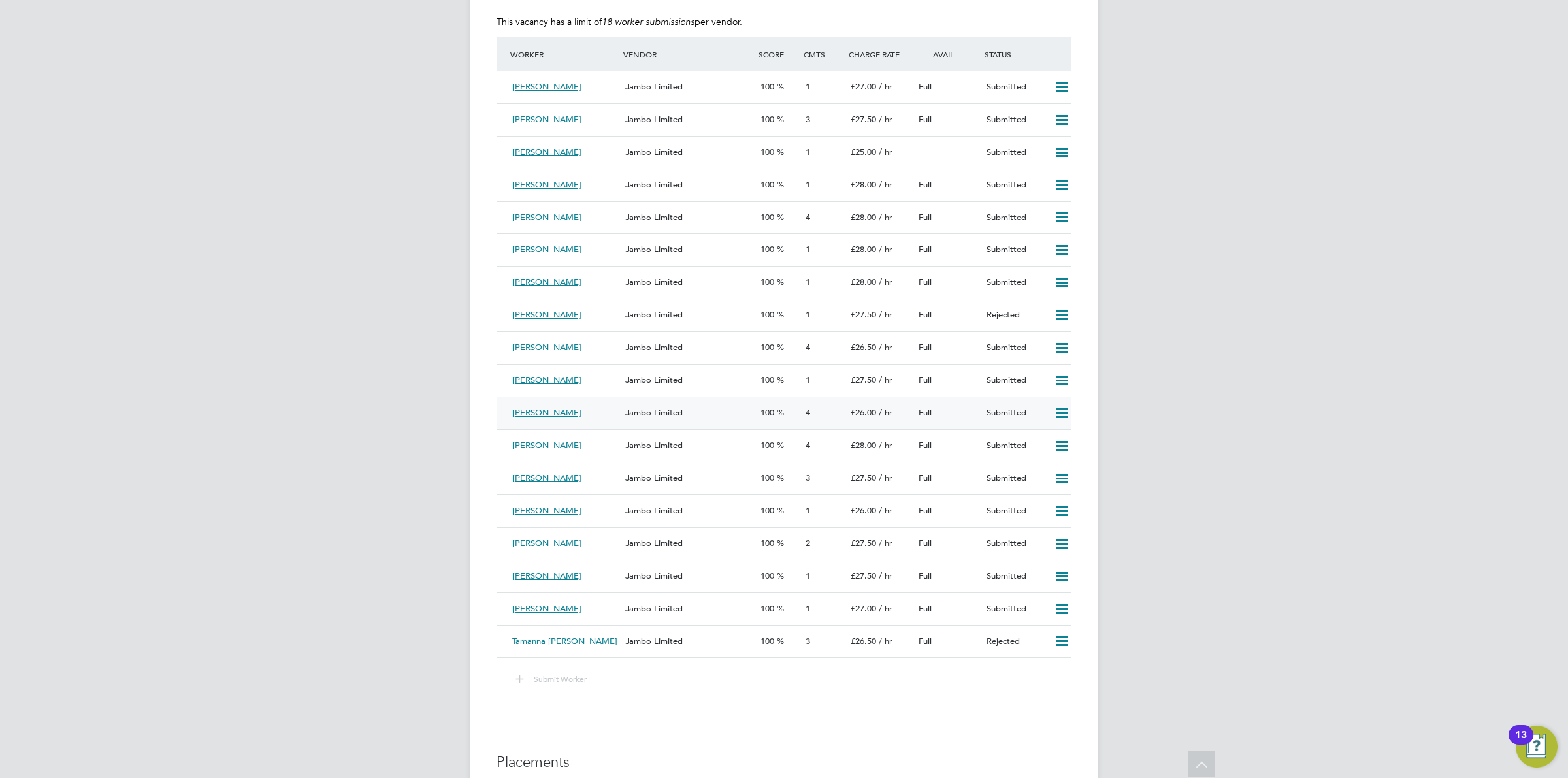
click at [734, 423] on div "Jambo Limited" at bounding box center [687, 413] width 135 height 21
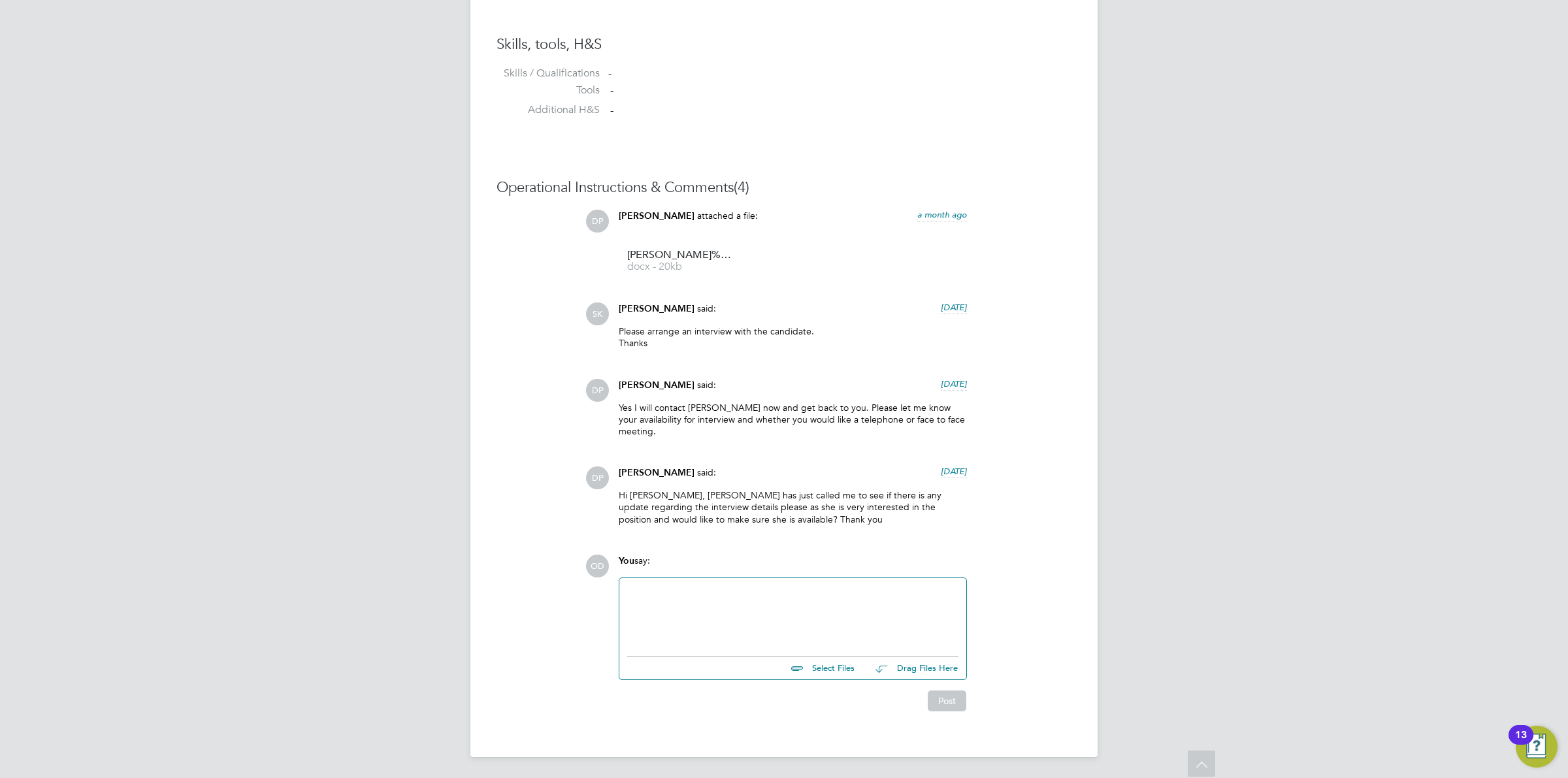
drag, startPoint x: 744, startPoint y: 541, endPoint x: 604, endPoint y: 478, distance: 153.5
click at [604, 478] on div "Operational Instructions & Comments (4) DP Danielle Page attached a file: a mon…" at bounding box center [784, 445] width 575 height 533
click at [795, 536] on div "Operational Instructions & Comments (4) DP Danielle Page attached a file: a mon…" at bounding box center [784, 445] width 575 height 533
drag, startPoint x: 798, startPoint y: 519, endPoint x: 640, endPoint y: 475, distance: 164.0
click at [640, 475] on div "Danielle Page said: 6 days ago Hi Sheeba, Margaret has just called me to see if…" at bounding box center [793, 500] width 361 height 69
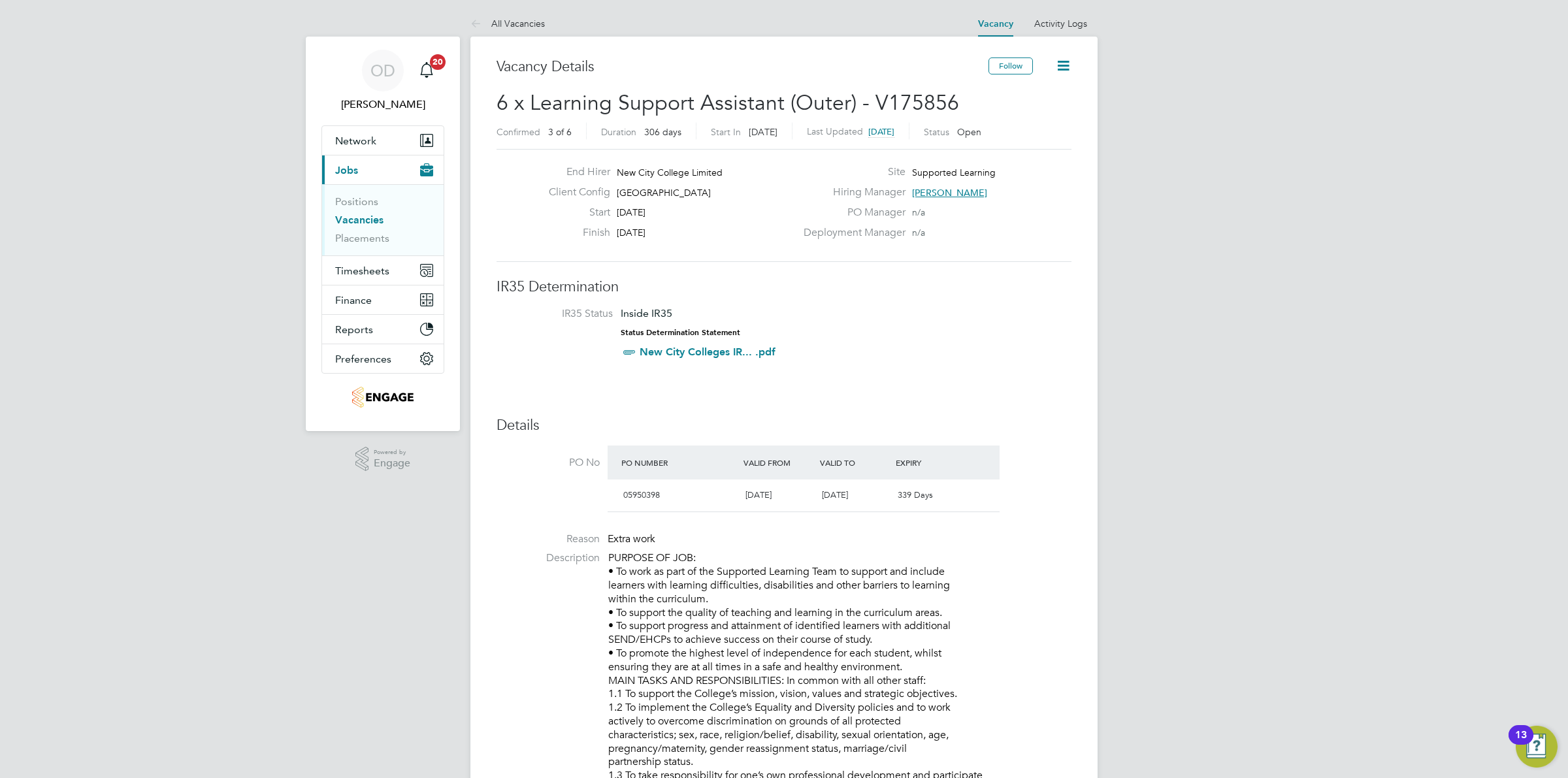
click at [361, 209] on li "Positions" at bounding box center [384, 204] width 98 height 18
click at [357, 227] on li "Vacancies" at bounding box center [384, 223] width 98 height 18
click at [361, 221] on link "Vacancies" at bounding box center [360, 220] width 49 height 13
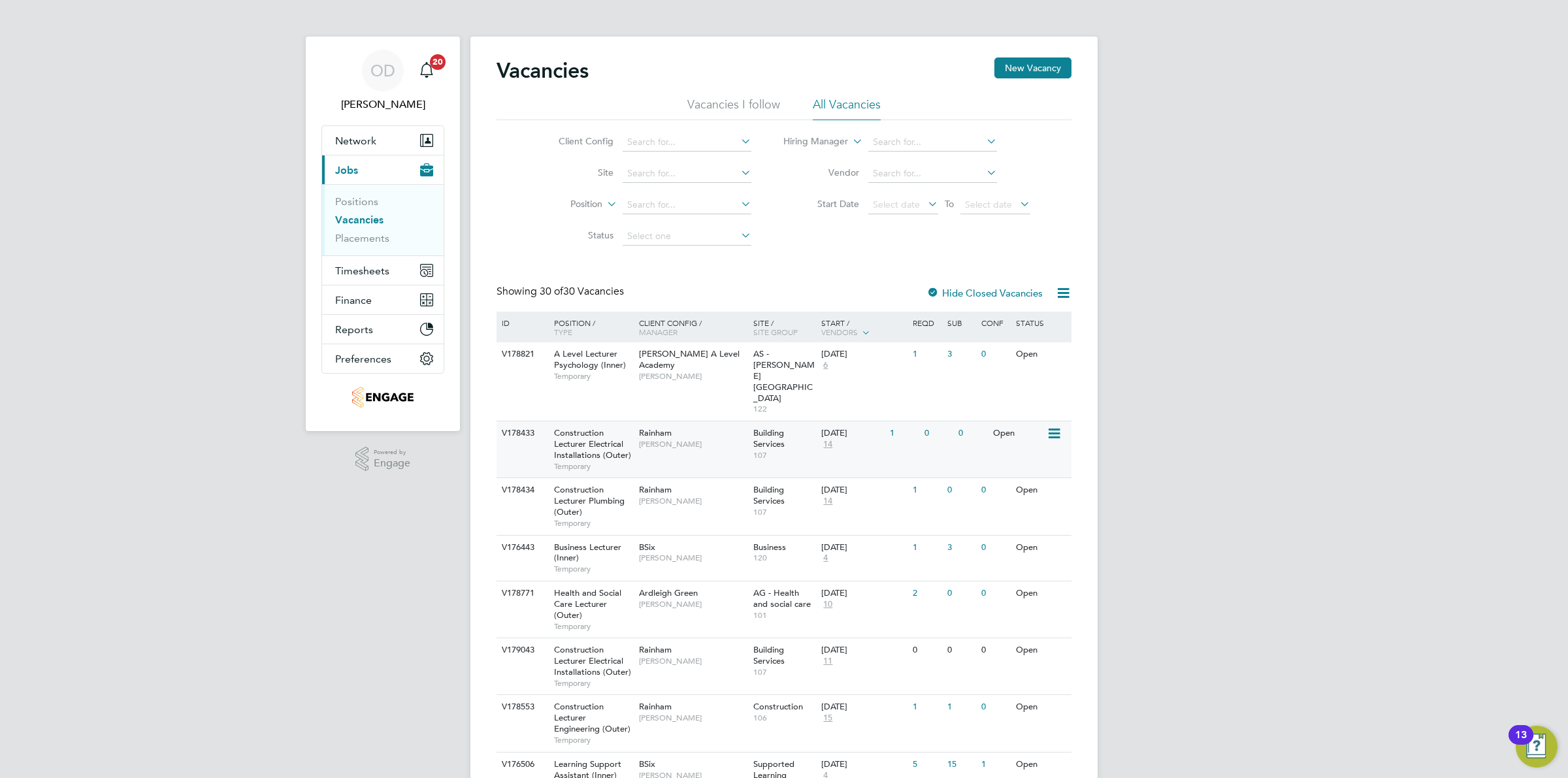
click at [943, 421] on div "V178433 Construction Lecturer Electrical Installations (Outer) Temporary Rainha…" at bounding box center [784, 450] width 575 height 57
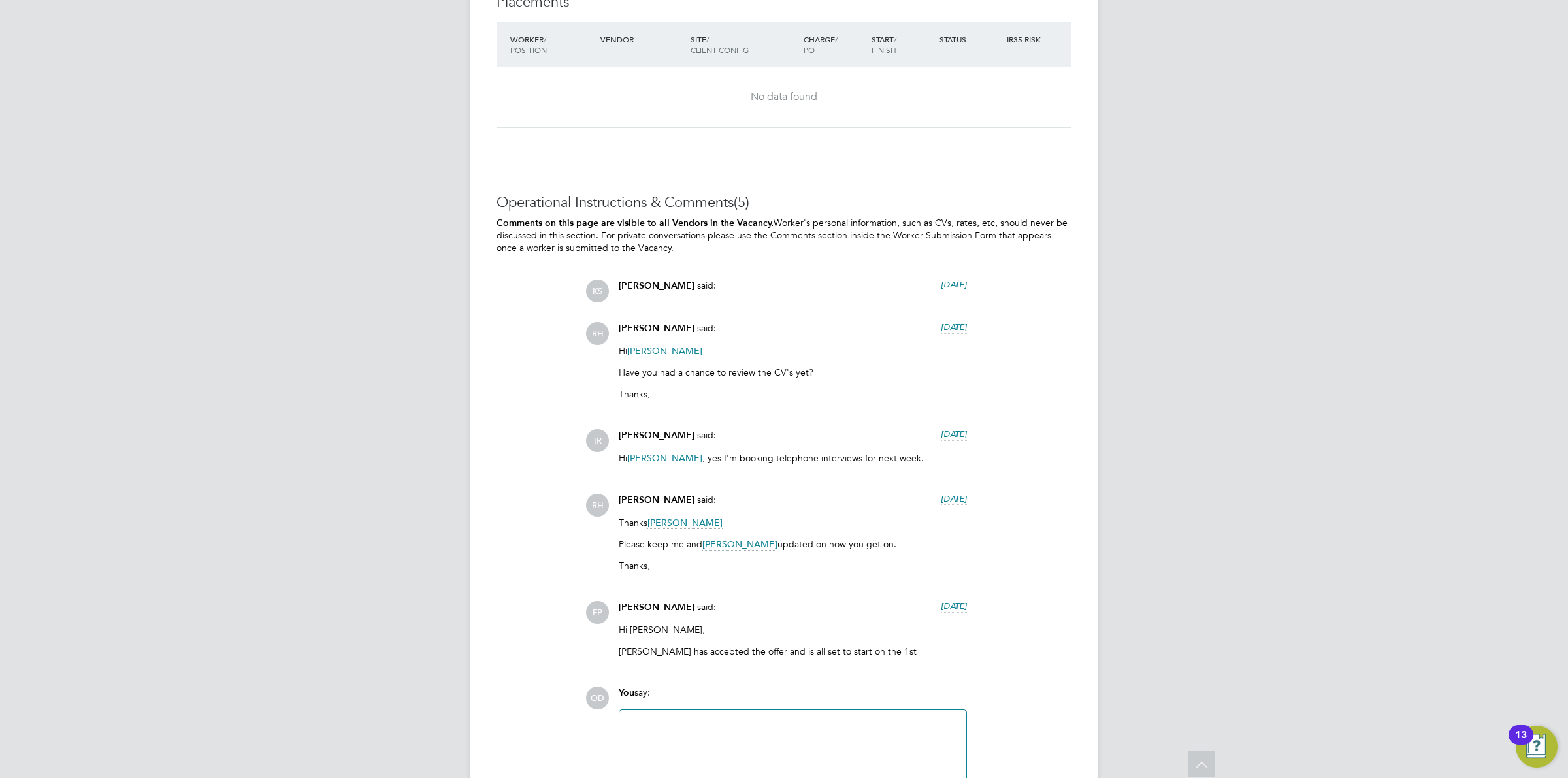
scroll to position [2779, 0]
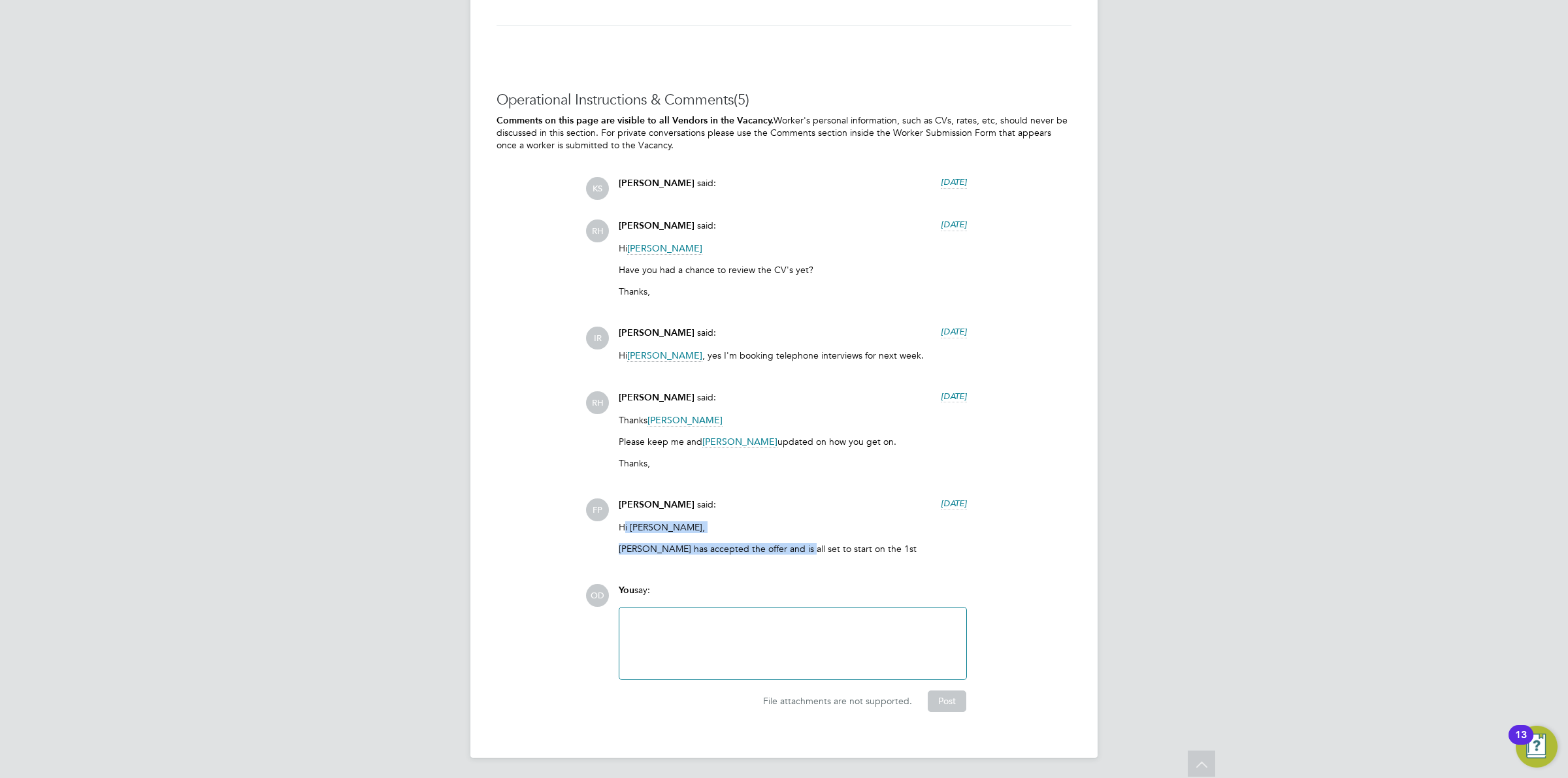
drag, startPoint x: 625, startPoint y: 527, endPoint x: 794, endPoint y: 539, distance: 169.4
click at [793, 539] on div "Hi [PERSON_NAME], [PERSON_NAME] has accepted the offer and is all set to start …" at bounding box center [793, 543] width 349 height 43
click at [795, 539] on div "Hi [PERSON_NAME], [PERSON_NAME] has accepted the offer and is all set to start …" at bounding box center [793, 543] width 349 height 43
drag, startPoint x: 843, startPoint y: 543, endPoint x: 733, endPoint y: 537, distance: 110.2
click at [733, 537] on div "Hi [PERSON_NAME], [PERSON_NAME] has accepted the offer and is all set to start …" at bounding box center [793, 543] width 349 height 43
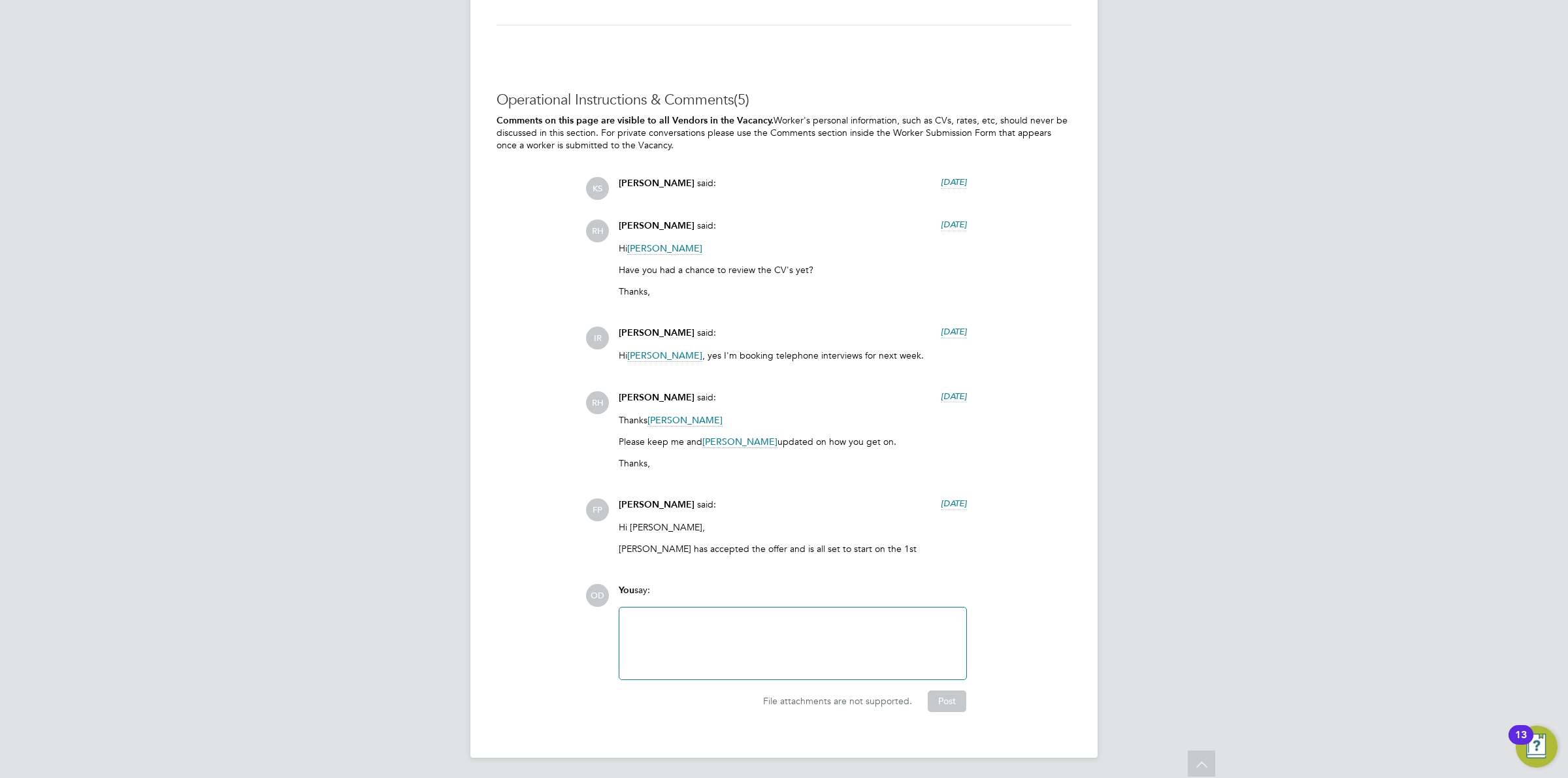
click at [721, 537] on div "Hi [PERSON_NAME], [PERSON_NAME] has accepted the offer and is all set to start …" at bounding box center [793, 543] width 349 height 43
drag, startPoint x: 618, startPoint y: 521, endPoint x: 887, endPoint y: 547, distance: 270.3
click at [887, 547] on div "[PERSON_NAME] said: [DATE] Hi [PERSON_NAME], [PERSON_NAME] has accepted the off…" at bounding box center [793, 532] width 361 height 66
click at [887, 547] on p "[PERSON_NAME] has accepted the offer and is all set to start on the 1st" at bounding box center [793, 549] width 349 height 12
drag, startPoint x: 887, startPoint y: 547, endPoint x: 635, endPoint y: 547, distance: 252.0
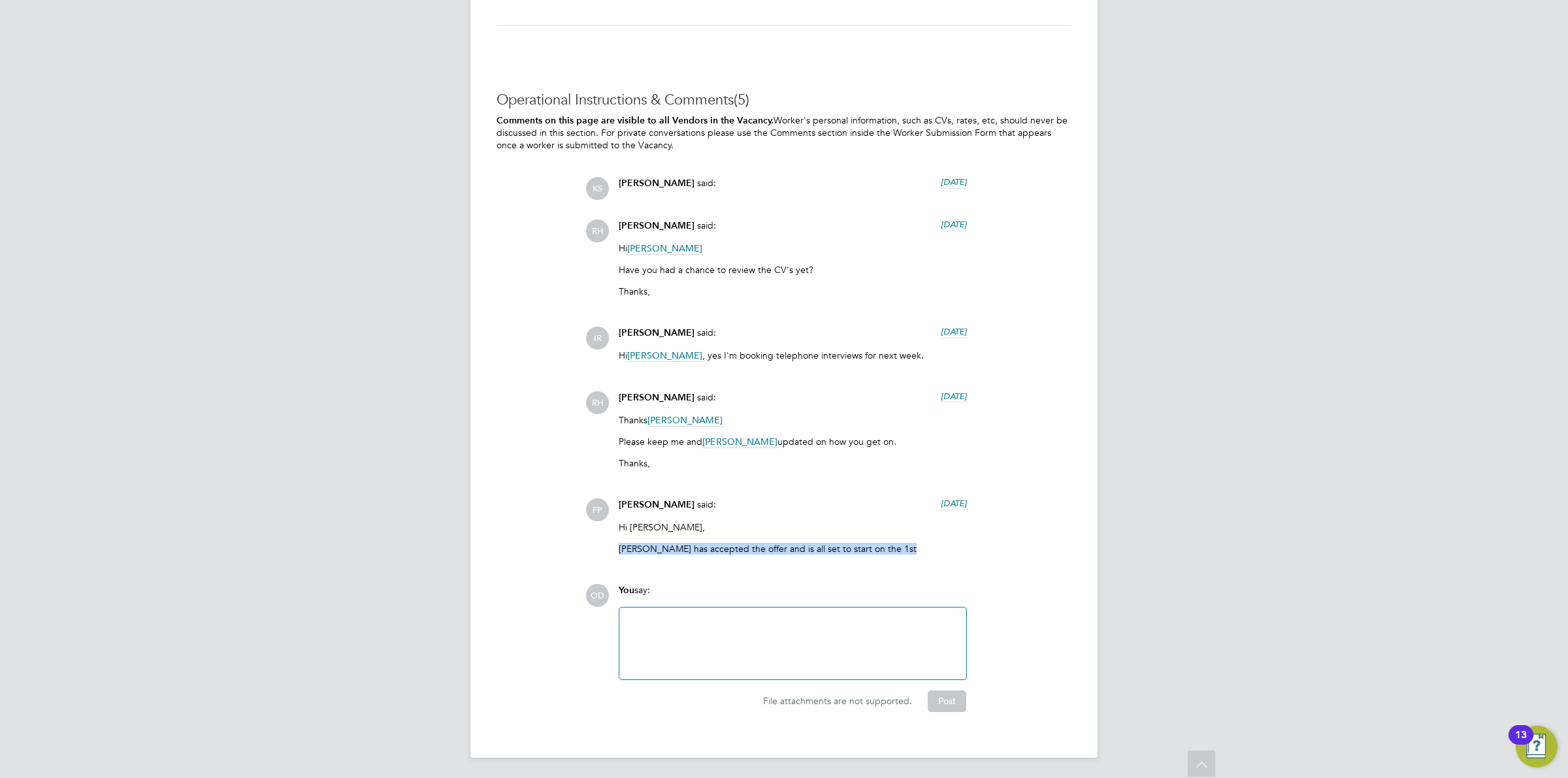
click at [635, 547] on p "[PERSON_NAME] has accepted the offer and is all set to start on the 1st" at bounding box center [793, 549] width 349 height 12
drag, startPoint x: 624, startPoint y: 528, endPoint x: 763, endPoint y: 536, distance: 139.2
click at [763, 536] on div "Hi [PERSON_NAME], [PERSON_NAME] has accepted the offer and is all set to start …" at bounding box center [793, 543] width 349 height 43
drag, startPoint x: 673, startPoint y: 502, endPoint x: 620, endPoint y: 504, distance: 53.0
click at [620, 504] on span "[PERSON_NAME]" at bounding box center [657, 505] width 75 height 11
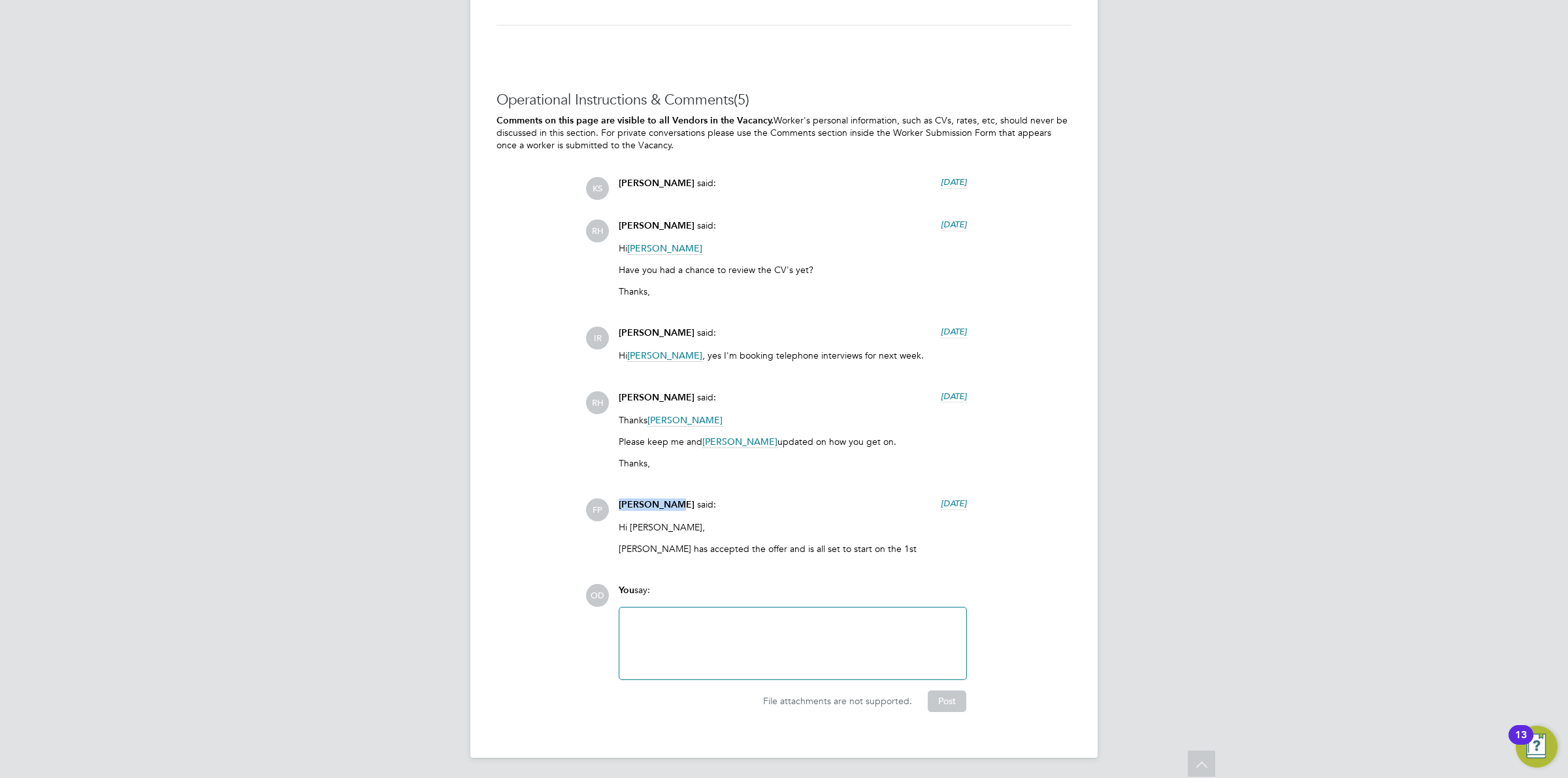
click at [656, 505] on span "[PERSON_NAME]" at bounding box center [657, 505] width 75 height 11
drag, startPoint x: 677, startPoint y: 504, endPoint x: 618, endPoint y: 503, distance: 59.0
click at [618, 503] on div "[PERSON_NAME] said: [DATE] Hi [PERSON_NAME], [PERSON_NAME] has accepted the off…" at bounding box center [793, 532] width 361 height 66
copy span "[PERSON_NAME]"
